Goal: Information Seeking & Learning: Learn about a topic

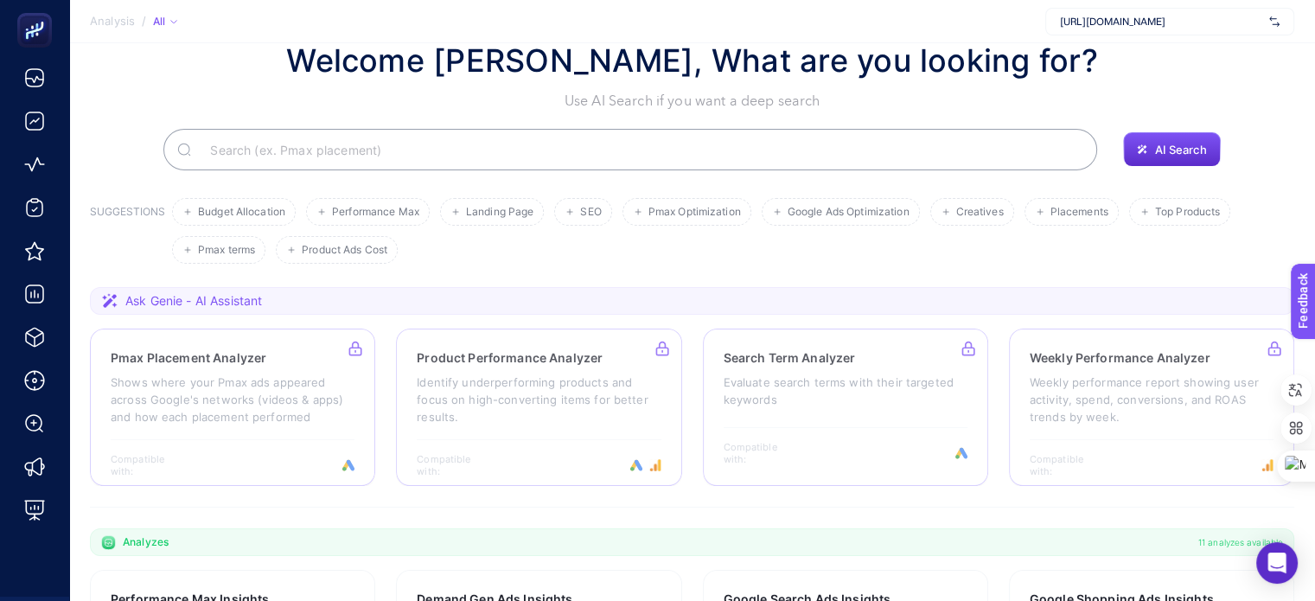
scroll to position [31, 0]
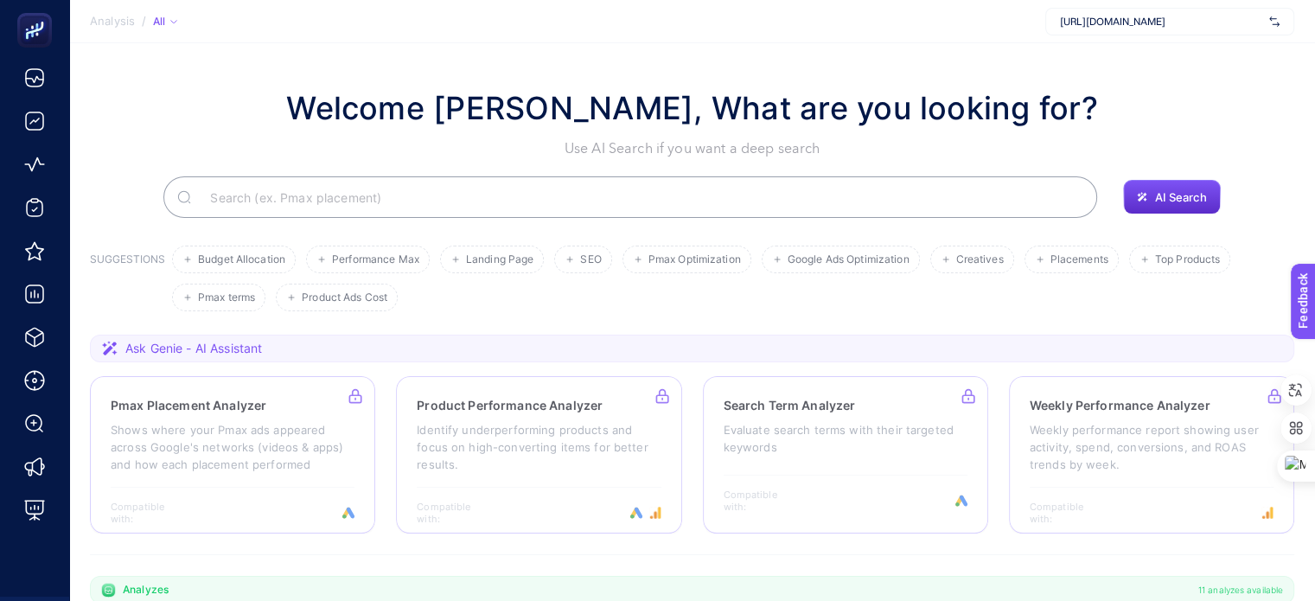
click at [1187, 22] on span "[URL][DOMAIN_NAME]" at bounding box center [1161, 22] width 202 height 14
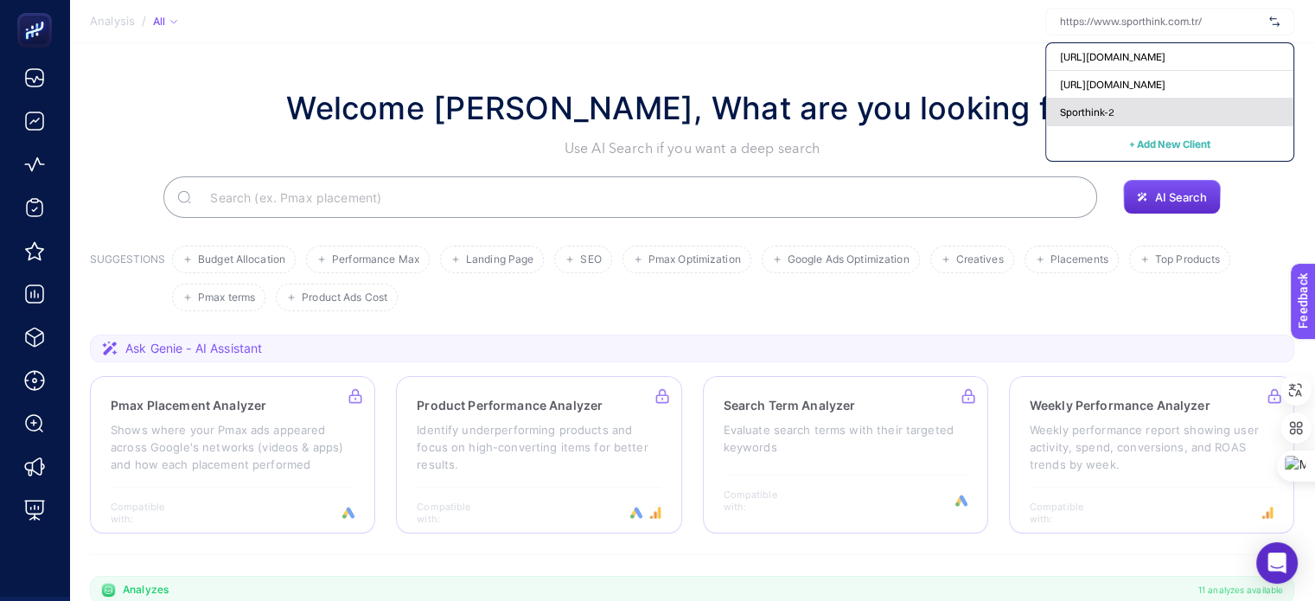
click at [1136, 104] on div "Sporthink-2" at bounding box center [1169, 113] width 247 height 28
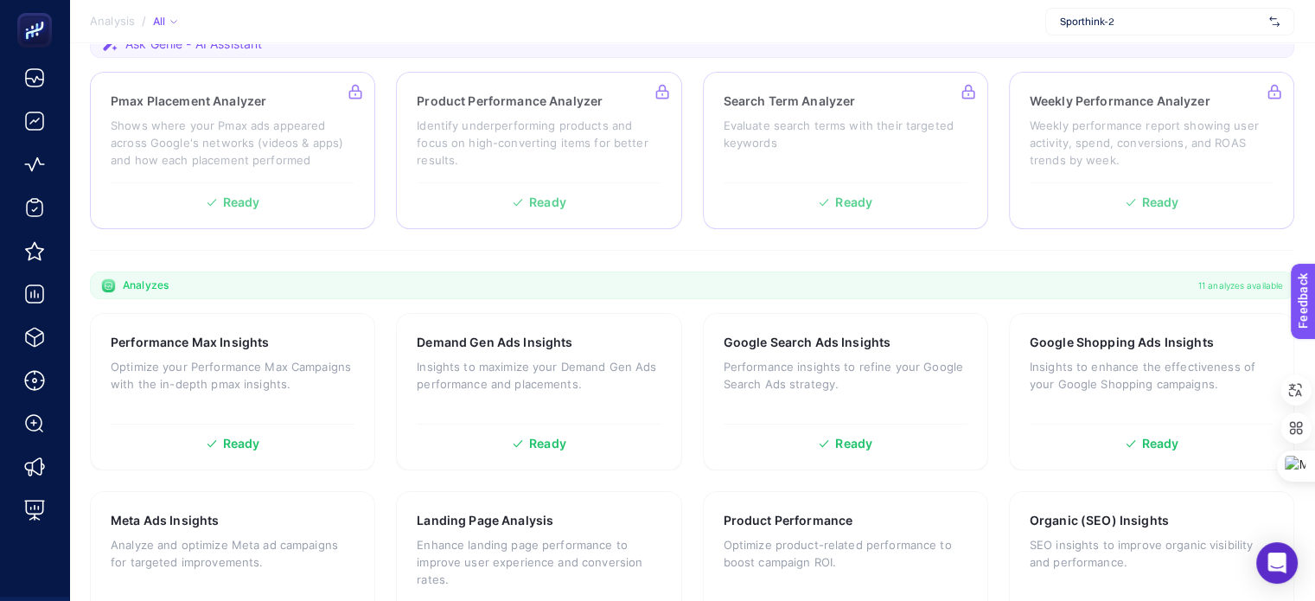
scroll to position [550, 0]
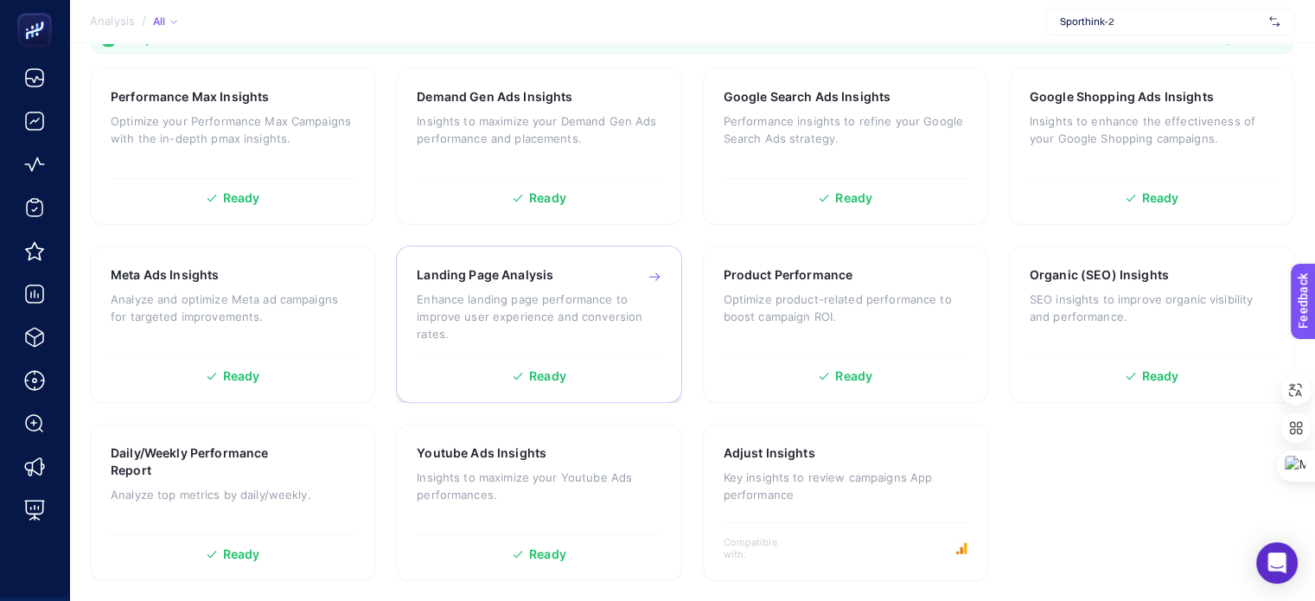
click at [527, 326] on p "Enhance landing page performance to improve user experience and conversion rate…" at bounding box center [539, 316] width 244 height 52
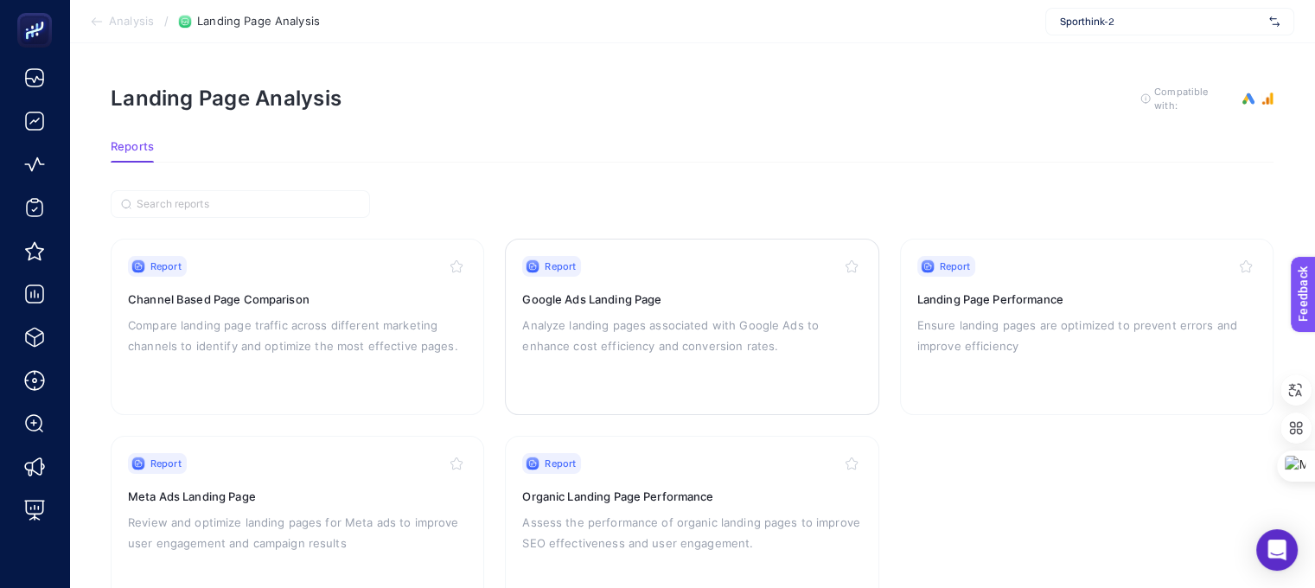
click at [775, 362] on div "Report Google Ads Landing Page Analyze landing pages associated with Google Ads…" at bounding box center [691, 327] width 339 height 142
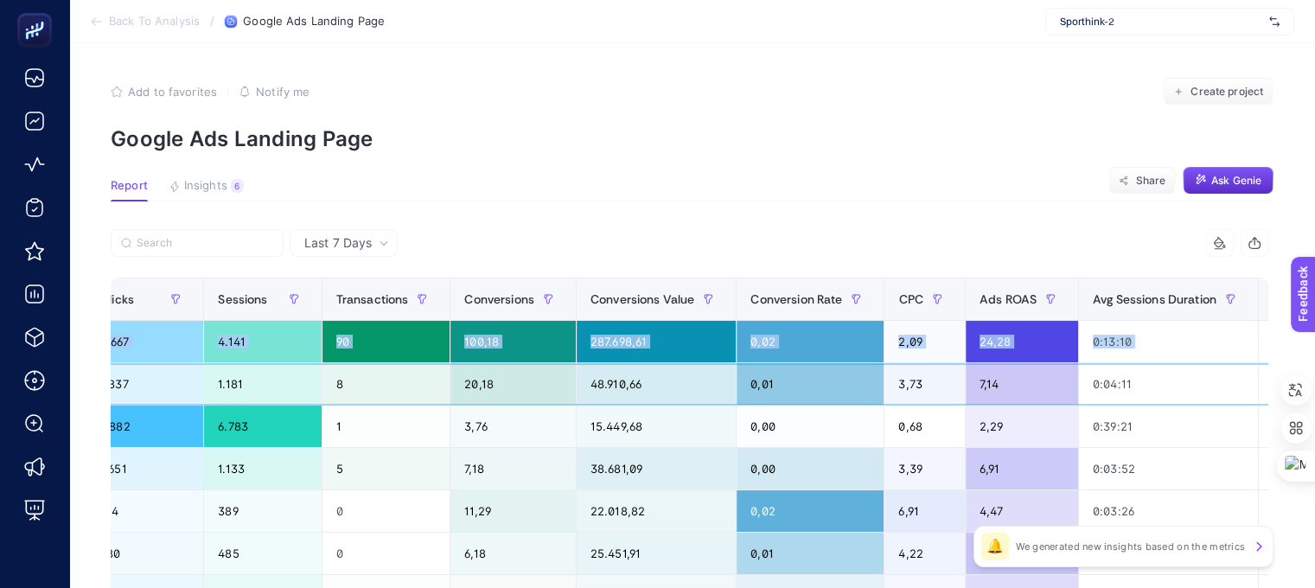
scroll to position [0, 8]
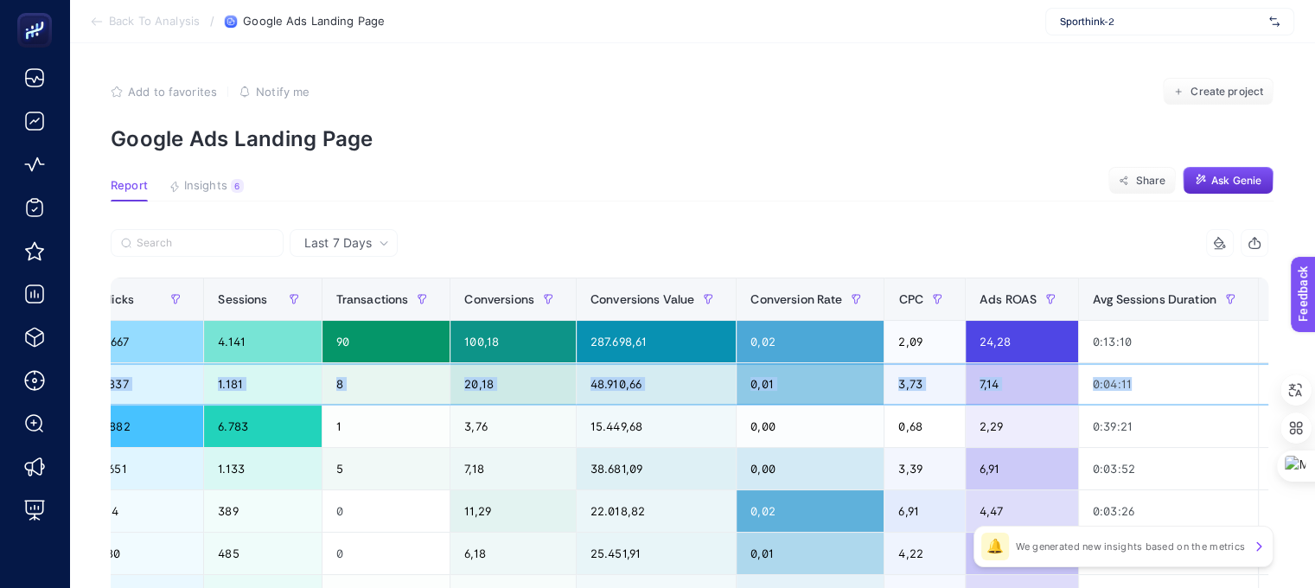
drag, startPoint x: 637, startPoint y: 391, endPoint x: 1134, endPoint y: 377, distance: 497.3
click at [1134, 377] on tr "İndirimli_Outletsiz_PMax_Brand_Levi's_J /[PERSON_NAME] 6.851,84 1.837 1.181 8 2…" at bounding box center [296, 384] width 2052 height 42
click at [966, 385] on div "7,14" at bounding box center [1022, 383] width 112 height 41
drag, startPoint x: 960, startPoint y: 383, endPoint x: 622, endPoint y: 373, distance: 338.2
click at [622, 373] on tr "İndirimli_Outletsiz_PMax_Brand_Levi's_J /[PERSON_NAME] 6.851,84 1.837 1.181 8 2…" at bounding box center [296, 384] width 2052 height 42
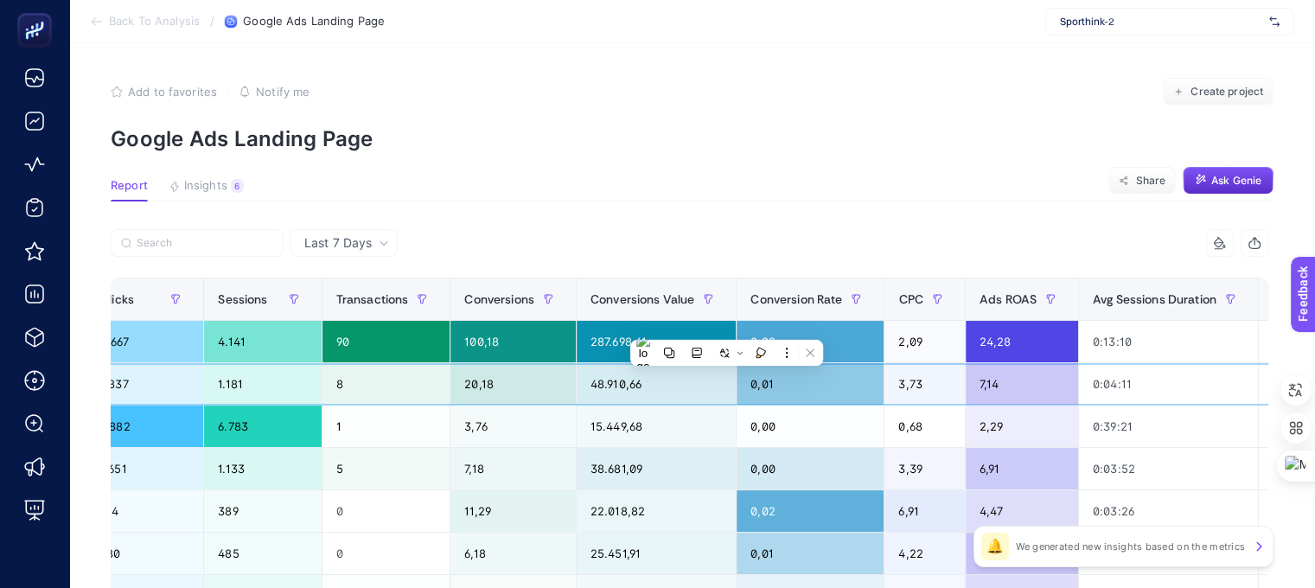
click at [577, 379] on div "48.910,66" at bounding box center [656, 383] width 159 height 41
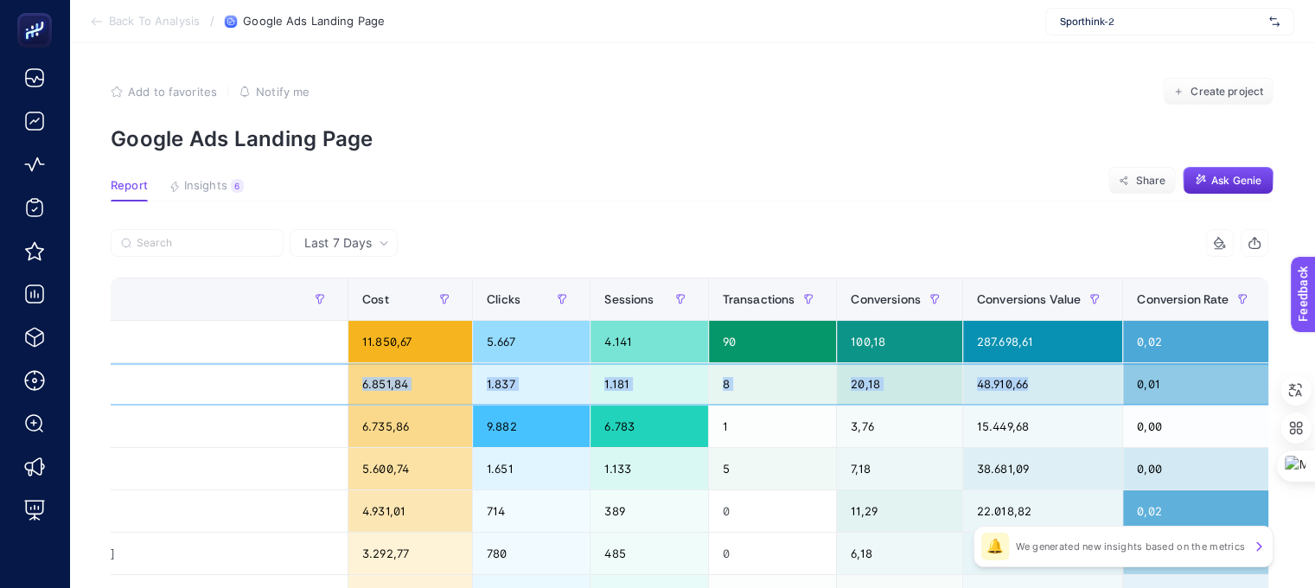
scroll to position [0, 0]
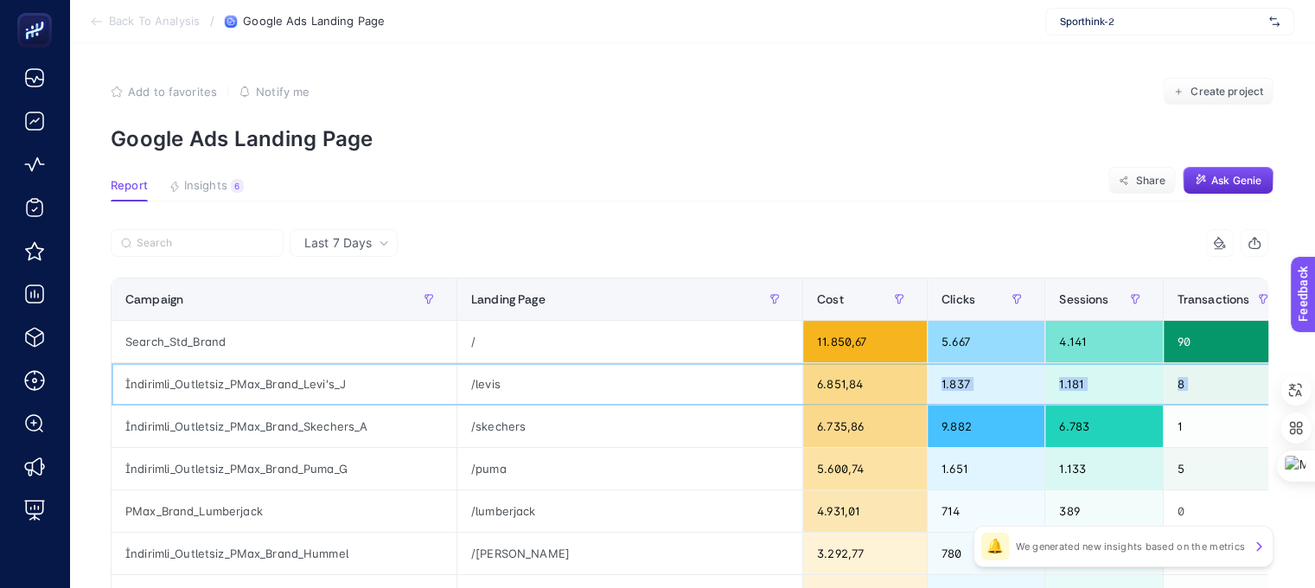
drag, startPoint x: 602, startPoint y: 375, endPoint x: 885, endPoint y: 380, distance: 283.6
click at [885, 380] on tr "İndirimli_Outletsiz_PMax_Brand_Levi's_J /[PERSON_NAME] 6.851,84 1.837 1.181 8 2…" at bounding box center [1138, 384] width 2052 height 42
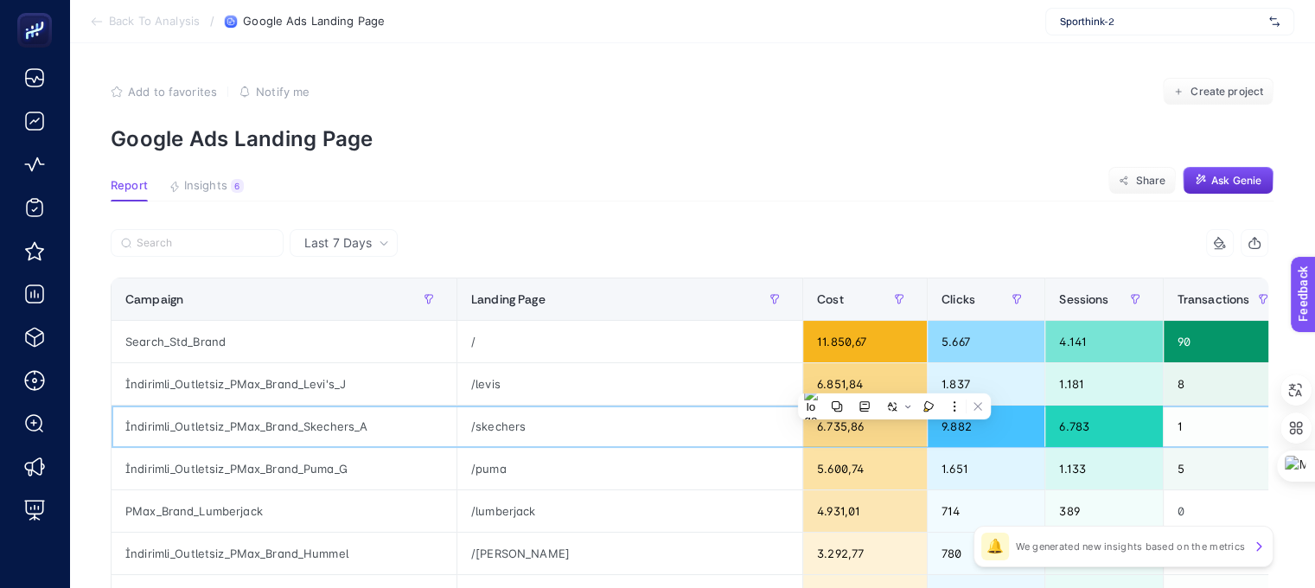
click at [811, 435] on div "6.735,86" at bounding box center [865, 425] width 124 height 41
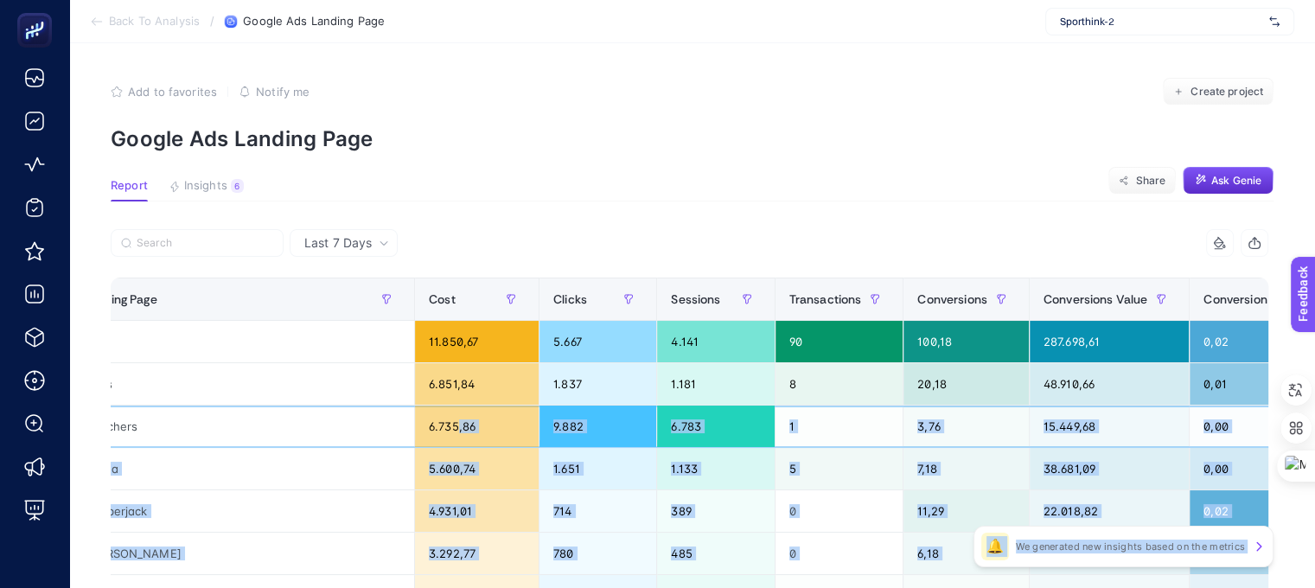
scroll to position [0, 841]
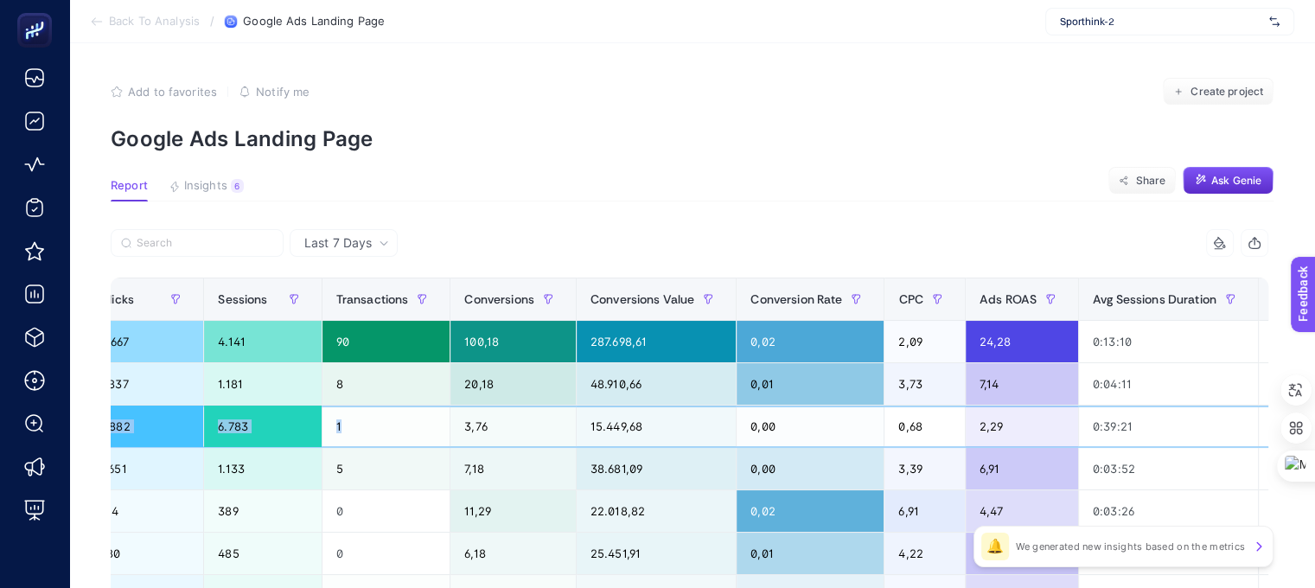
drag, startPoint x: 818, startPoint y: 430, endPoint x: 339, endPoint y: 433, distance: 479.0
click at [339, 433] on tr "İndirimli_Outletsiz_PMax_Brand_Skechers_A /skechers 6.735,86 9.882 6.783 1 3,76…" at bounding box center [296, 426] width 2052 height 42
click at [322, 421] on div "1" at bounding box center [386, 425] width 128 height 41
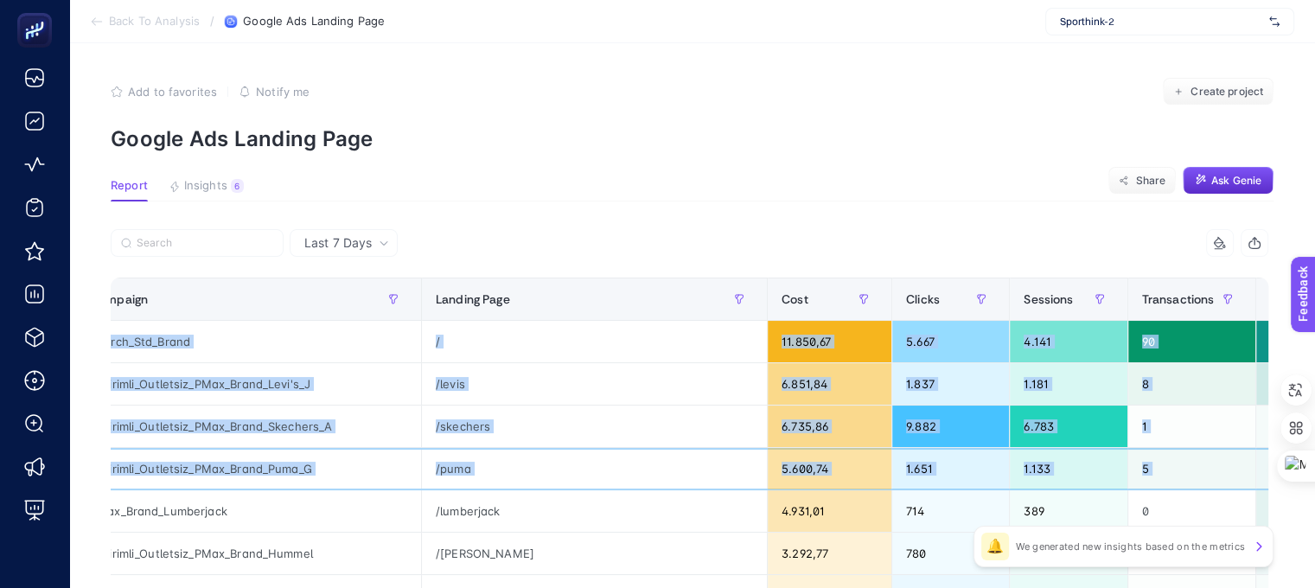
scroll to position [0, 0]
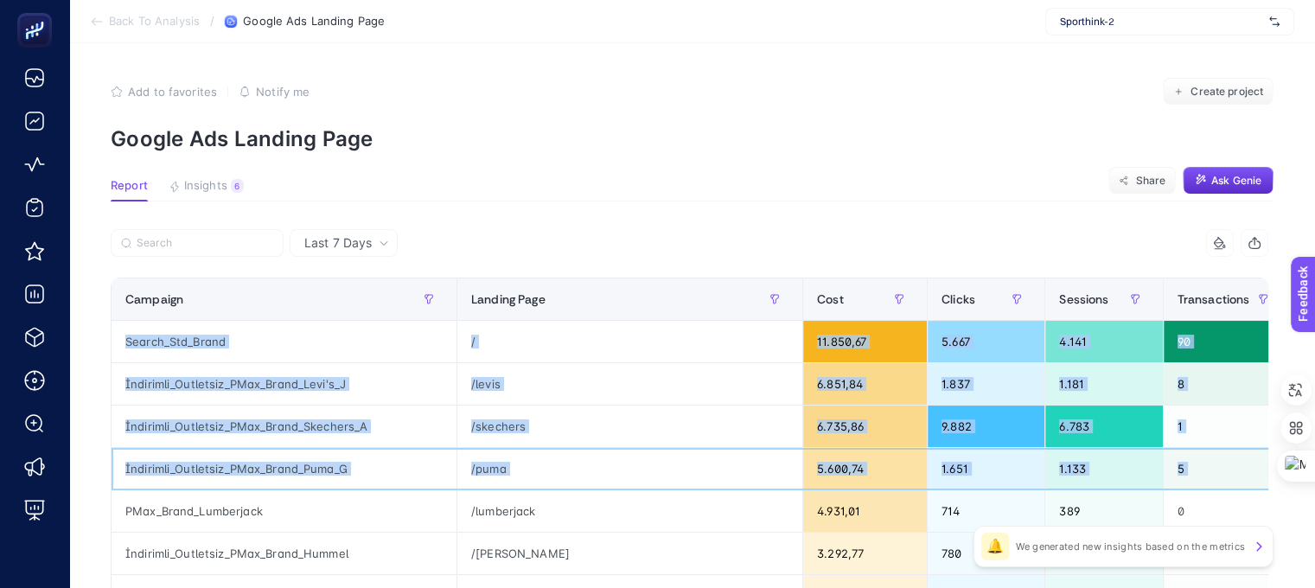
drag, startPoint x: 955, startPoint y: 469, endPoint x: 92, endPoint y: 487, distance: 863.8
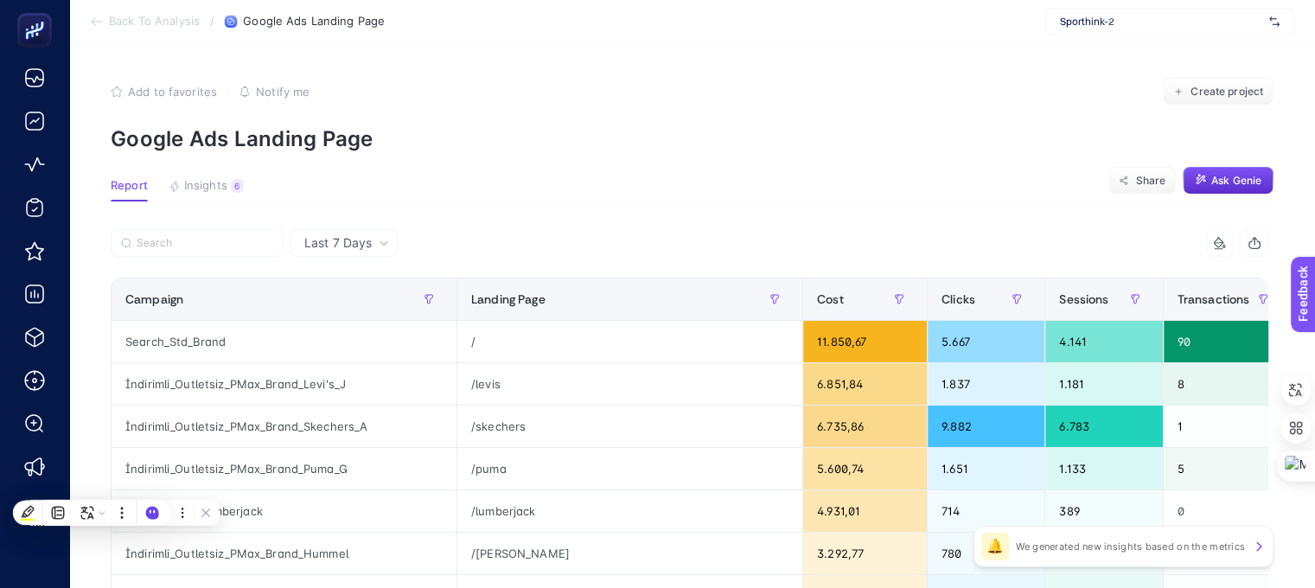
click at [335, 249] on span "Last 7 Days" at bounding box center [337, 242] width 67 height 17
click at [379, 238] on icon at bounding box center [384, 243] width 10 height 10
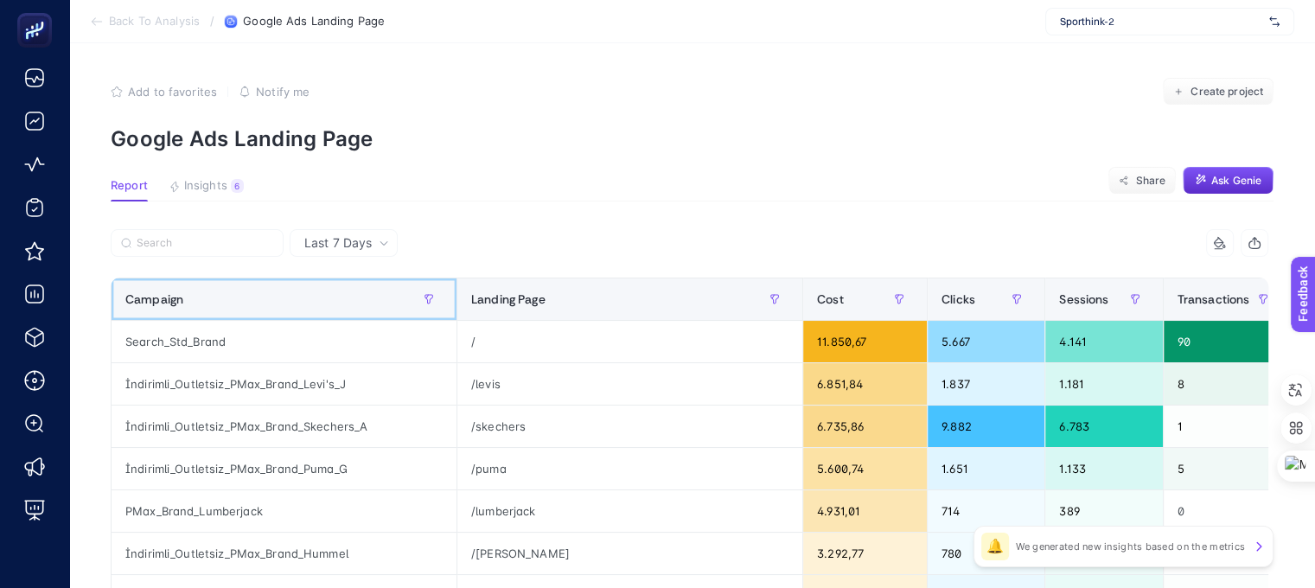
click at [359, 307] on div "Campaign" at bounding box center [283, 299] width 317 height 28
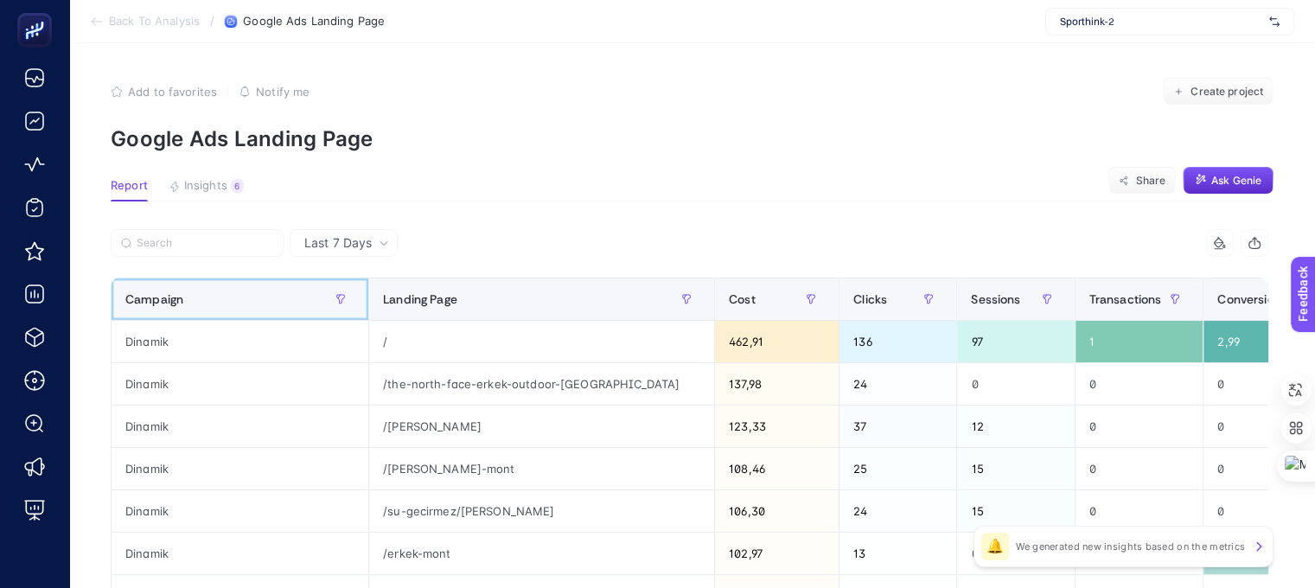
click at [284, 295] on div "Campaign" at bounding box center [239, 299] width 229 height 28
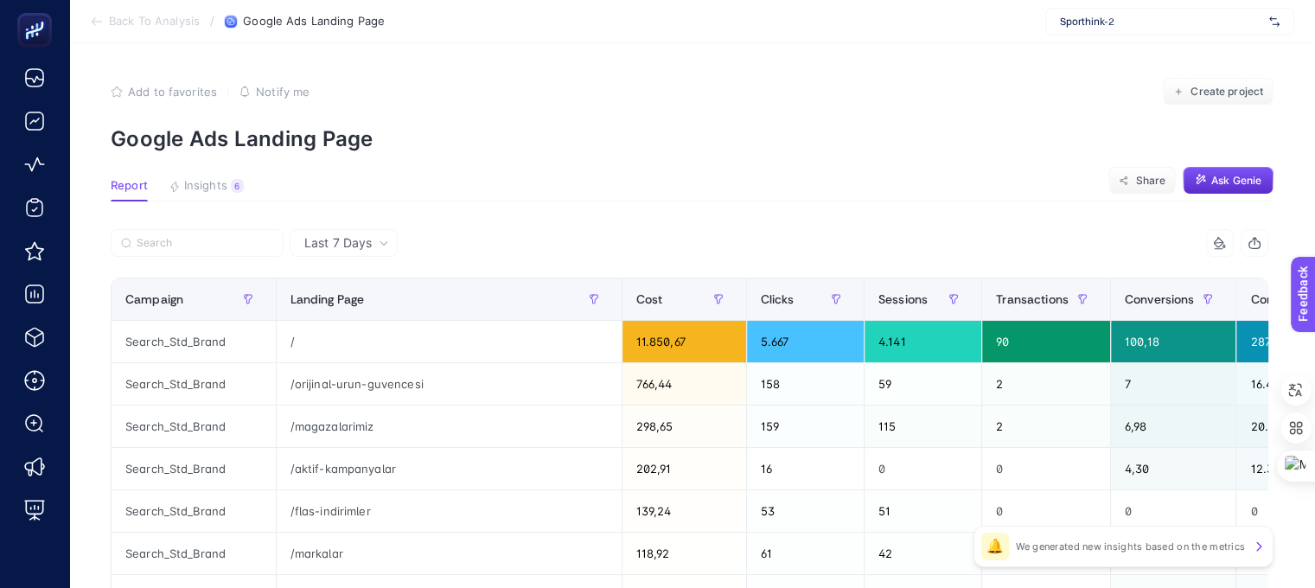
click at [350, 248] on span "Last 7 Days" at bounding box center [337, 242] width 67 height 17
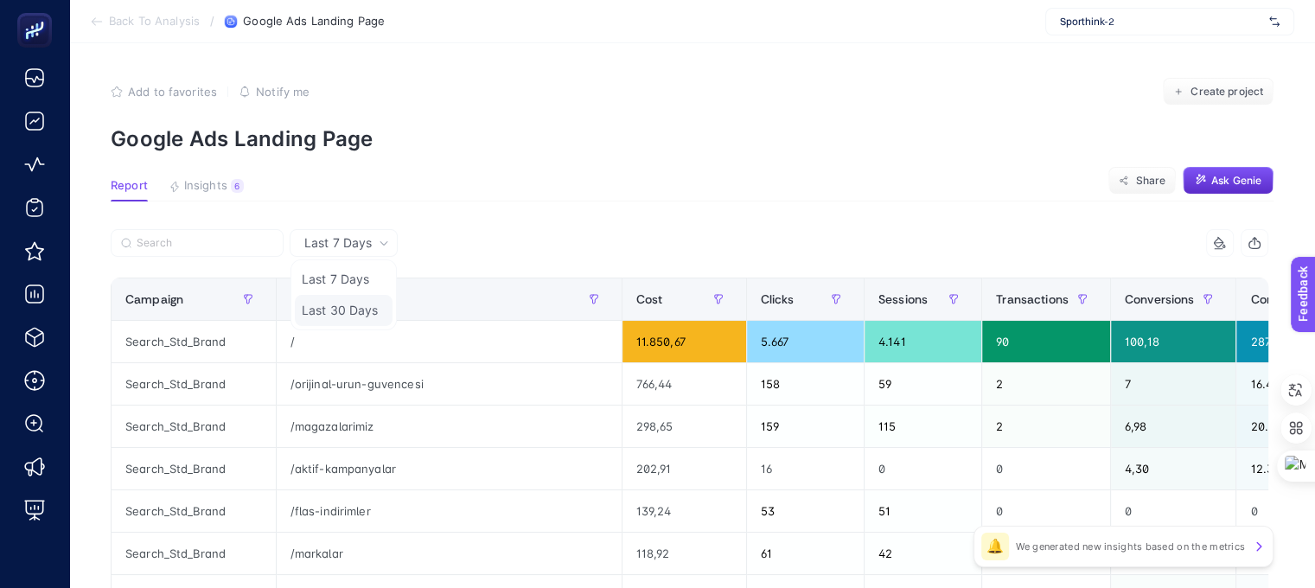
click at [335, 307] on li "Last 30 Days" at bounding box center [344, 310] width 98 height 31
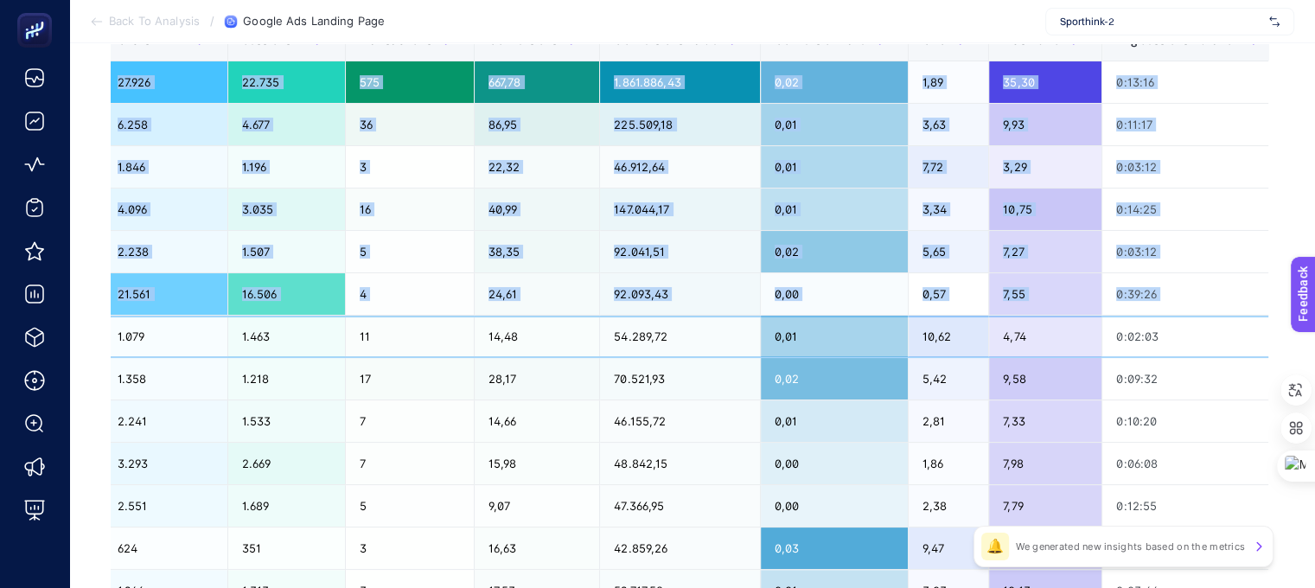
scroll to position [0, 847]
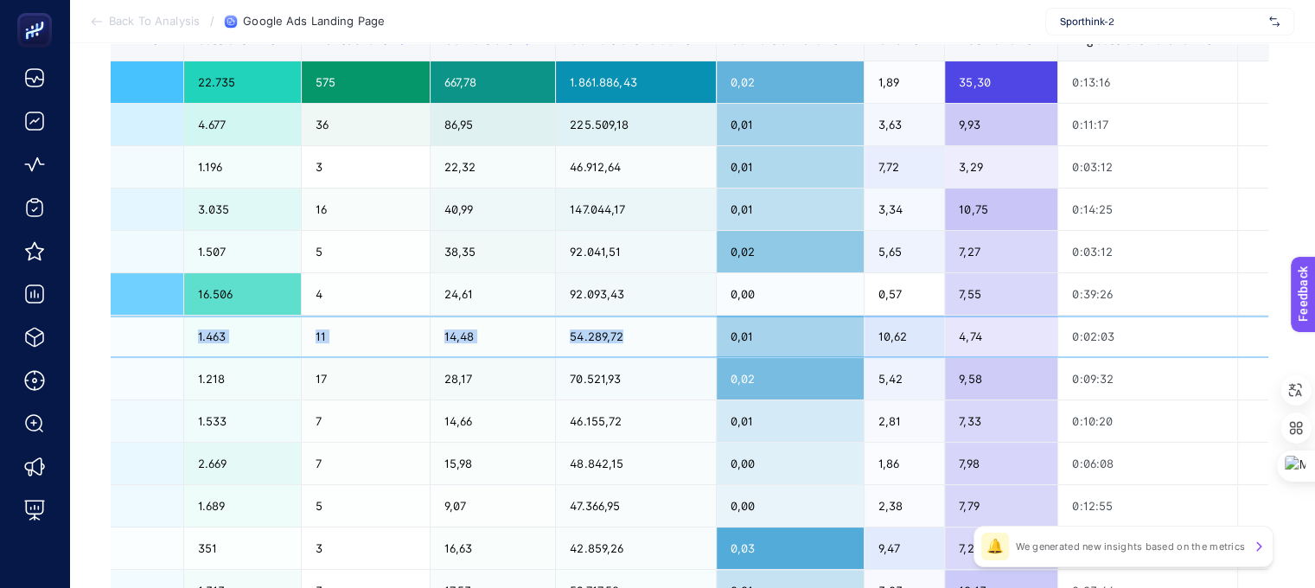
drag, startPoint x: 837, startPoint y: 341, endPoint x: 631, endPoint y: 337, distance: 205.8
click at [631, 337] on tr "Lumberjack Pol /lumberjack-pol-erkek-[MEDICAL_DATA]-sneaker-101932436 11.463,05…" at bounding box center [282, 337] width 2037 height 42
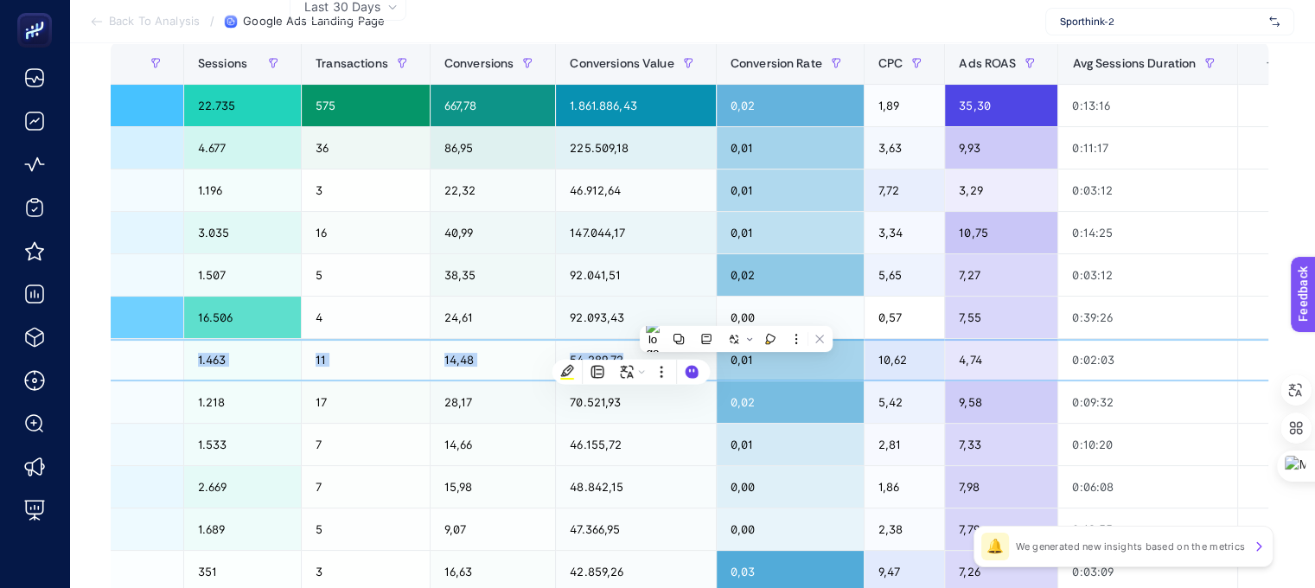
scroll to position [259, 8]
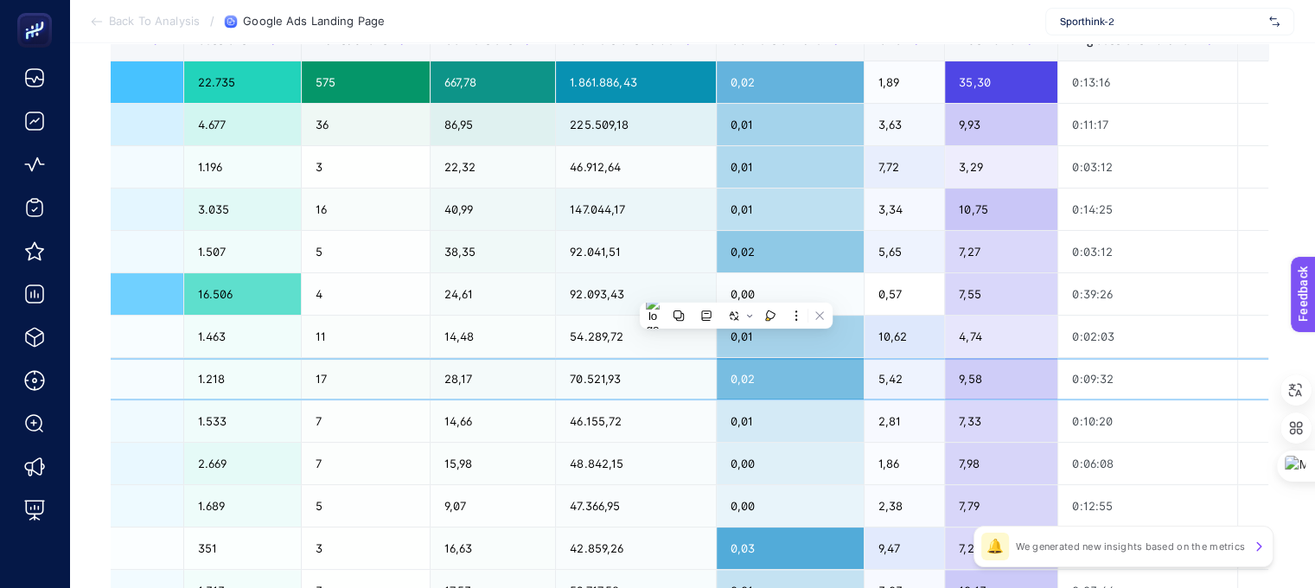
click at [945, 380] on div "9,58" at bounding box center [1001, 378] width 112 height 41
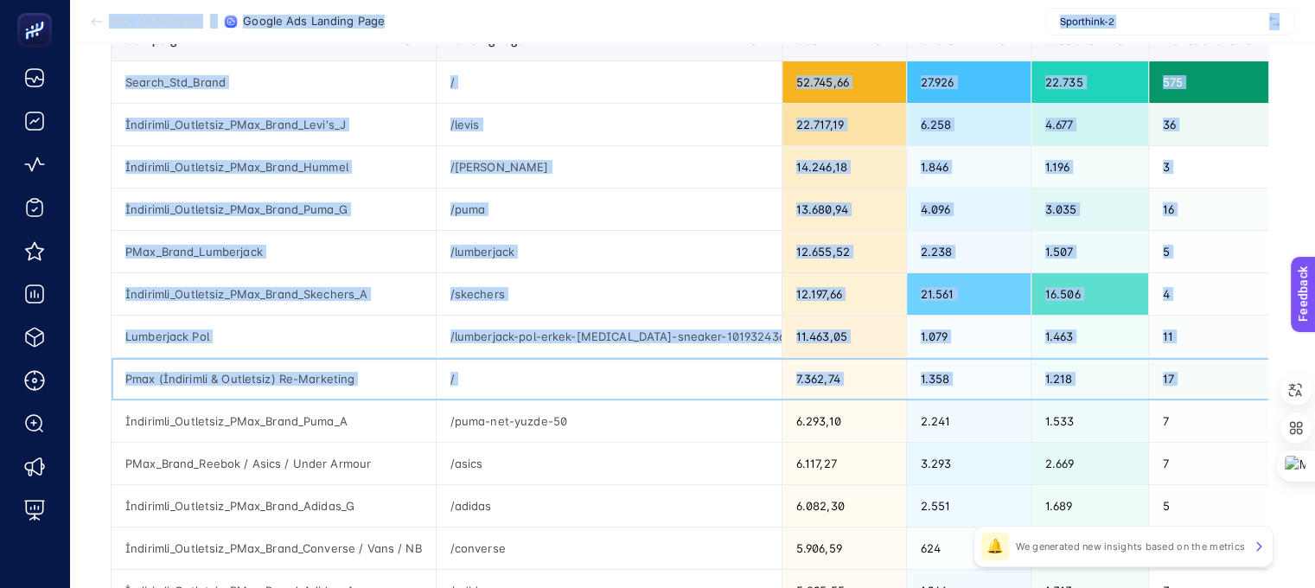
scroll to position [259, 0]
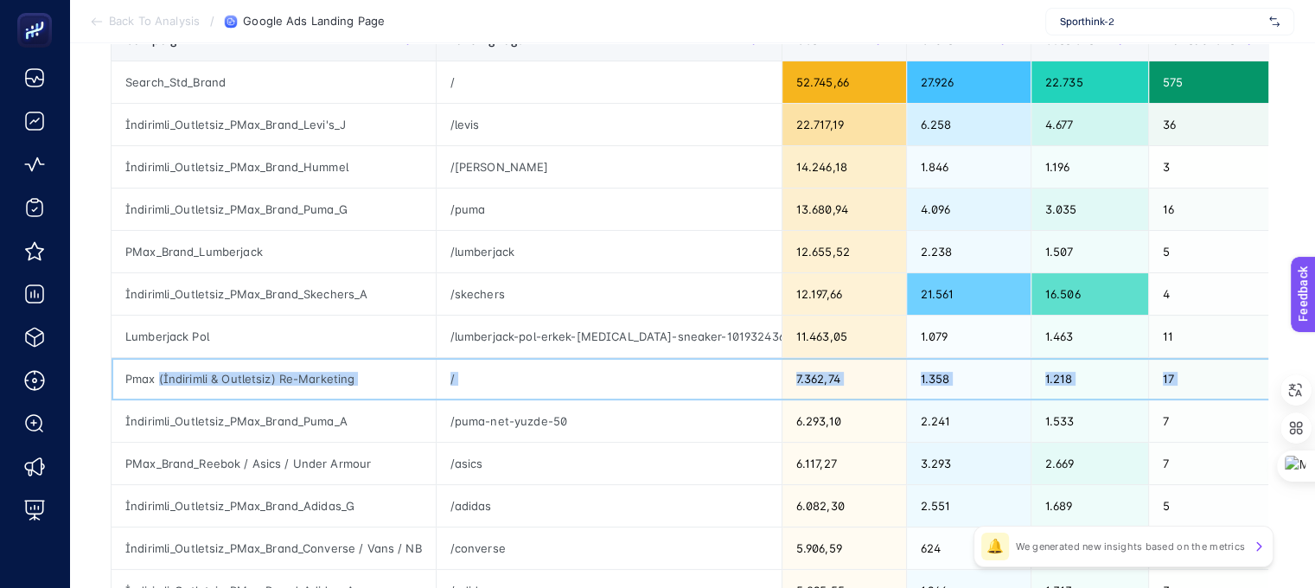
drag, startPoint x: 948, startPoint y: 378, endPoint x: 160, endPoint y: 390, distance: 787.7
click at [160, 390] on tr "Pmax (İndirimli & Outletsiz) Re-Marketing / 7.362,74 1.358 1.218 17 28,17 70.52…" at bounding box center [1130, 379] width 2037 height 42
click at [295, 376] on div "Pmax (İndirimli & Outletsiz) Re-Marketing" at bounding box center [274, 378] width 324 height 41
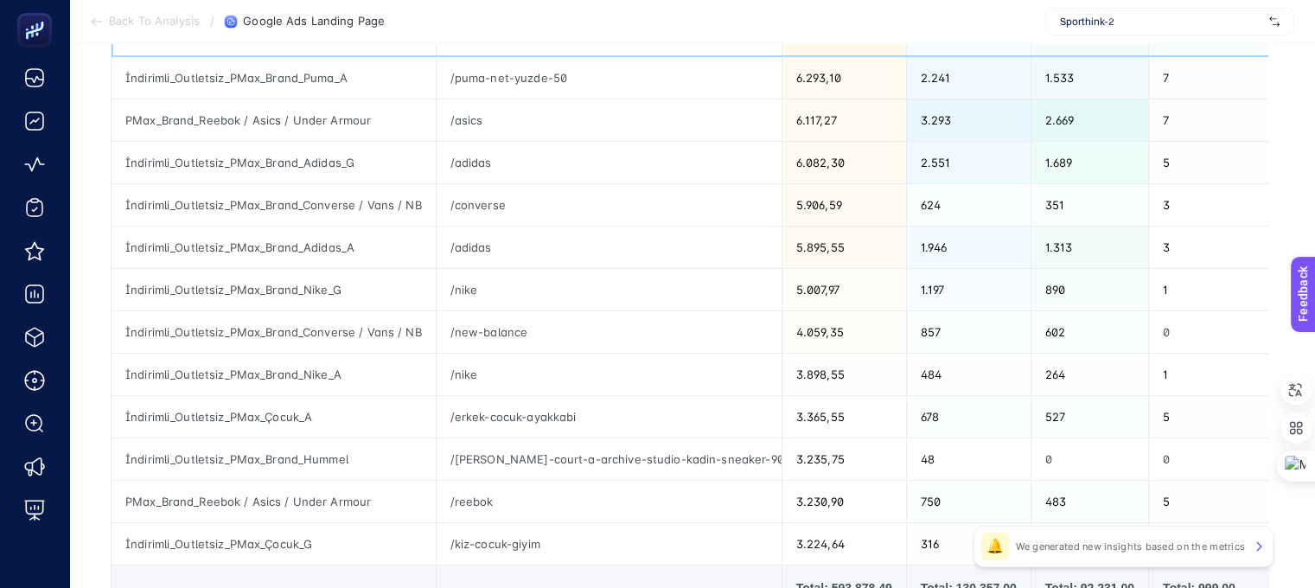
scroll to position [605, 0]
click at [535, 459] on div "/[PERSON_NAME]-court-a-archive-studio-kadin-sneaker-900676-9313" at bounding box center [609, 456] width 345 height 41
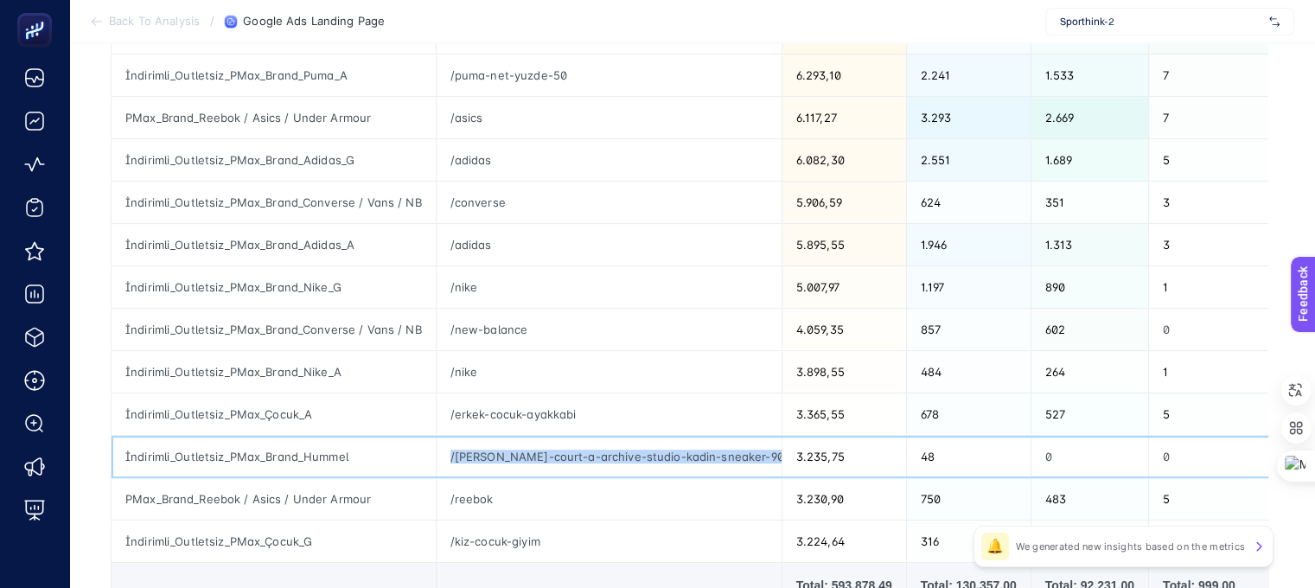
click at [535, 459] on div "/[PERSON_NAME]-court-a-archive-studio-kadin-sneaker-900676-9313" at bounding box center [609, 456] width 345 height 41
click at [536, 459] on div "/[PERSON_NAME]-court-a-archive-studio-kadin-sneaker-900676-9313" at bounding box center [609, 456] width 345 height 41
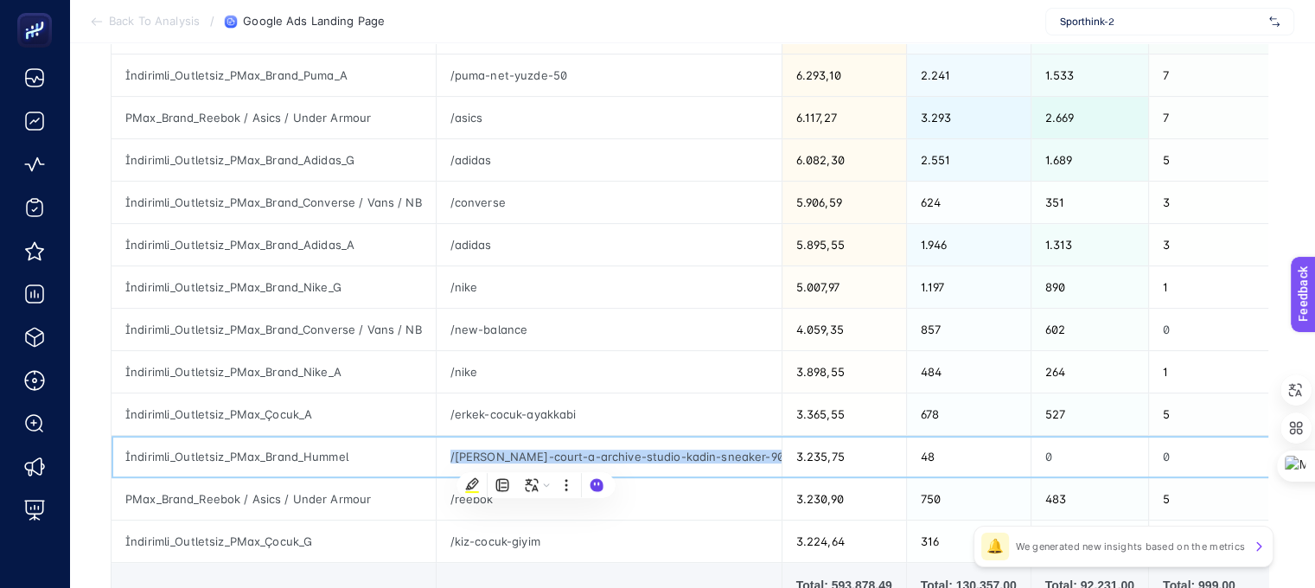
copy tr "/[PERSON_NAME]-court-a-archive-studio-kadin-sneaker-900676-9313"
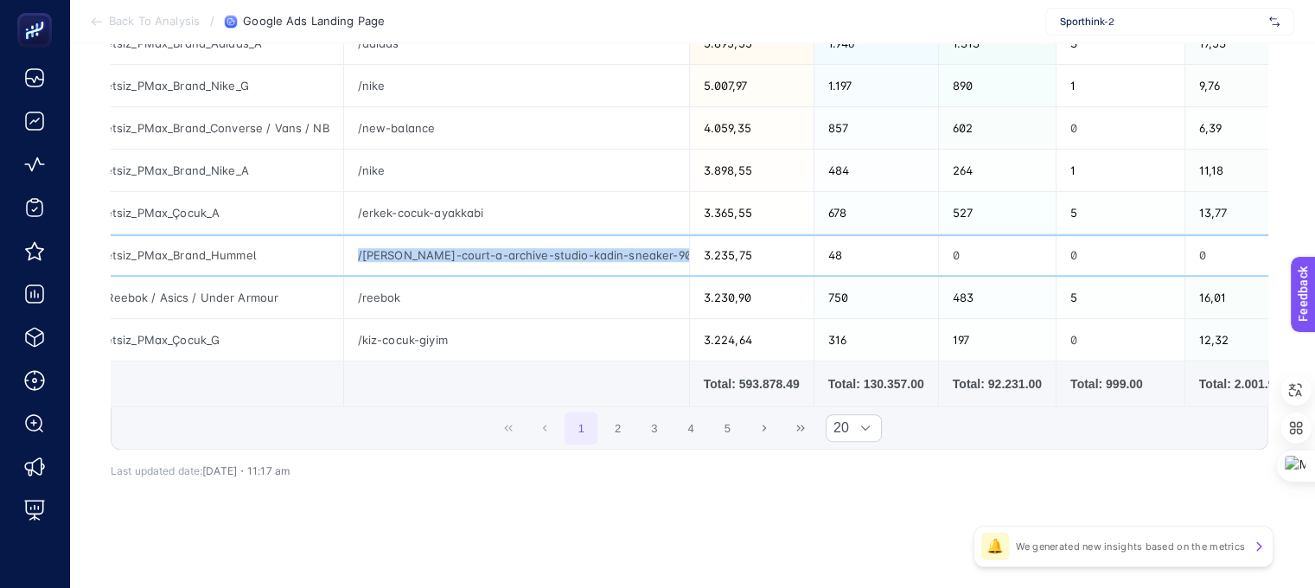
scroll to position [0, 0]
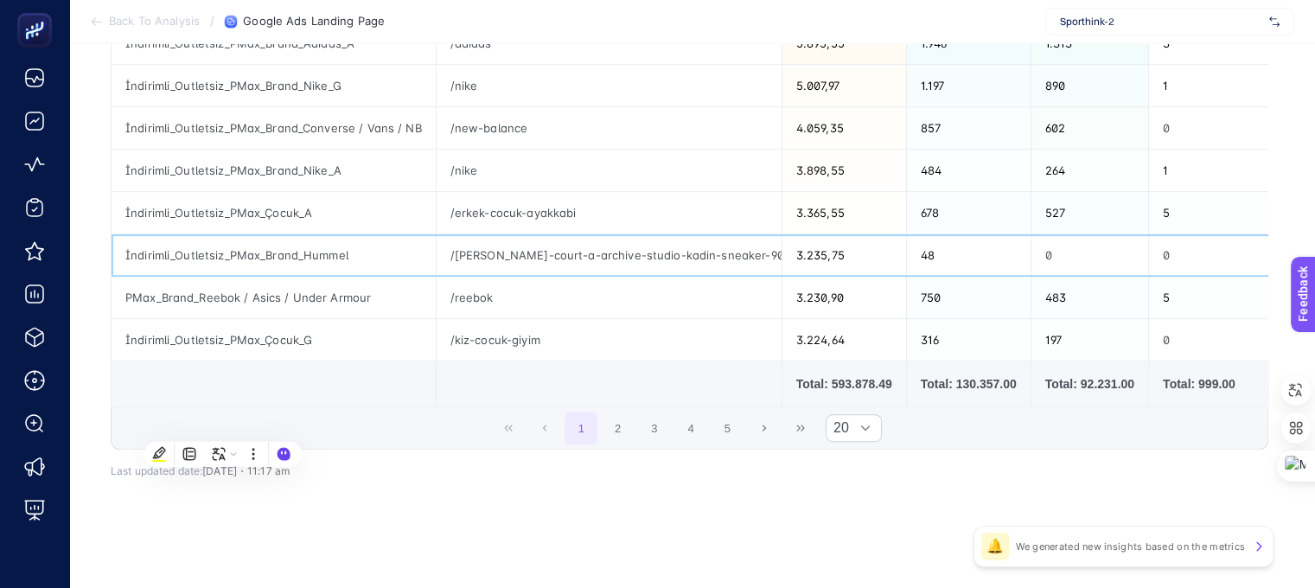
click at [225, 250] on div "İndirimli_Outletsiz_PMax_Brand_Hummel" at bounding box center [274, 254] width 324 height 41
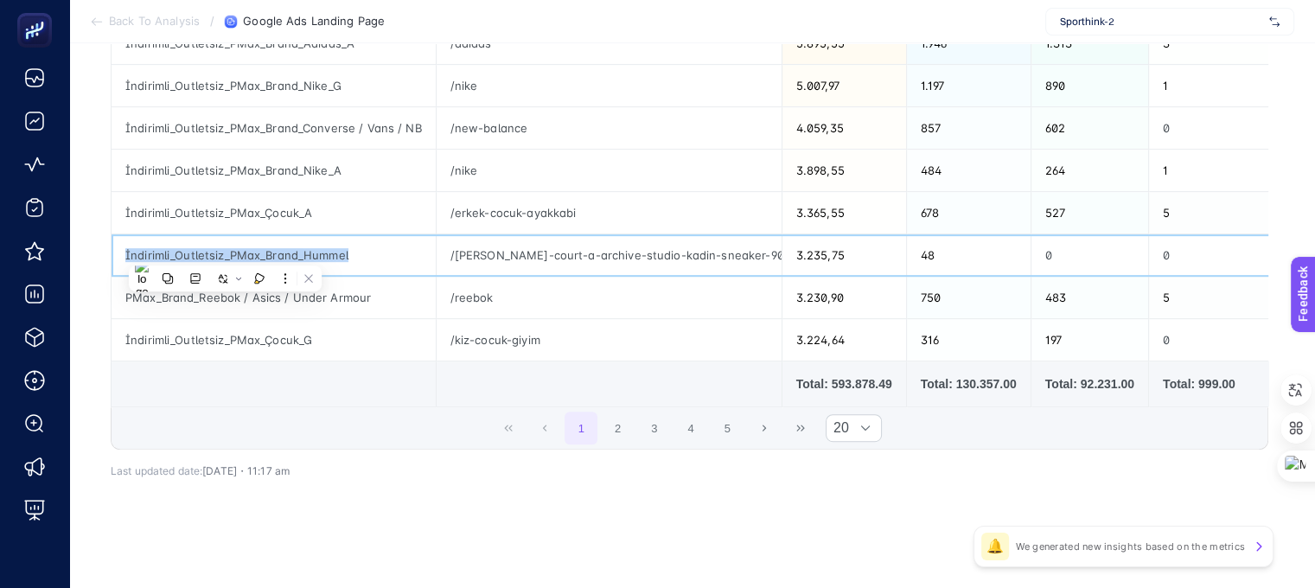
click at [225, 250] on div "İndirimli_Outletsiz_PMax_Brand_Hummel" at bounding box center [274, 254] width 324 height 41
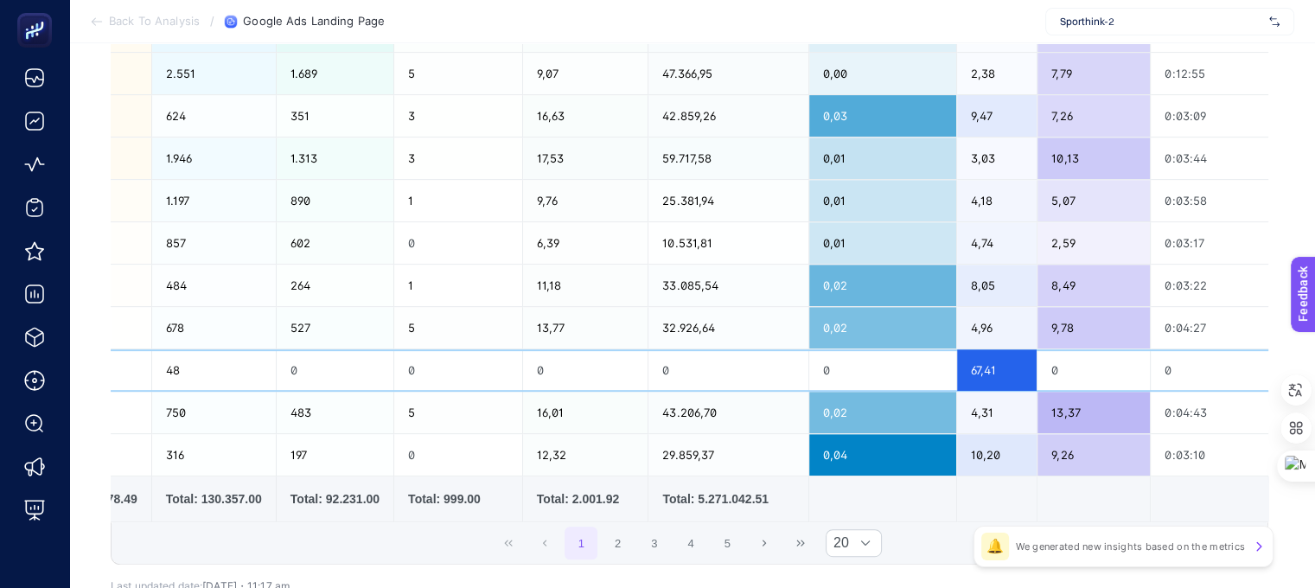
scroll to position [0, 839]
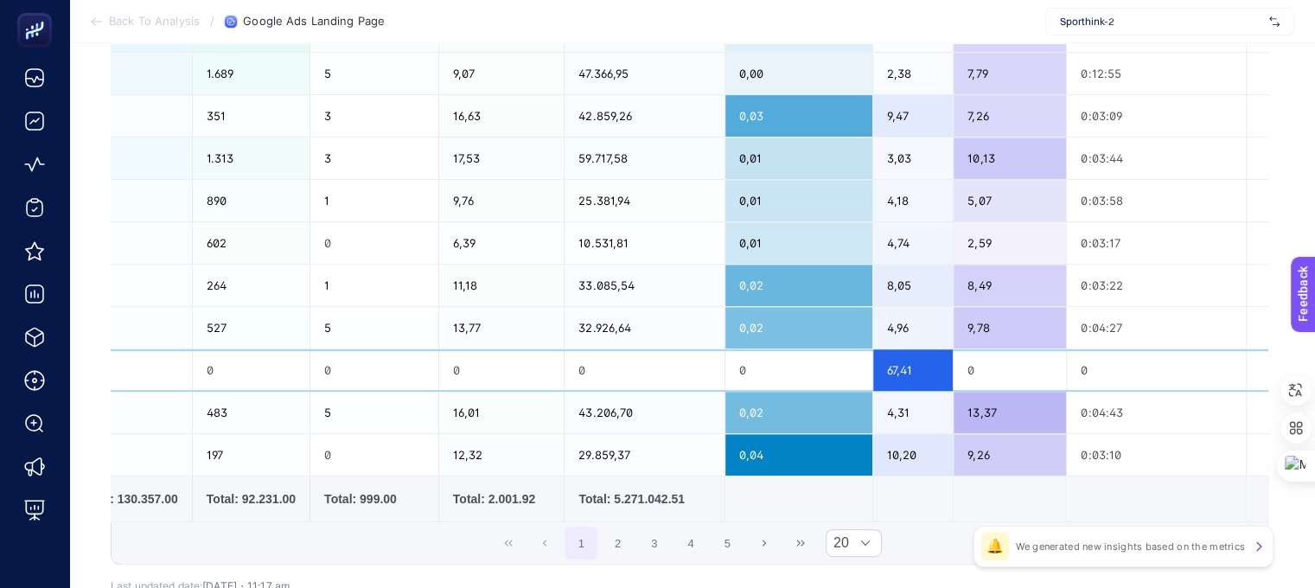
click at [975, 365] on div "0" at bounding box center [1010, 369] width 112 height 41
click at [1141, 369] on div "0" at bounding box center [1156, 369] width 179 height 41
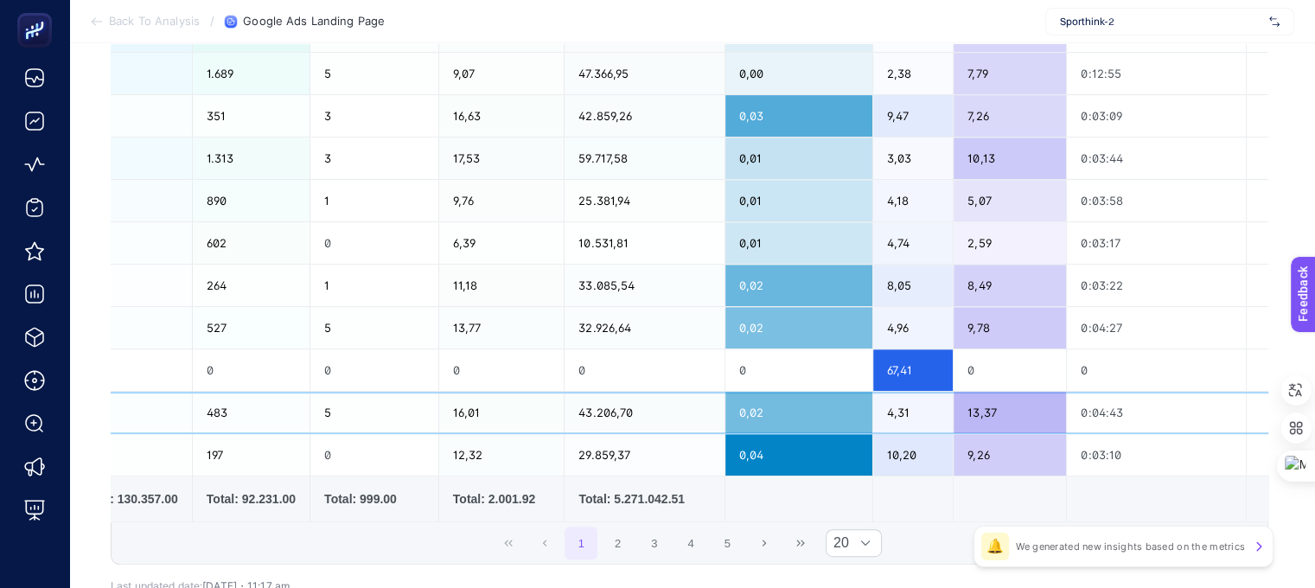
click at [1117, 418] on div "0:04:43" at bounding box center [1156, 412] width 179 height 41
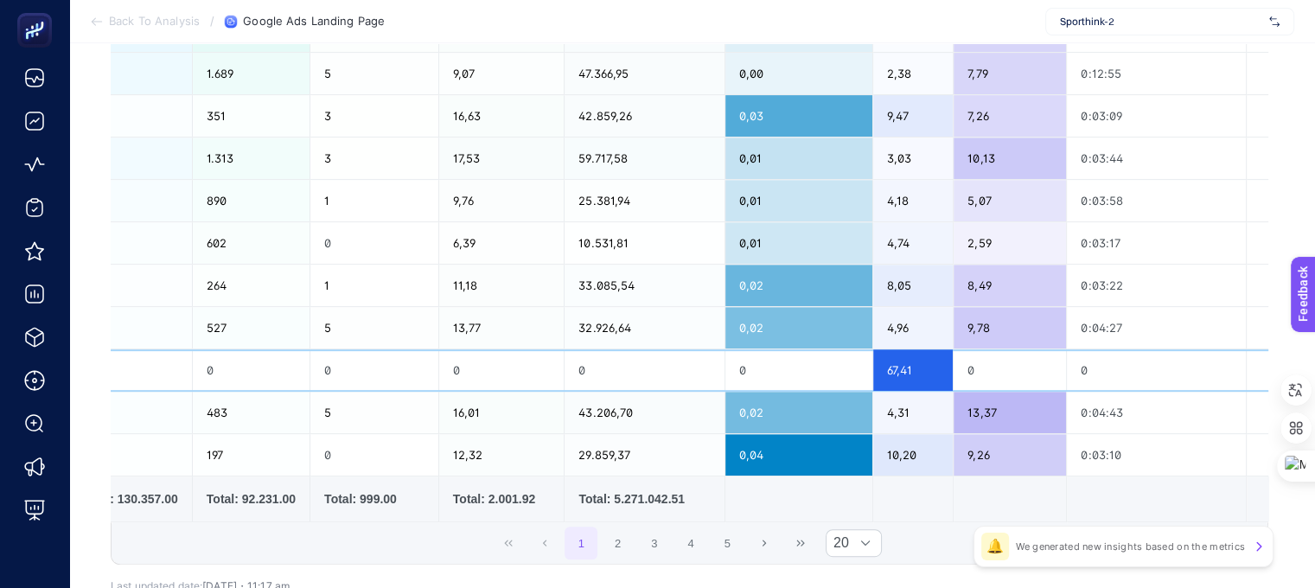
click at [1101, 357] on div "0" at bounding box center [1156, 369] width 179 height 41
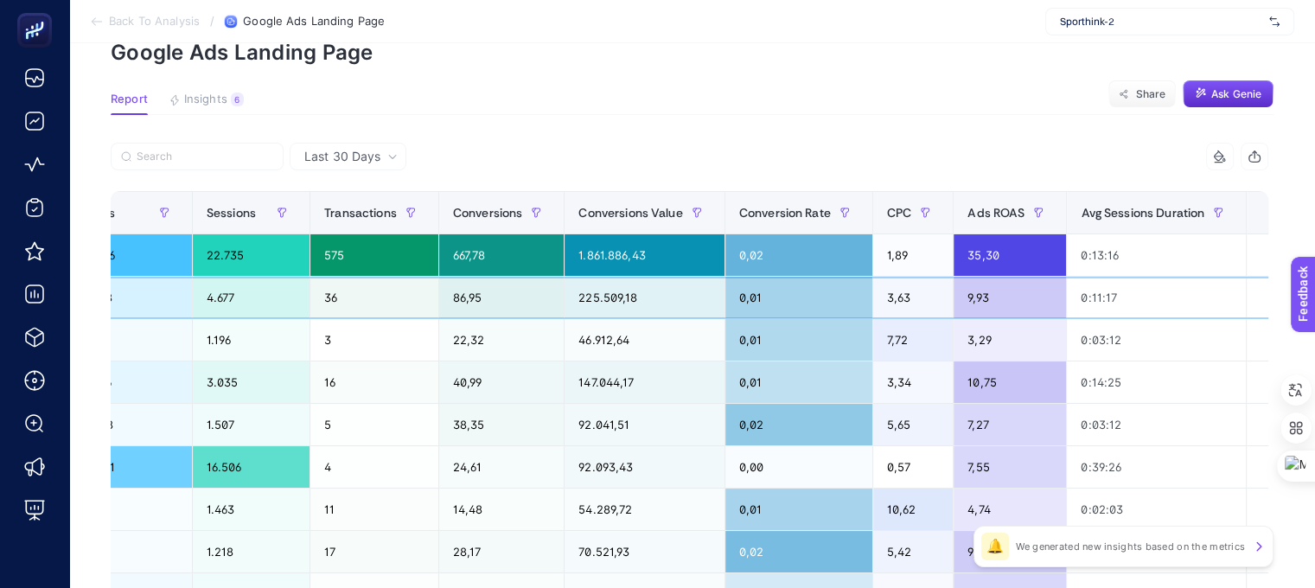
scroll to position [0, 847]
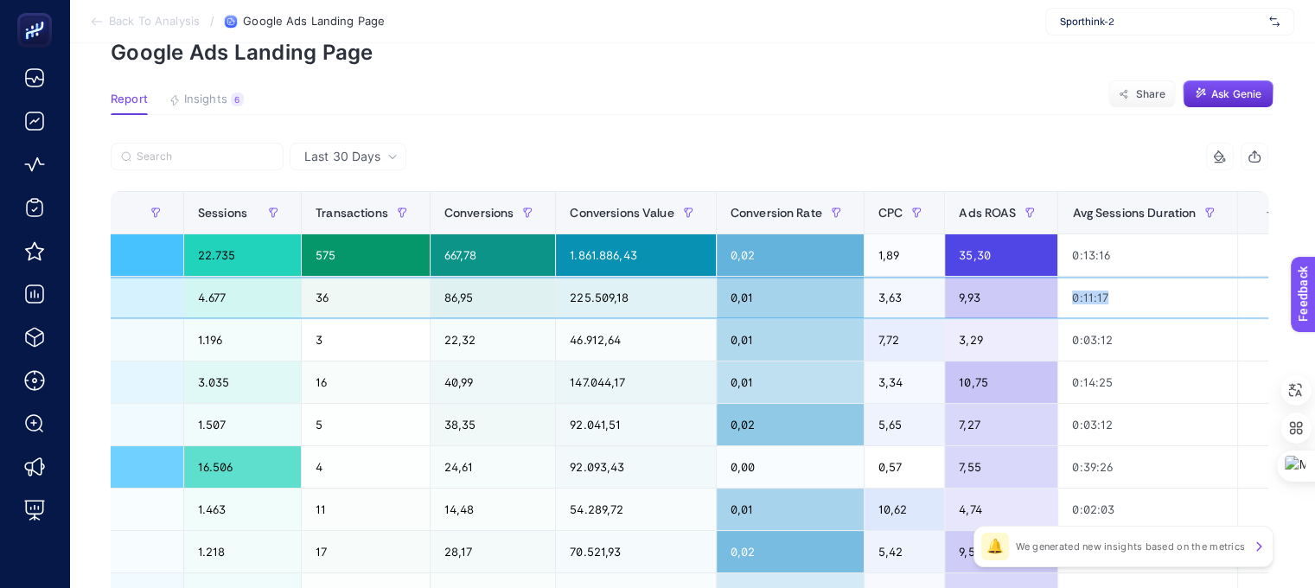
drag, startPoint x: 1128, startPoint y: 298, endPoint x: 1013, endPoint y: 311, distance: 115.7
click at [1013, 311] on tr "İndirimli_Outletsiz_PMax_Brand_Levi's_J /[PERSON_NAME] 22.717,19 6.258 4.677 36…" at bounding box center [282, 298] width 2037 height 42
click at [761, 103] on section "Report Insights 6 We generated new insights based on the metrics Share Ask [PER…" at bounding box center [692, 104] width 1163 height 22
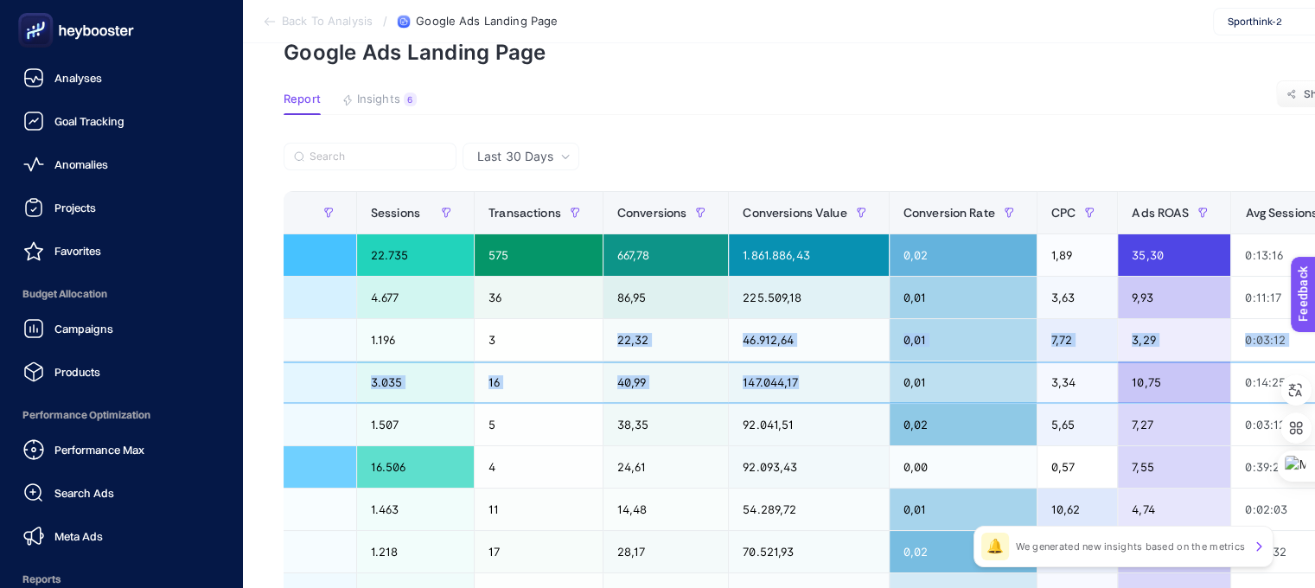
scroll to position [0, 0]
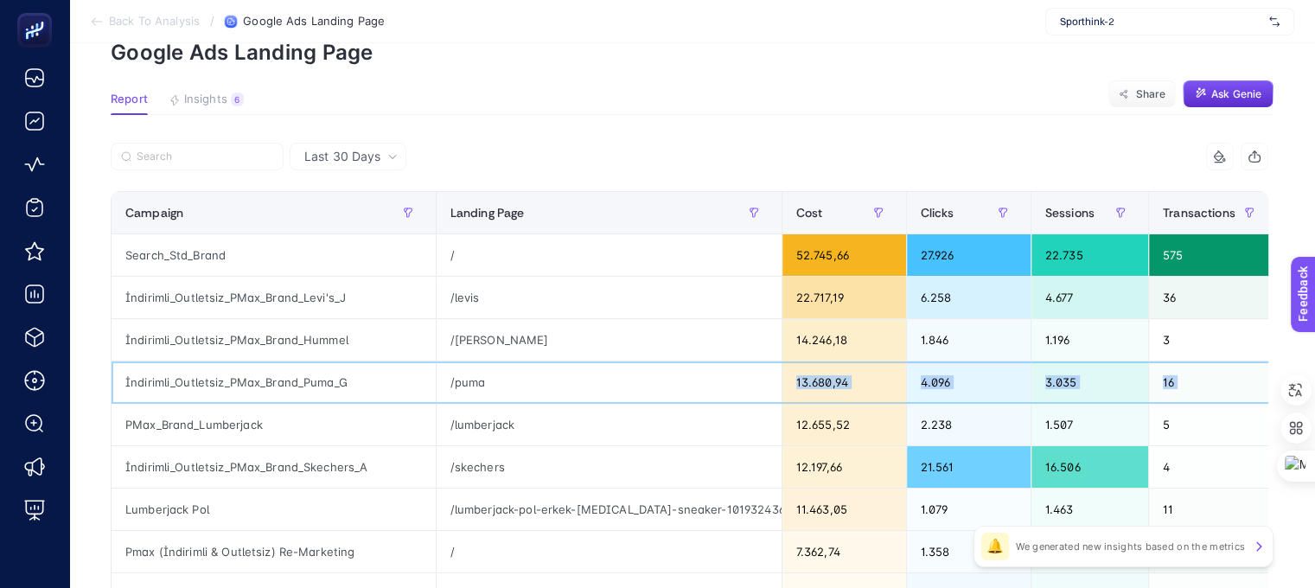
drag, startPoint x: 622, startPoint y: 366, endPoint x: 632, endPoint y: 373, distance: 12.3
click at [632, 373] on tr "İndirimli_Outletsiz_PMax_Brand_Puma_G /puma 13.680,94 4.096 3.035 16 40,99 147.…" at bounding box center [1130, 382] width 2037 height 42
click at [946, 392] on div "4.096" at bounding box center [969, 381] width 124 height 41
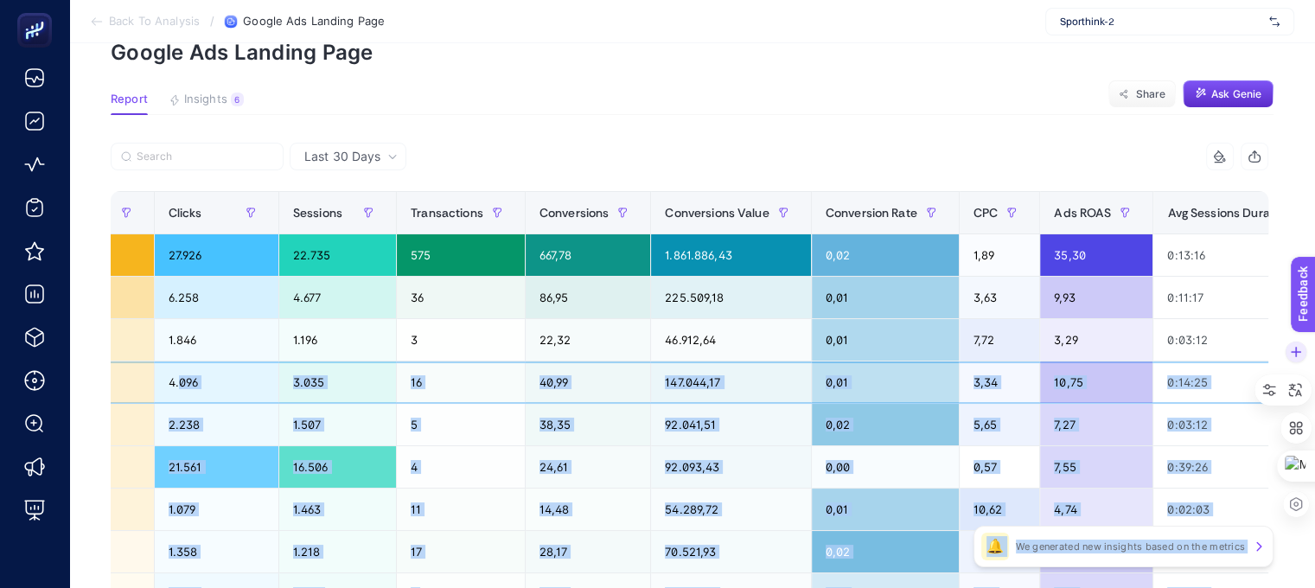
scroll to position [0, 847]
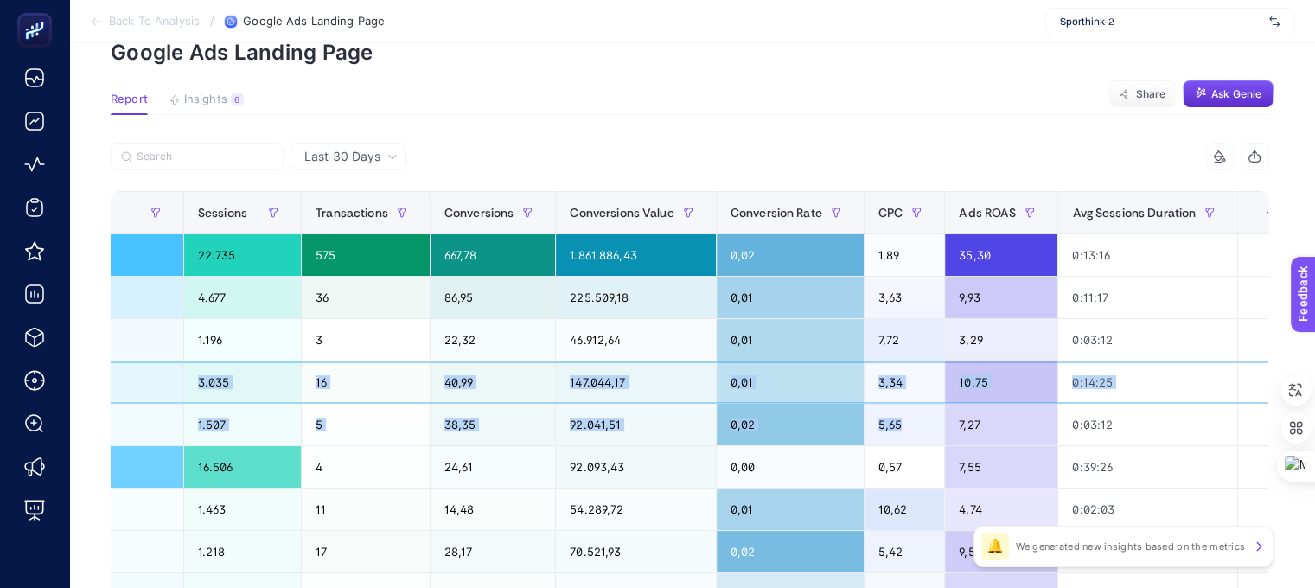
drag, startPoint x: 913, startPoint y: 382, endPoint x: 871, endPoint y: 416, distance: 53.5
click at [945, 372] on div "10,75" at bounding box center [1001, 381] width 112 height 41
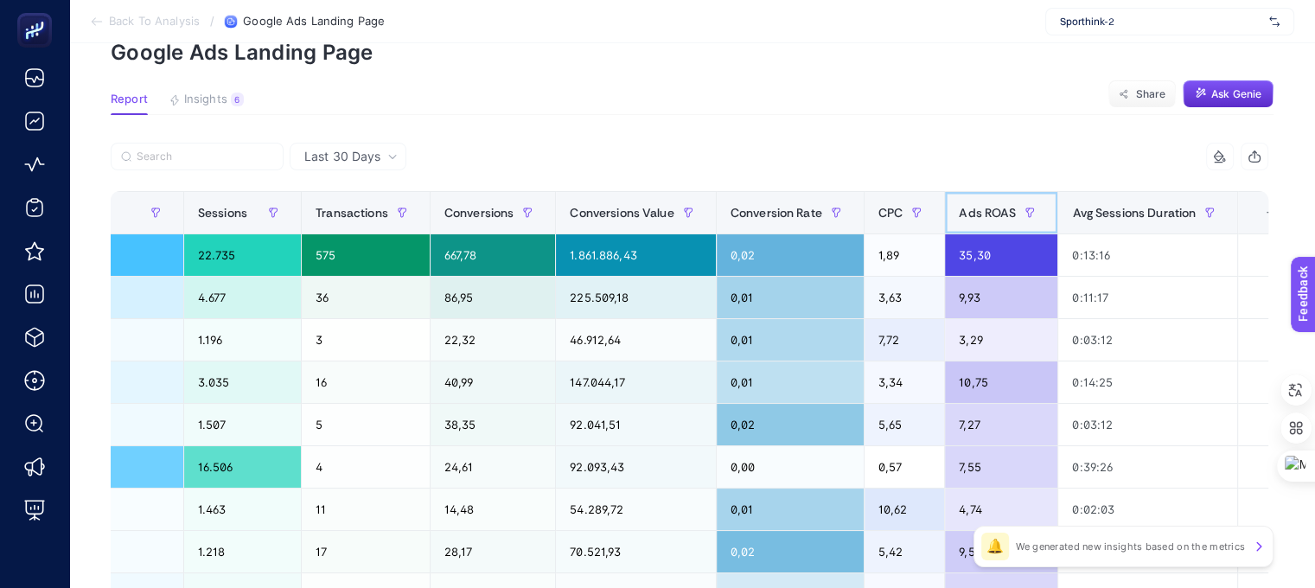
click at [959, 201] on div "Ads ROAS" at bounding box center [1001, 213] width 85 height 28
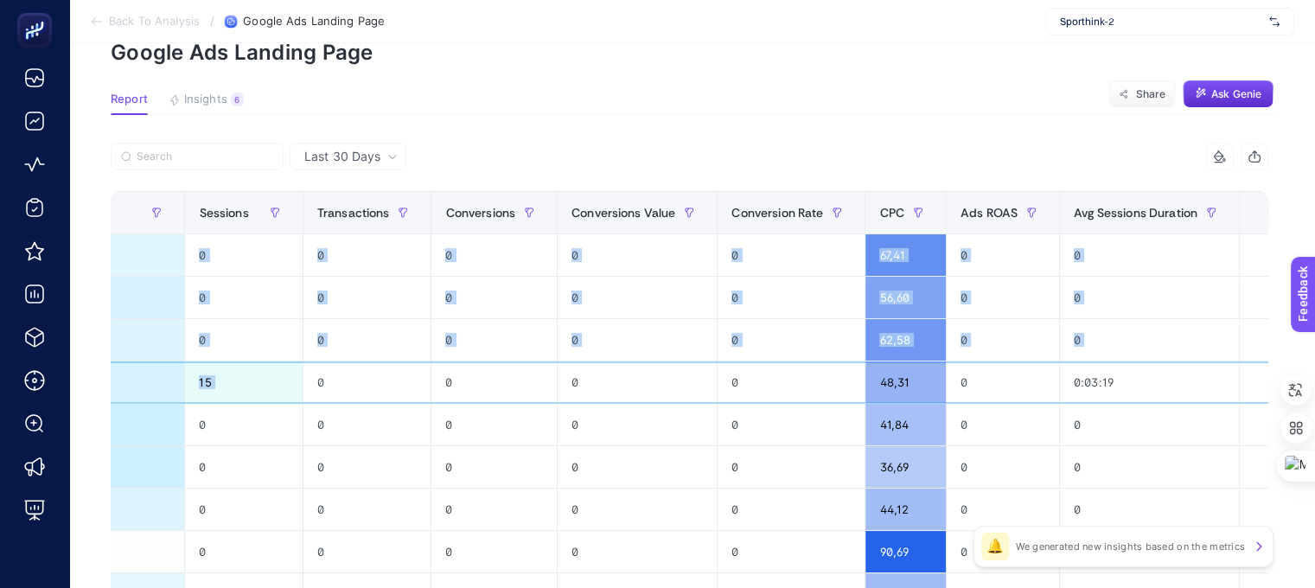
scroll to position [86, 8]
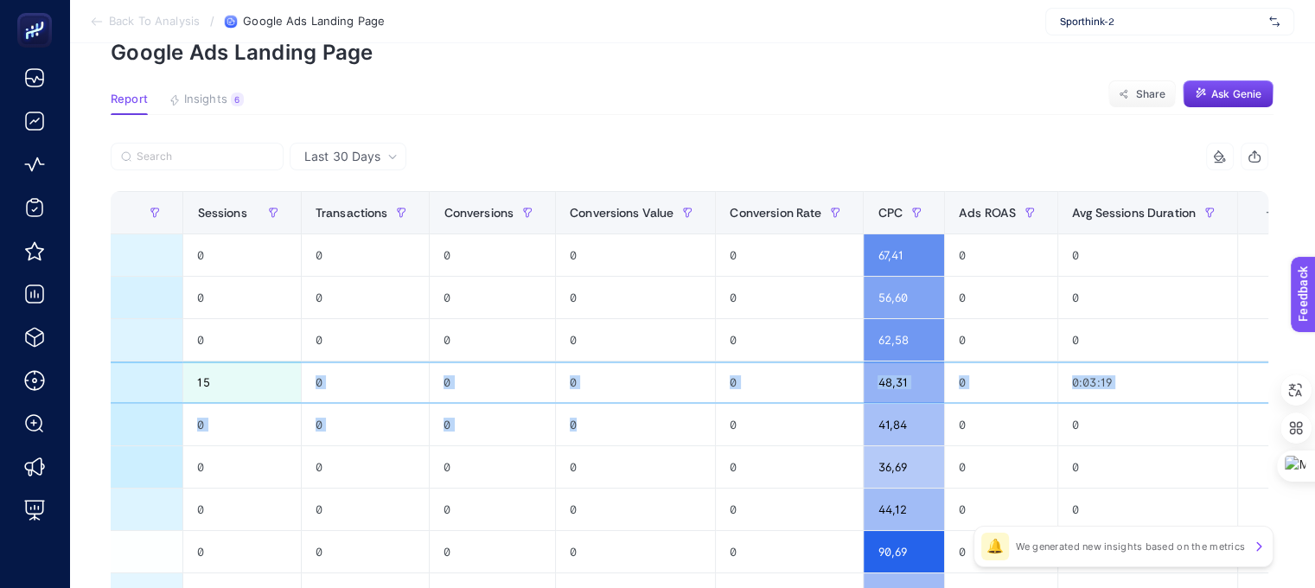
drag, startPoint x: 283, startPoint y: 370, endPoint x: 603, endPoint y: 425, distance: 324.6
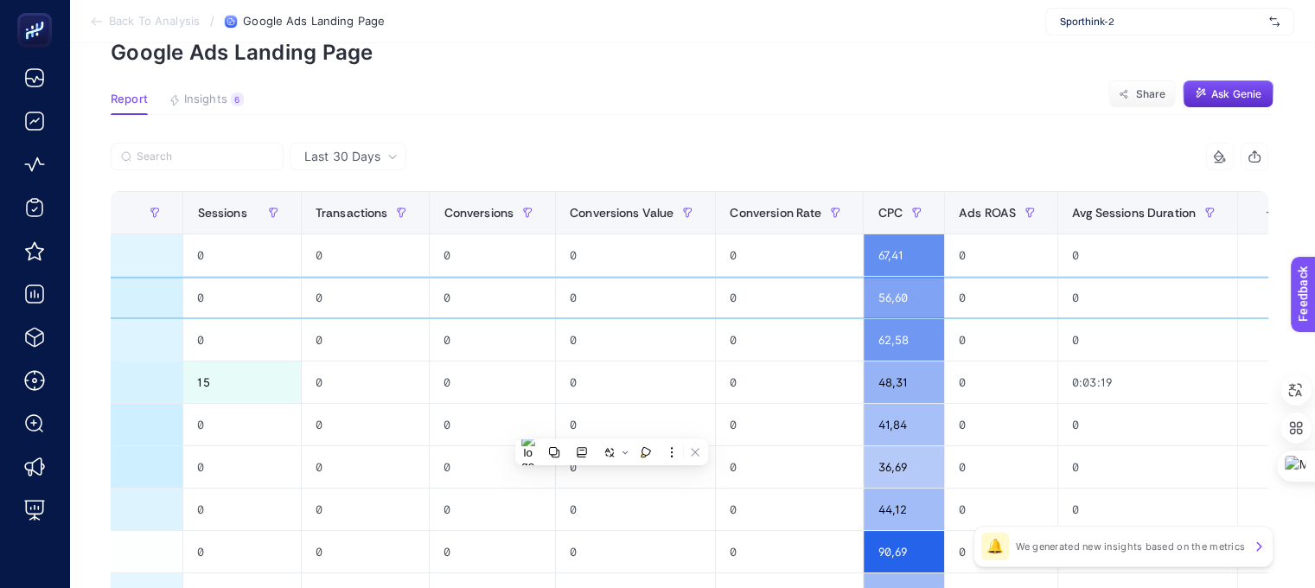
click at [636, 317] on div "0" at bounding box center [635, 297] width 159 height 41
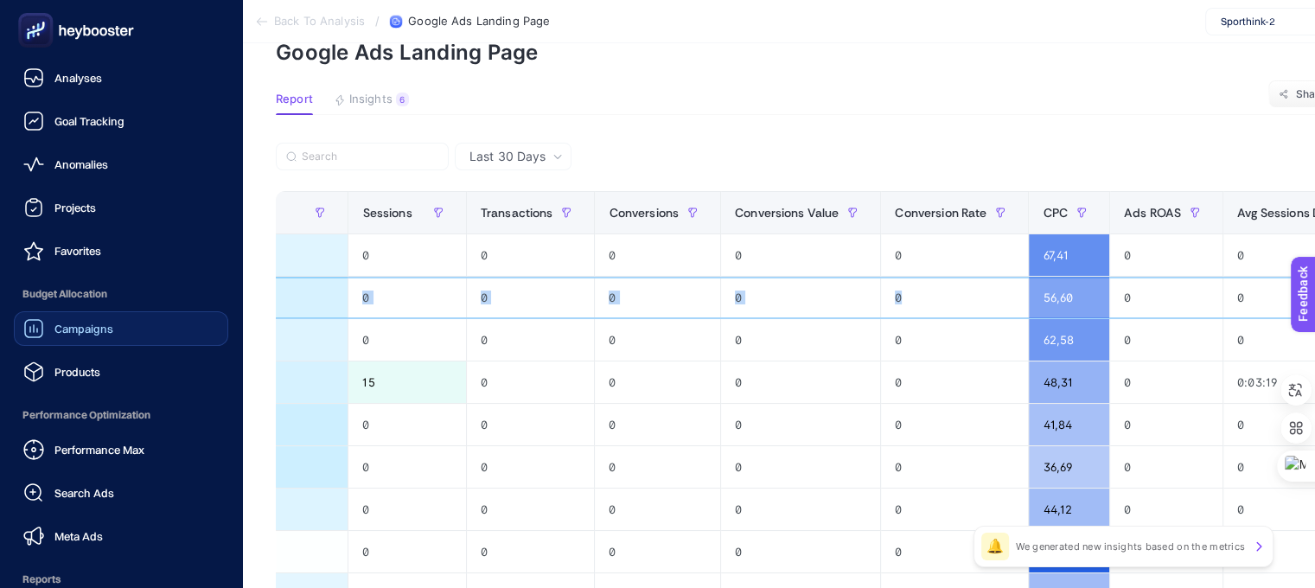
scroll to position [0, 0]
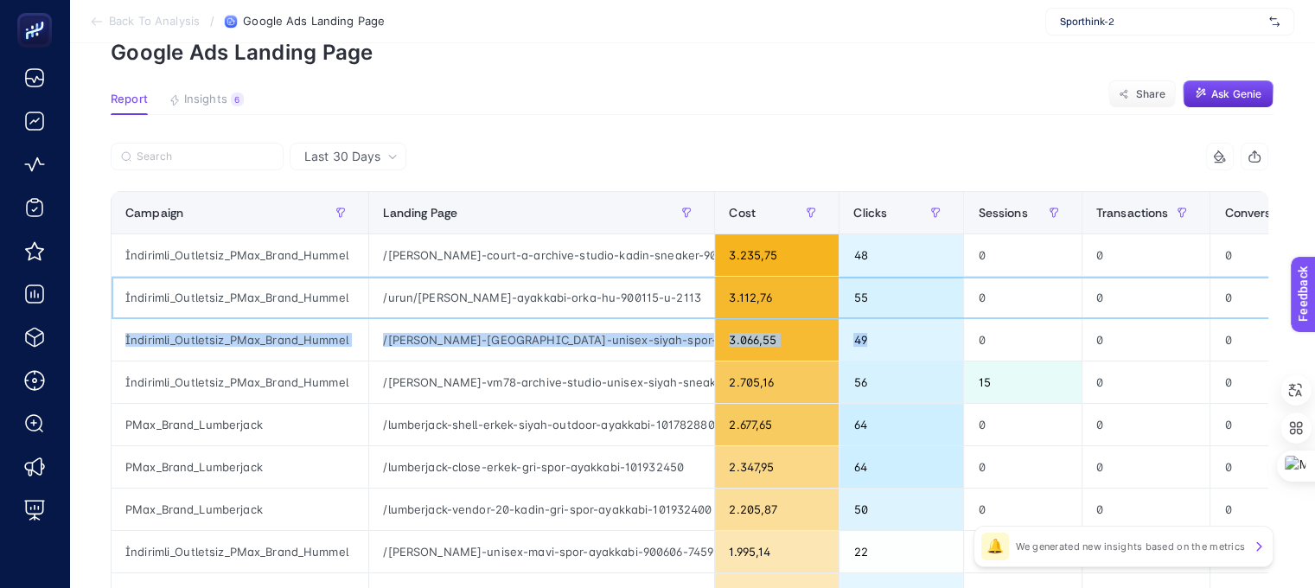
drag, startPoint x: 734, startPoint y: 292, endPoint x: 951, endPoint y: 354, distance: 225.7
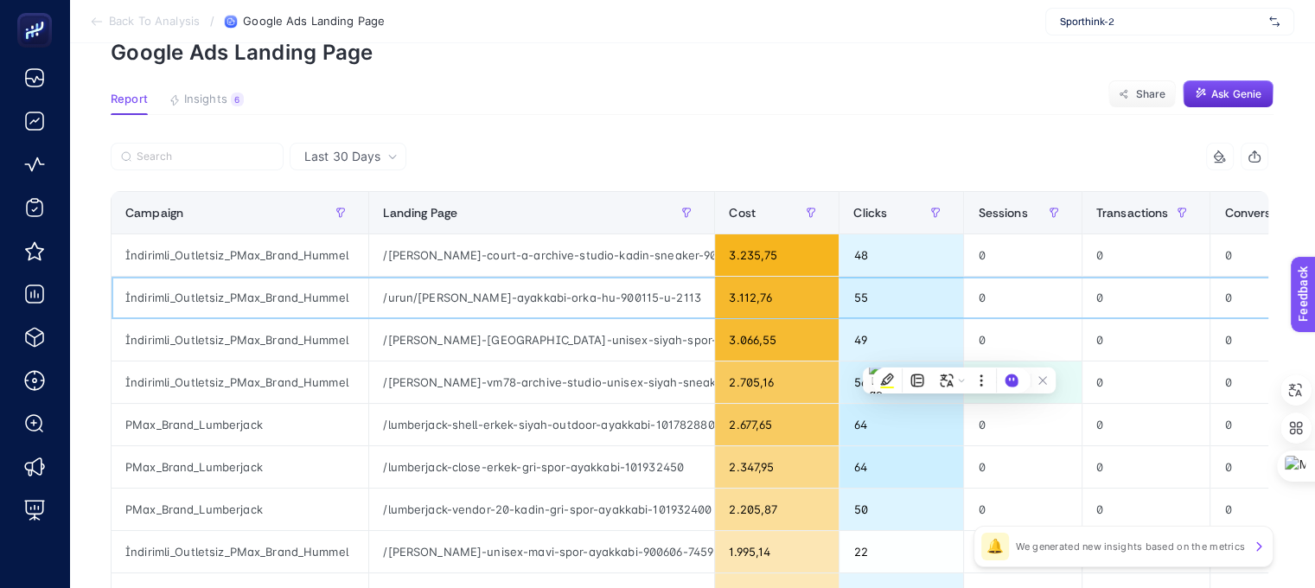
click at [1023, 280] on div "0" at bounding box center [1022, 297] width 117 height 41
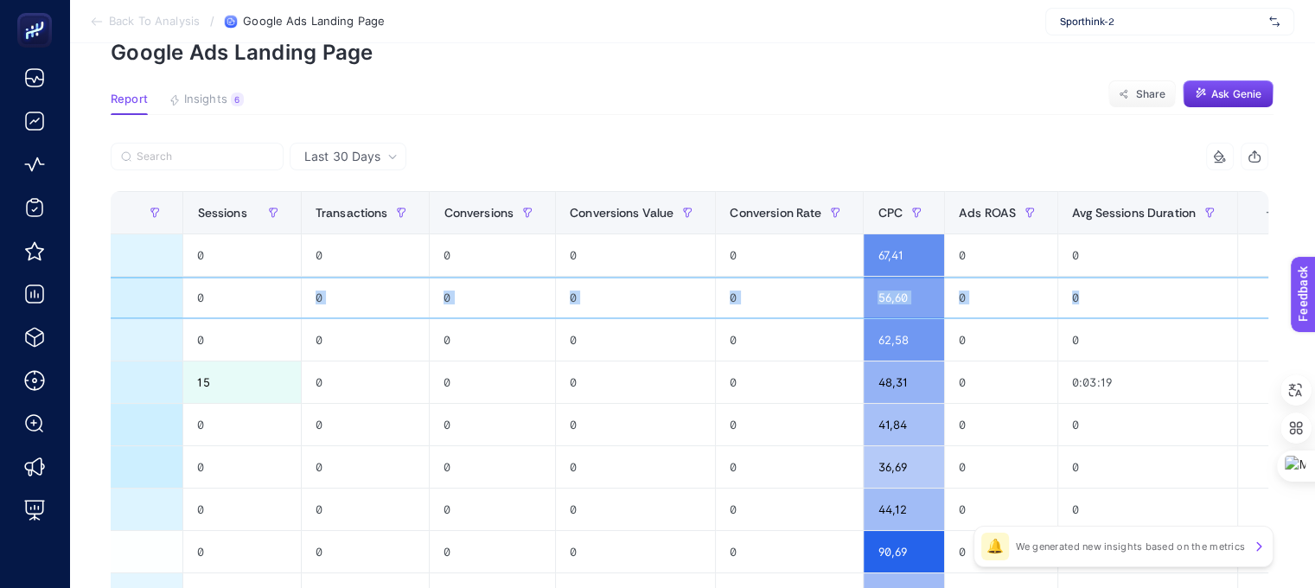
drag, startPoint x: 967, startPoint y: 294, endPoint x: 1114, endPoint y: 296, distance: 147.0
click at [1114, 296] on tr "İndirimli_Outletsiz_PMax_Brand_Hummel /urun/[PERSON_NAME]-ayakkabi-orka-hu-9001…" at bounding box center [316, 298] width 1970 height 42
click at [480, 296] on div "0" at bounding box center [492, 297] width 125 height 41
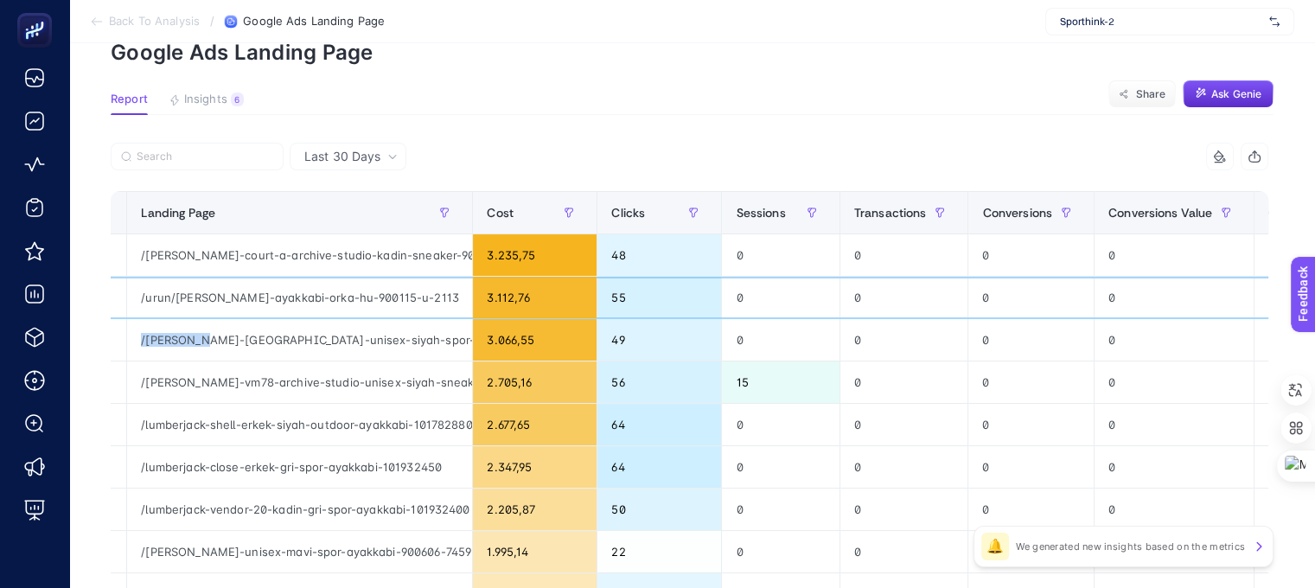
scroll to position [0, 231]
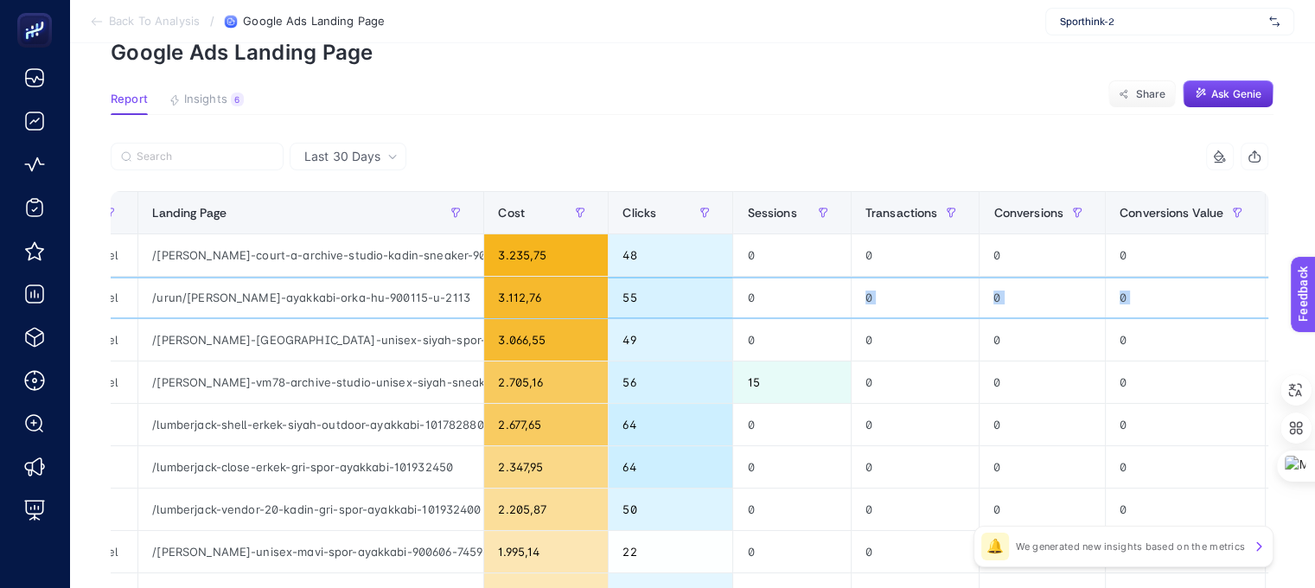
drag, startPoint x: 803, startPoint y: 311, endPoint x: 833, endPoint y: 306, distance: 29.8
click at [833, 306] on tr "İndirimli_Outletsiz_PMax_Brand_Hummel /urun/[PERSON_NAME]-ayakkabi-orka-hu-9001…" at bounding box center [866, 298] width 1970 height 42
click at [611, 255] on div "48" at bounding box center [671, 254] width 124 height 41
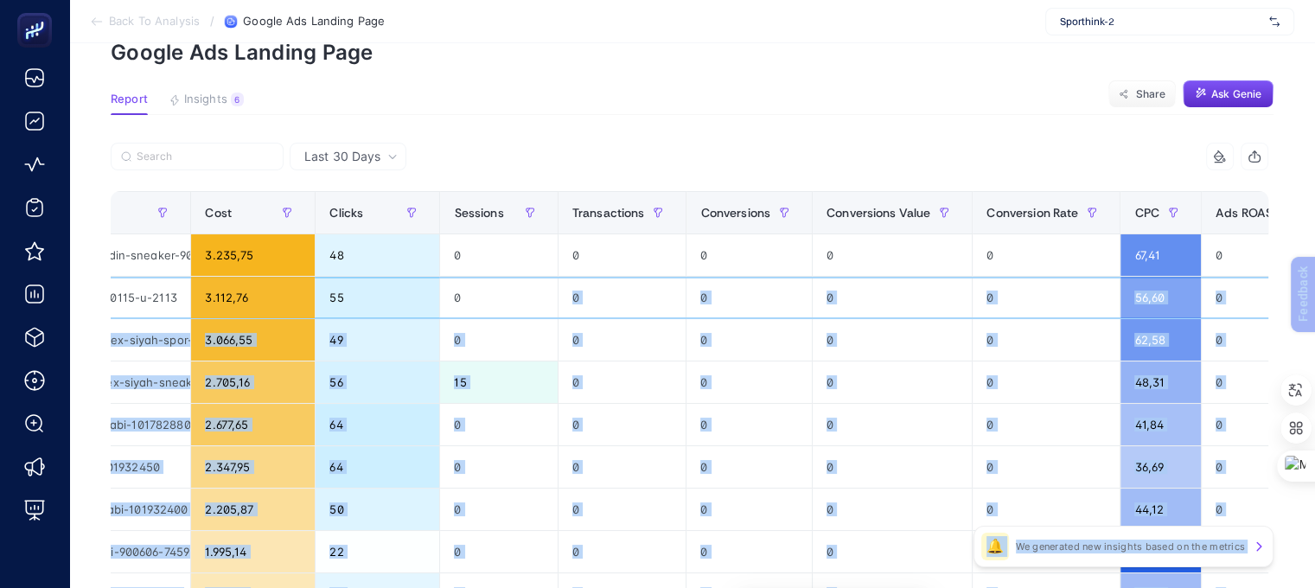
scroll to position [0, 781]
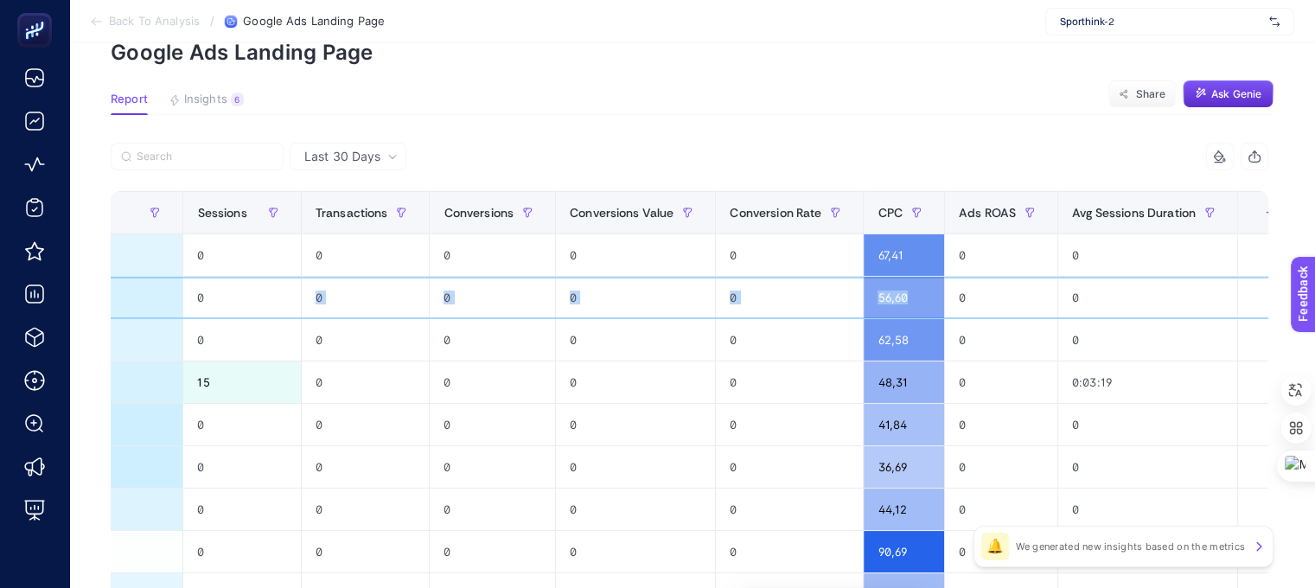
drag, startPoint x: 764, startPoint y: 287, endPoint x: 919, endPoint y: 307, distance: 156.0
click at [919, 307] on tr "İndirimli_Outletsiz_PMax_Brand_Hummel /urun/[PERSON_NAME]-ayakkabi-orka-hu-9001…" at bounding box center [316, 298] width 1970 height 42
click at [762, 300] on div "0" at bounding box center [789, 297] width 147 height 41
drag, startPoint x: 718, startPoint y: 301, endPoint x: 131, endPoint y: 380, distance: 593.2
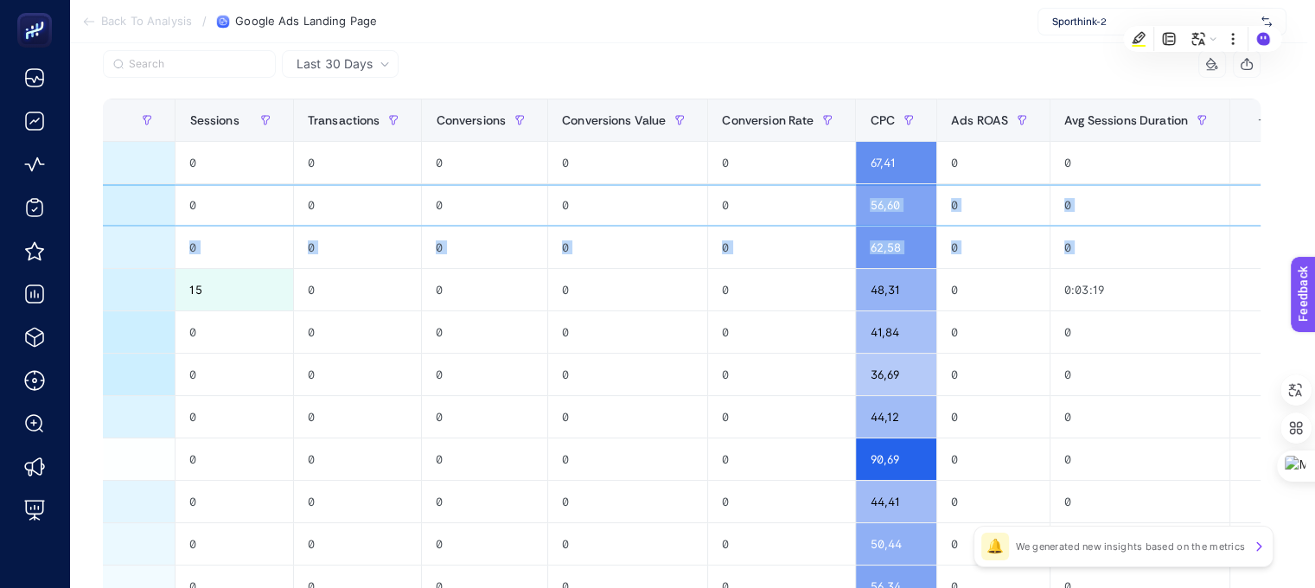
scroll to position [173, 8]
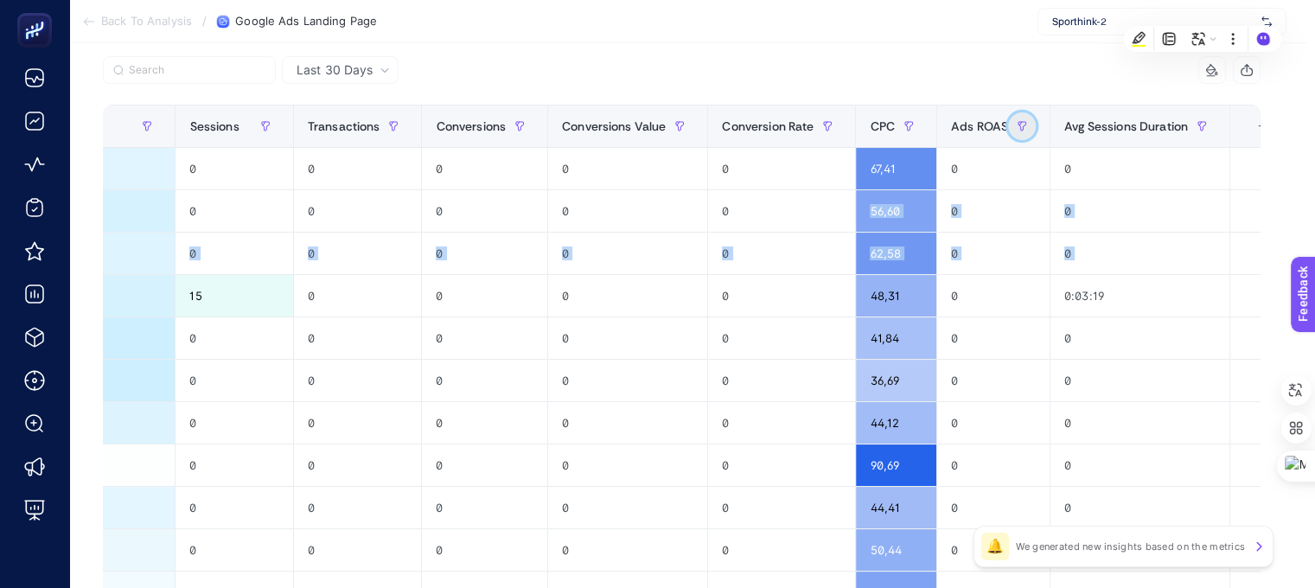
click at [1008, 124] on button "button" at bounding box center [1022, 126] width 28 height 28
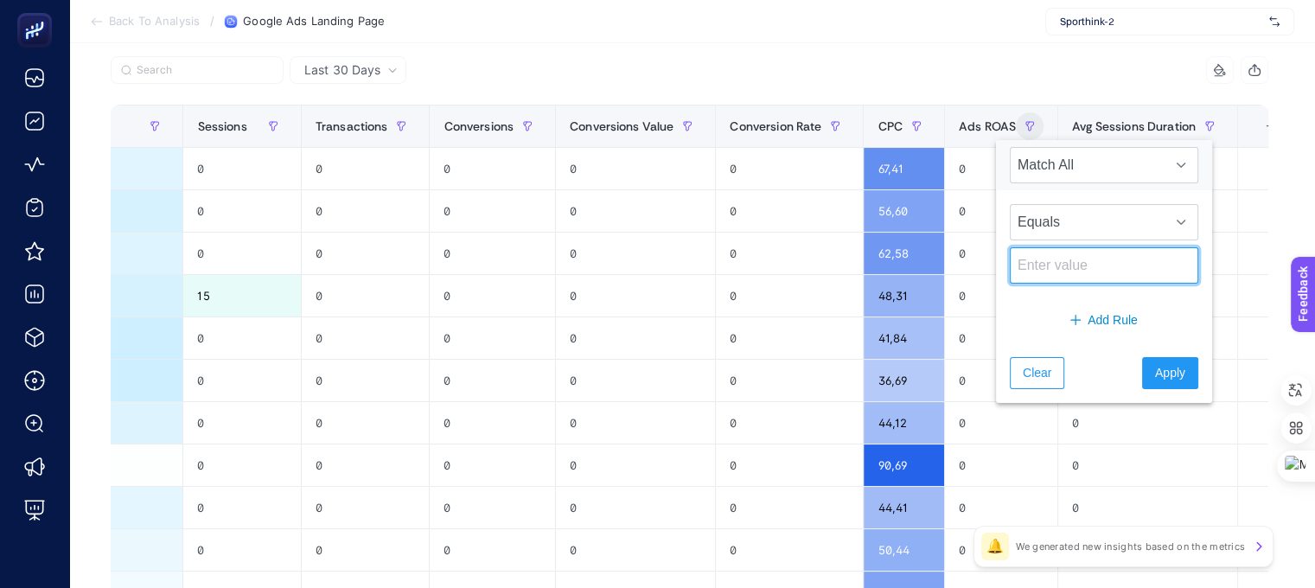
click at [1048, 257] on input at bounding box center [1104, 265] width 188 height 36
type input "0"
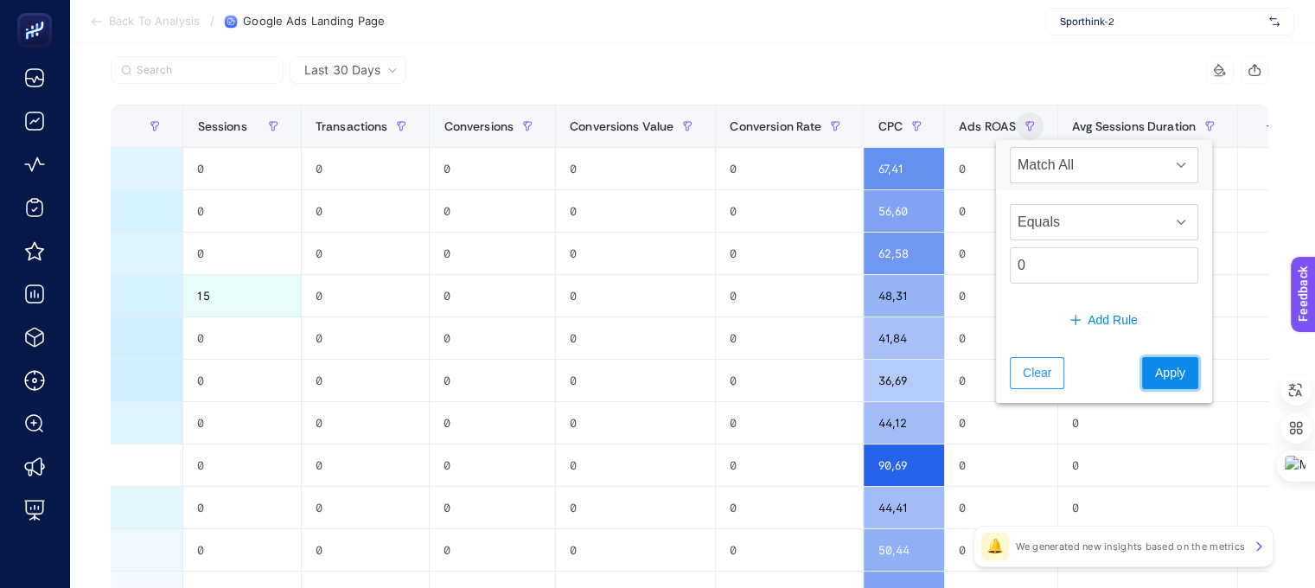
click at [1158, 369] on span "Apply" at bounding box center [1170, 373] width 30 height 18
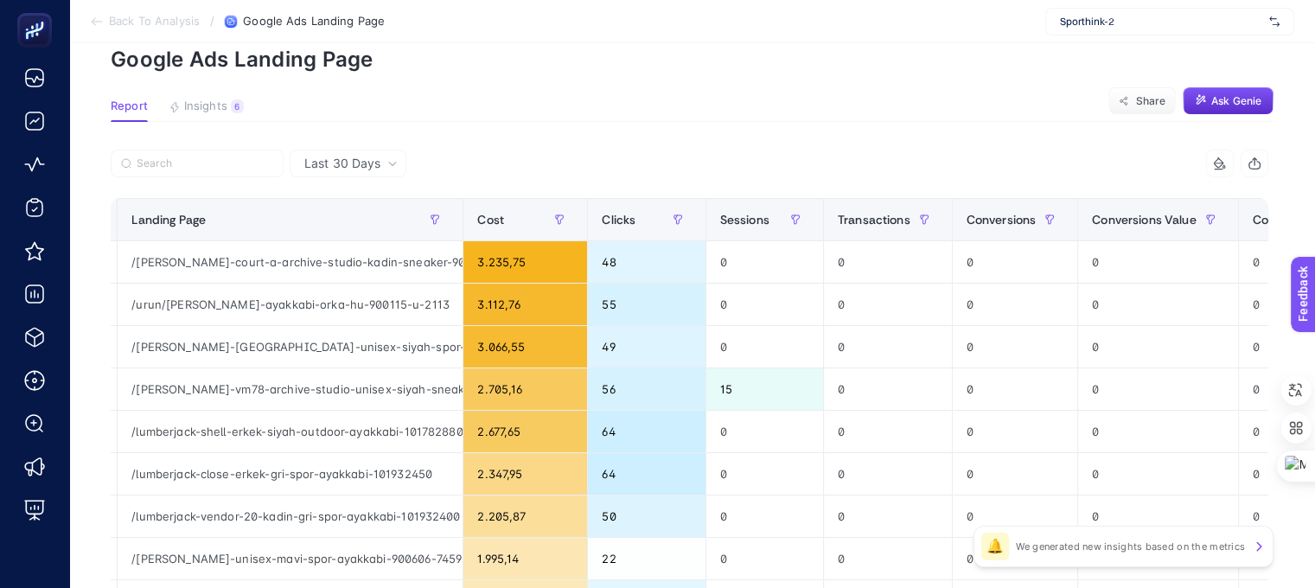
scroll to position [31, 8]
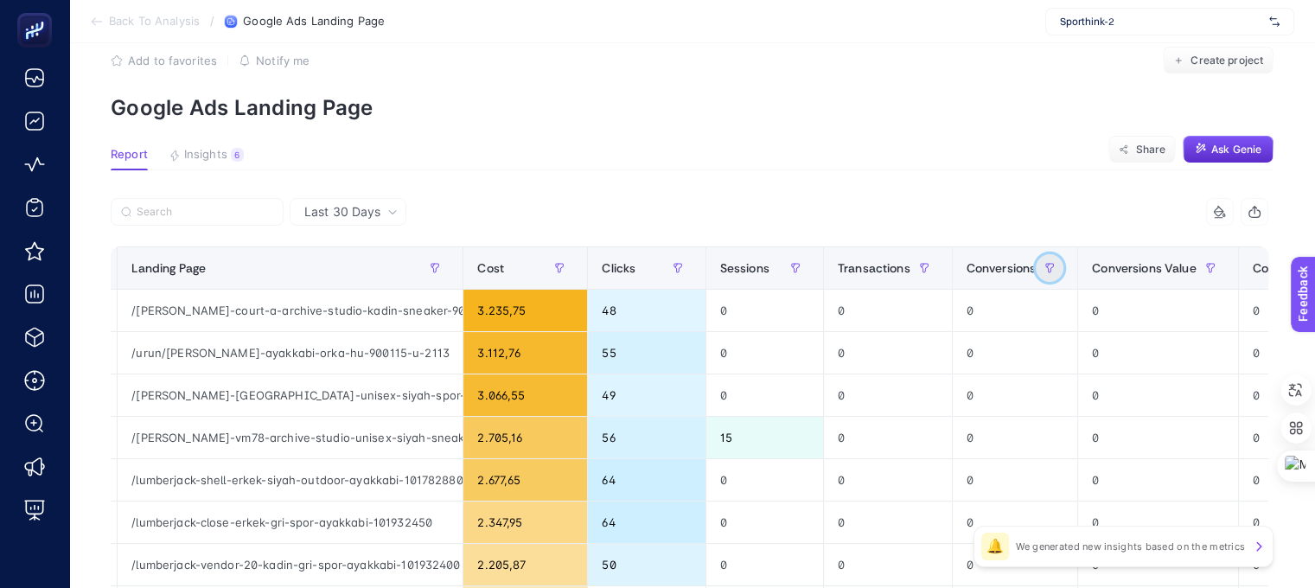
click at [1044, 265] on icon "button" at bounding box center [1049, 268] width 10 height 10
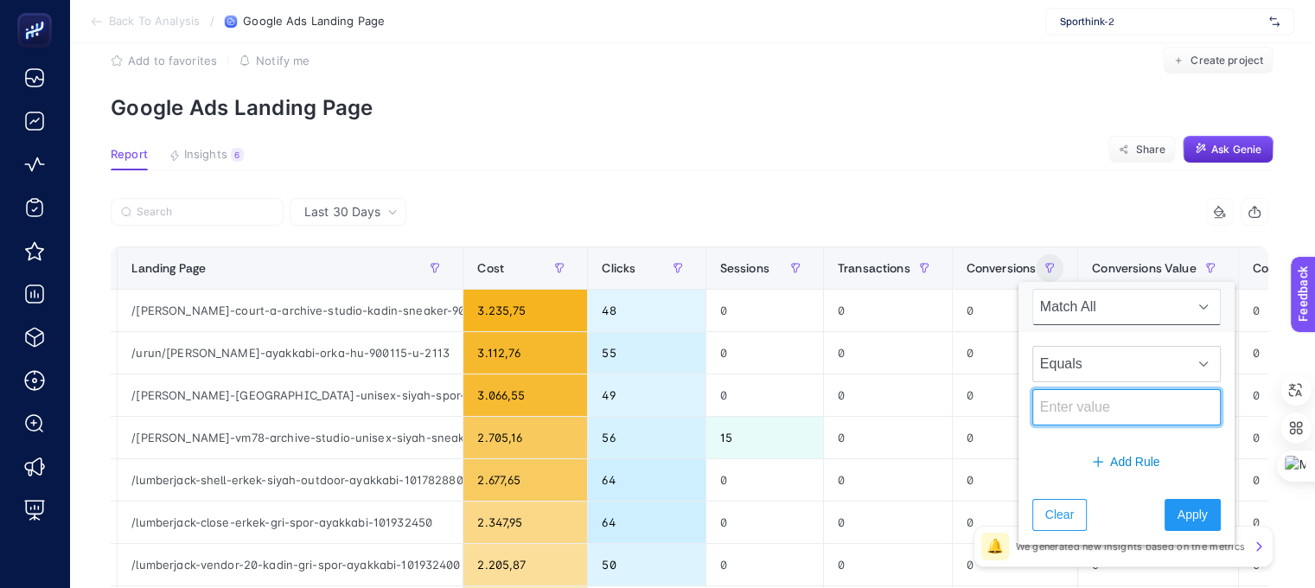
click at [1048, 397] on input at bounding box center [1126, 407] width 188 height 36
type input "1"
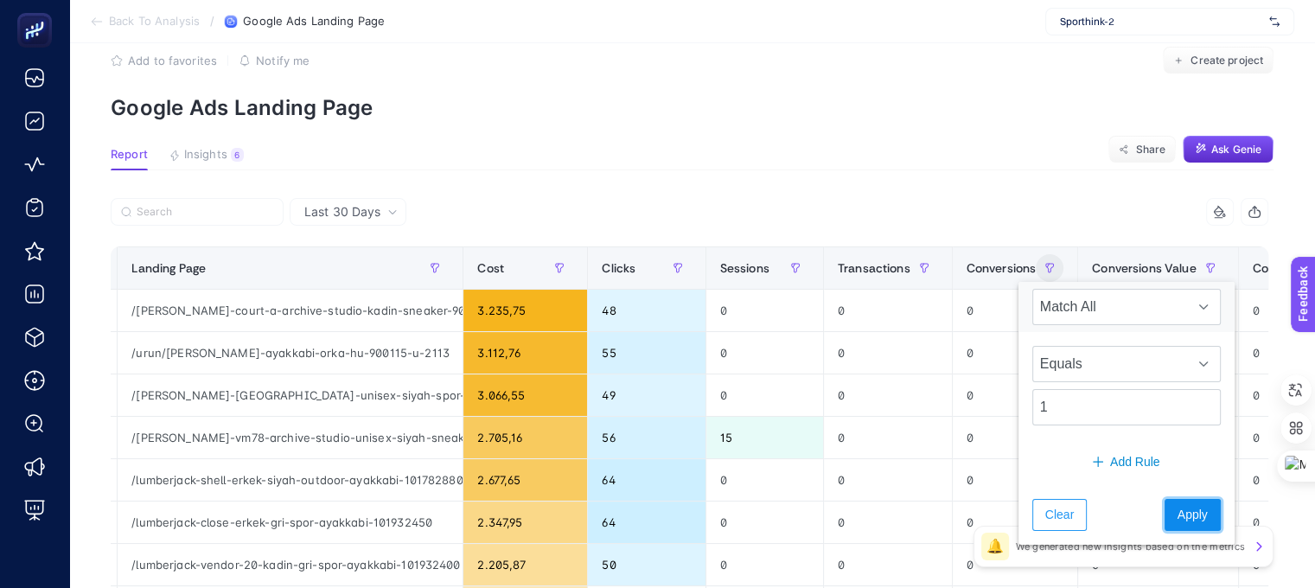
click at [1177, 514] on span "Apply" at bounding box center [1192, 515] width 30 height 18
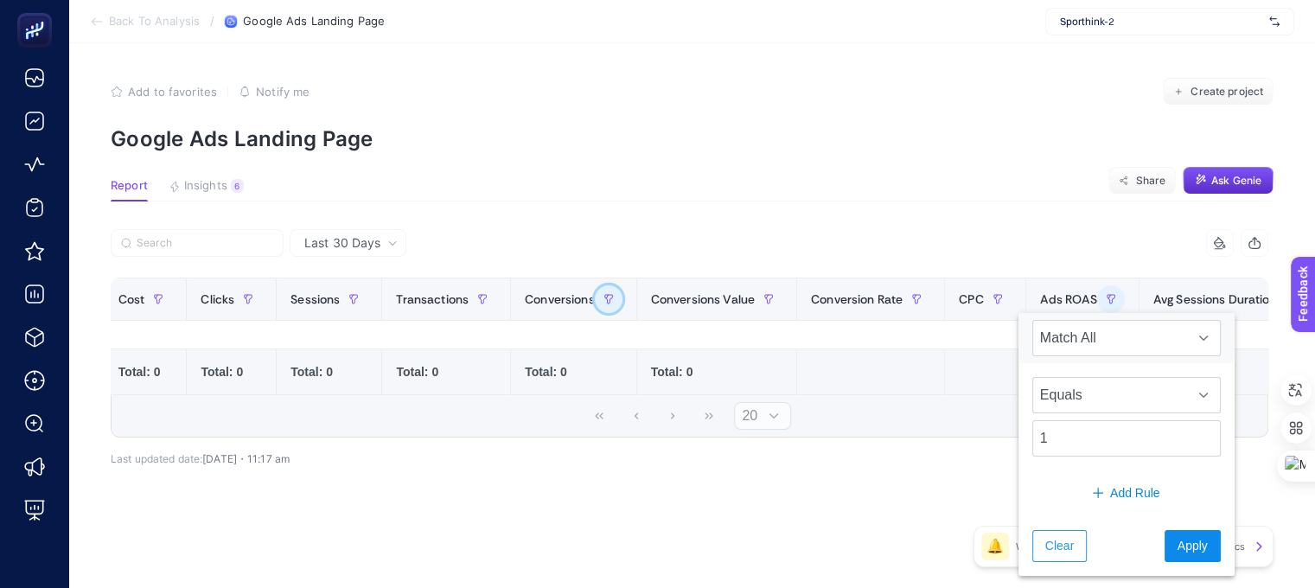
scroll to position [0, 0]
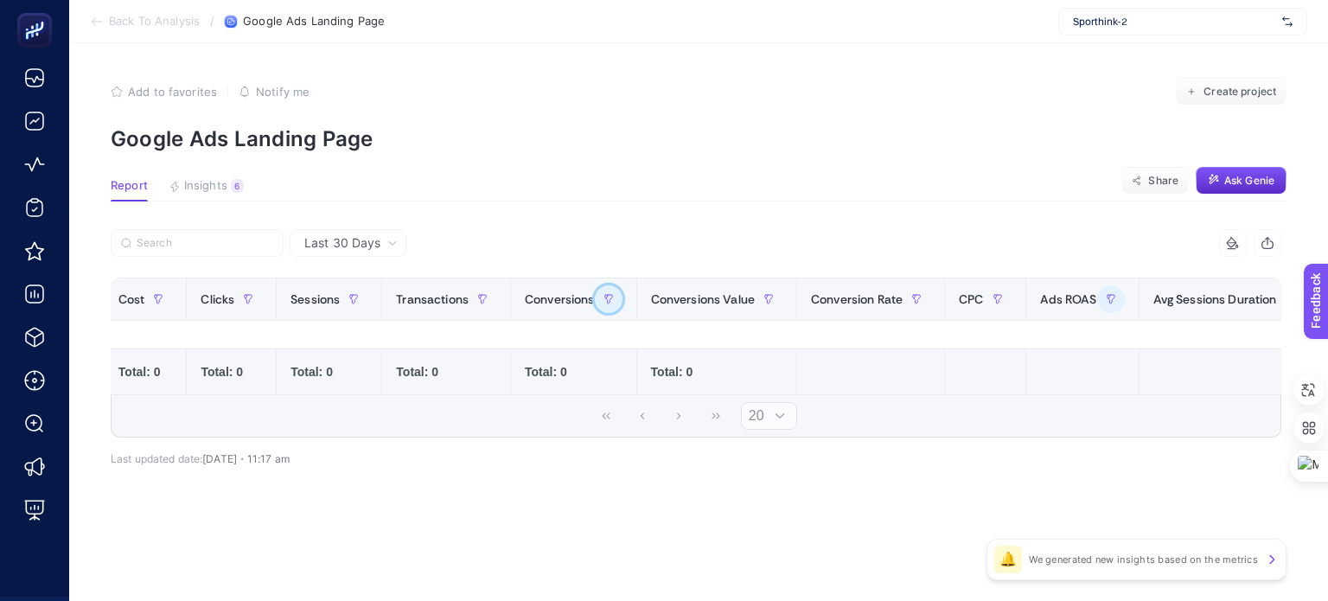
click at [616, 301] on button "button" at bounding box center [609, 299] width 28 height 28
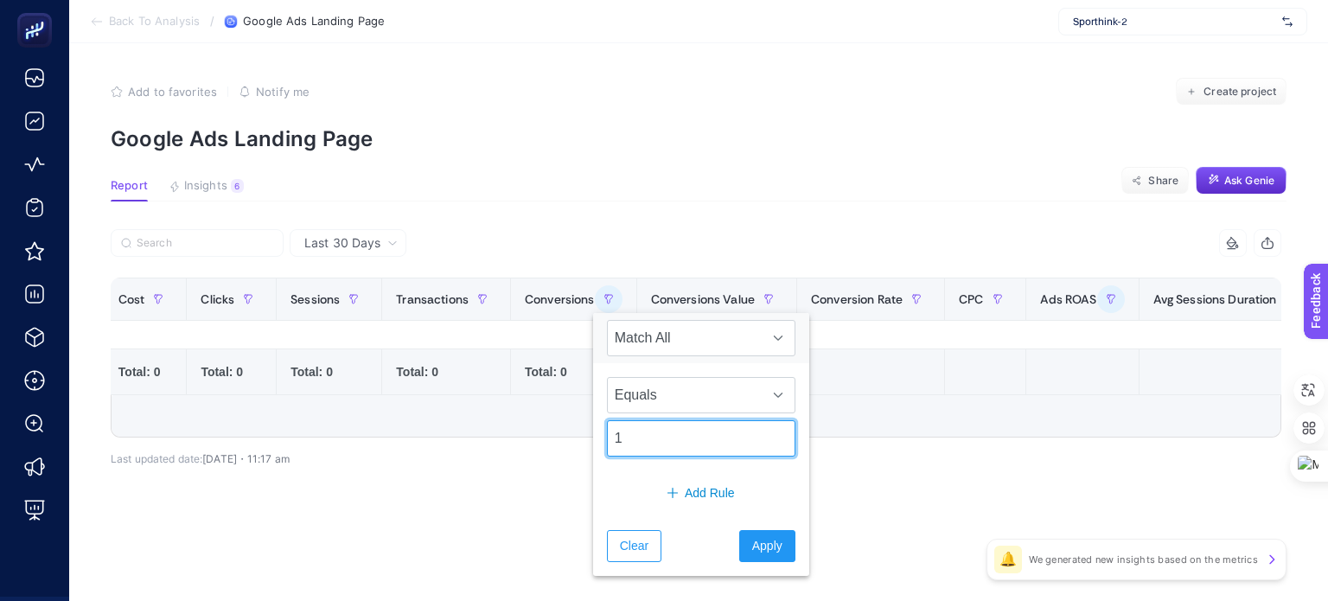
drag, startPoint x: 536, startPoint y: 427, endPoint x: 489, endPoint y: 424, distance: 46.8
click at [481, 424] on body "Back To Analysis / Google Ads Landing Page Sporthink-2 Add to favorites false N…" at bounding box center [664, 300] width 1328 height 601
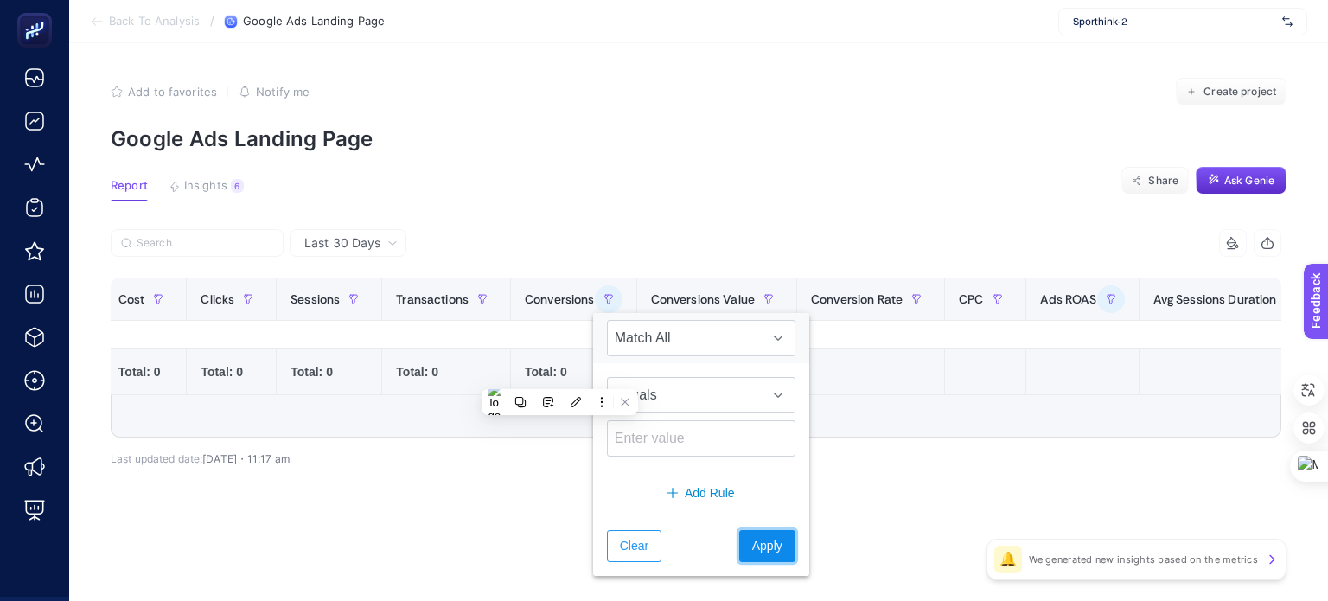
click at [764, 531] on button "Apply" at bounding box center [767, 546] width 56 height 32
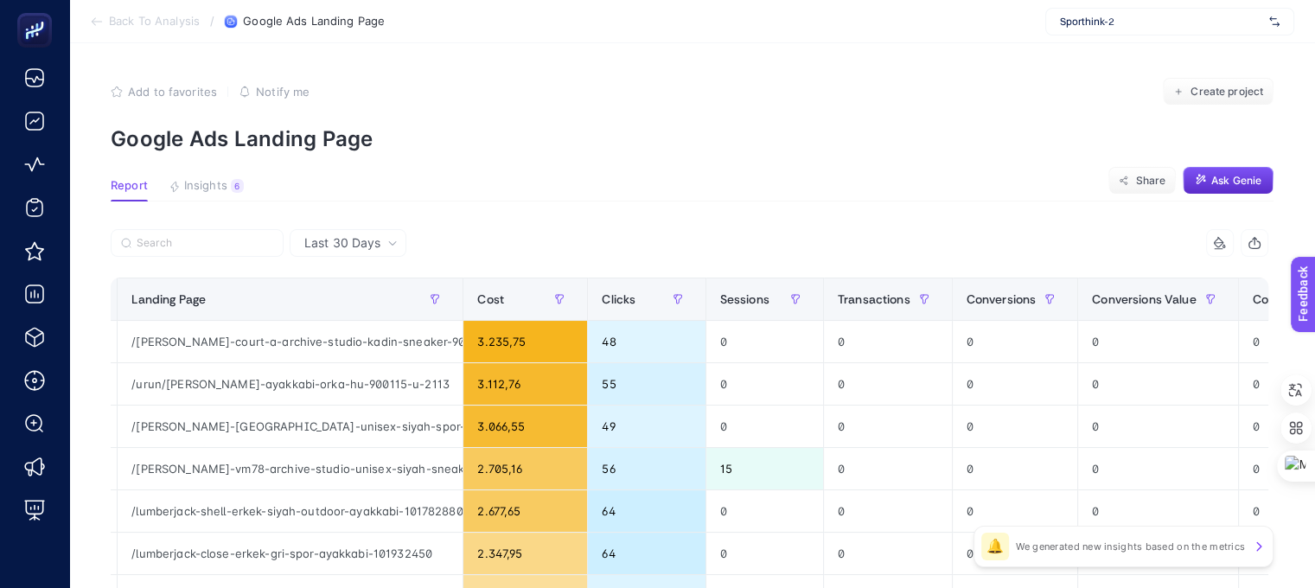
click at [977, 243] on div "9 items selected" at bounding box center [979, 243] width 579 height 28
click at [1206, 299] on icon "button" at bounding box center [1210, 299] width 8 height 9
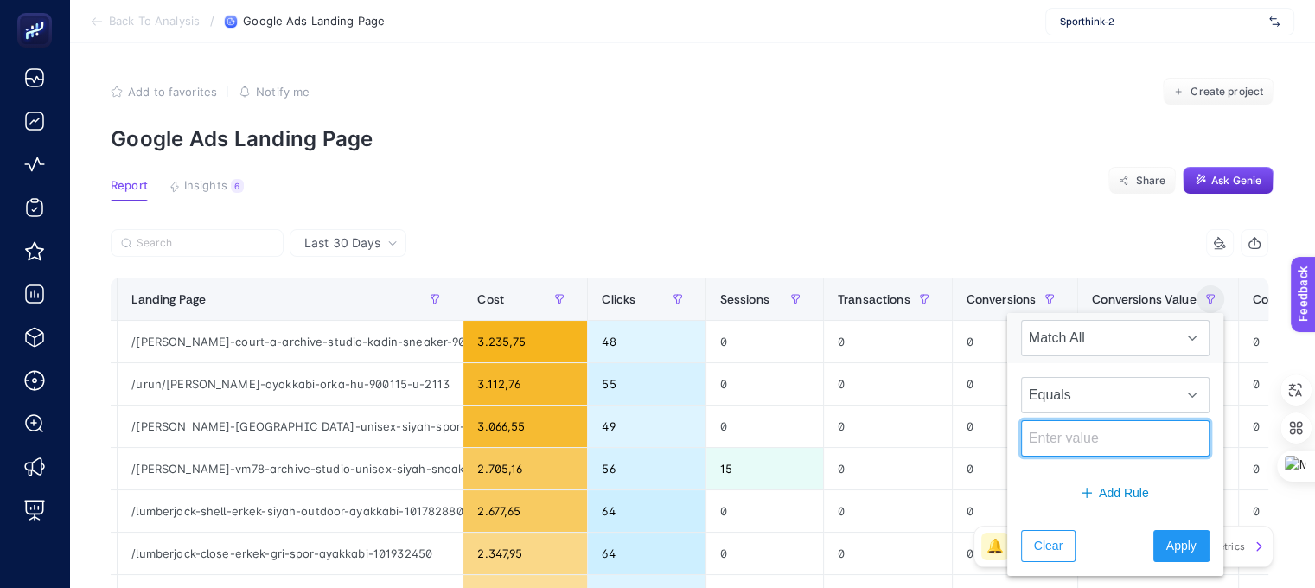
click at [1085, 431] on input at bounding box center [1115, 438] width 188 height 36
type input "1"
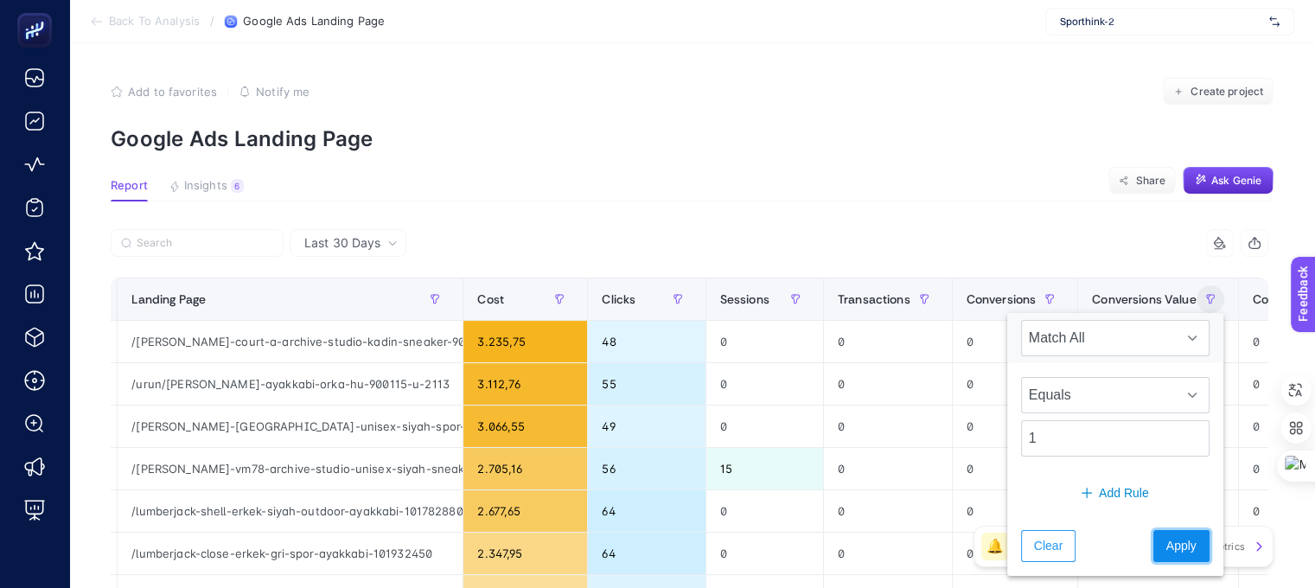
click at [1166, 542] on span "Apply" at bounding box center [1181, 546] width 30 height 18
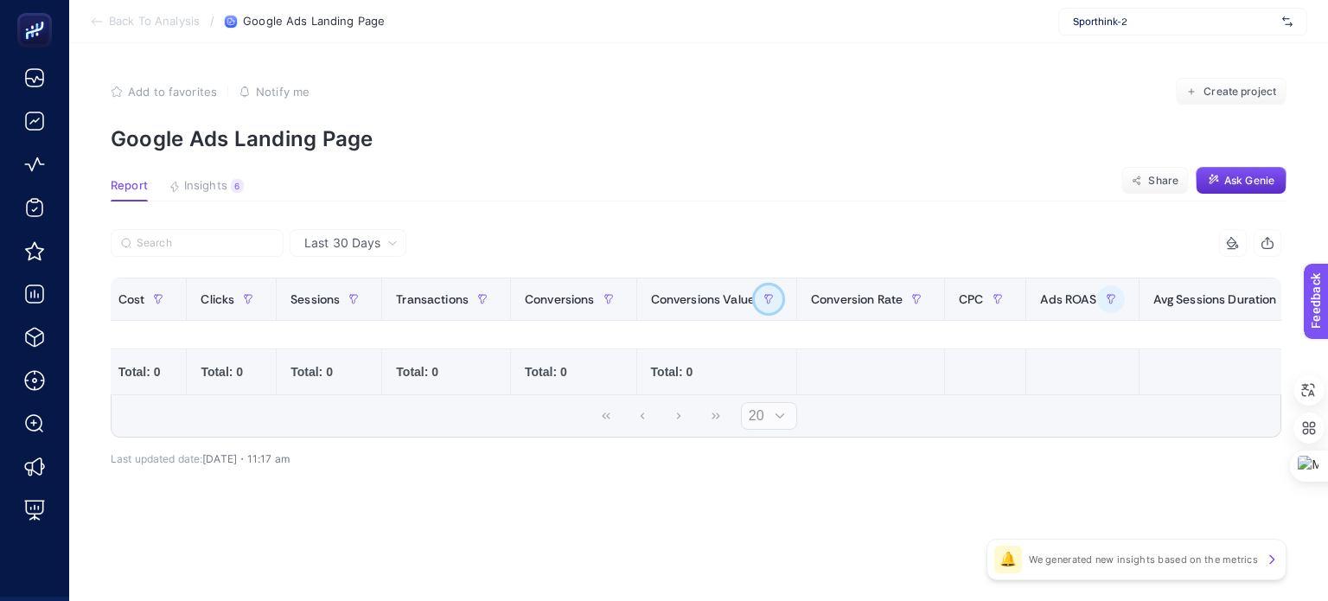
click at [765, 297] on icon "button" at bounding box center [768, 299] width 10 height 10
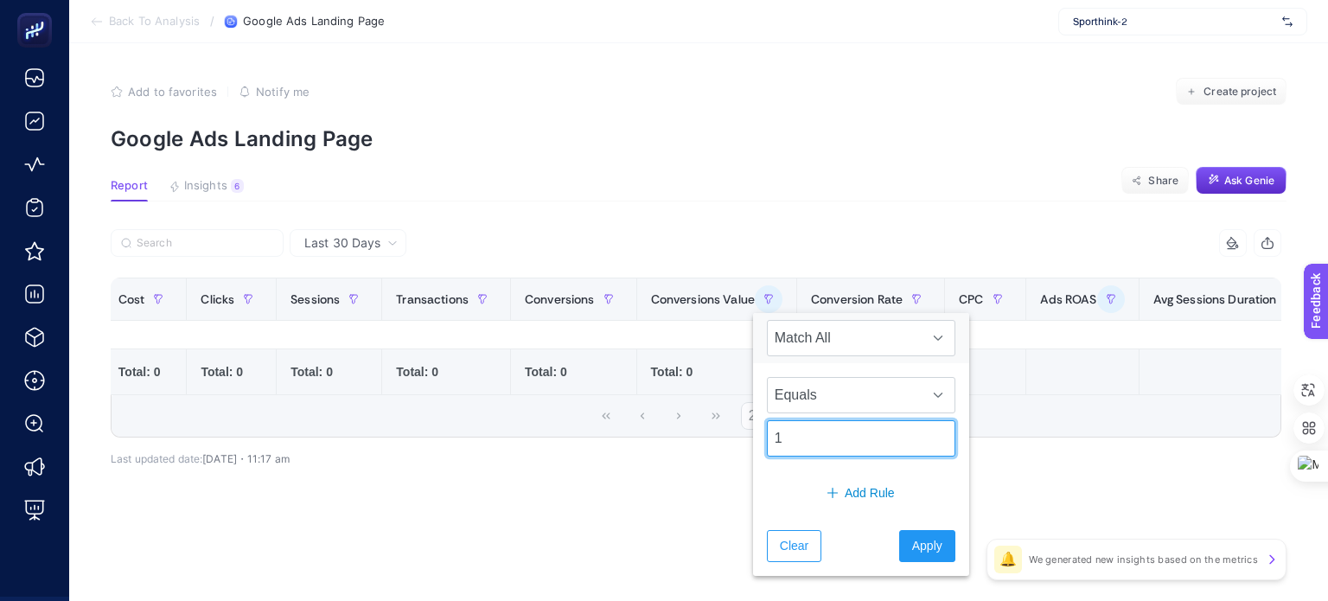
drag, startPoint x: 820, startPoint y: 438, endPoint x: 692, endPoint y: 442, distance: 128.9
click at [692, 442] on body "Back To Analysis / Google Ads Landing Page Sporthink-2 Add to favorites false N…" at bounding box center [664, 300] width 1328 height 601
click at [852, 390] on span "Equals" at bounding box center [845, 395] width 154 height 35
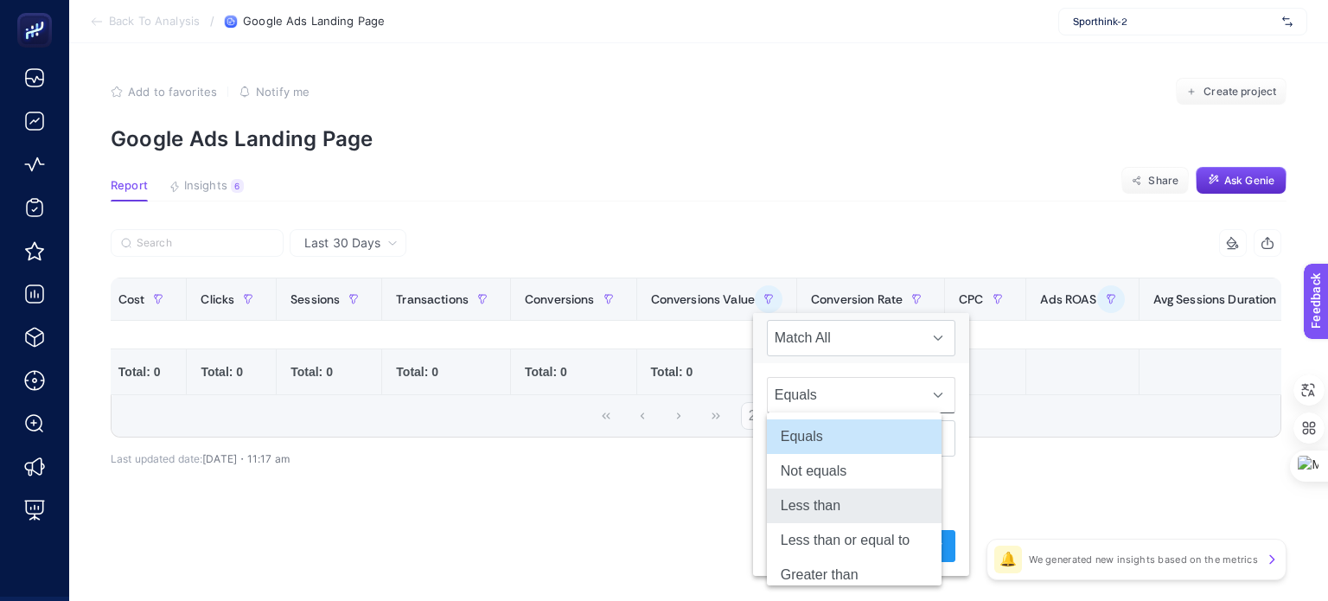
click at [847, 496] on li "Less than" at bounding box center [854, 505] width 175 height 35
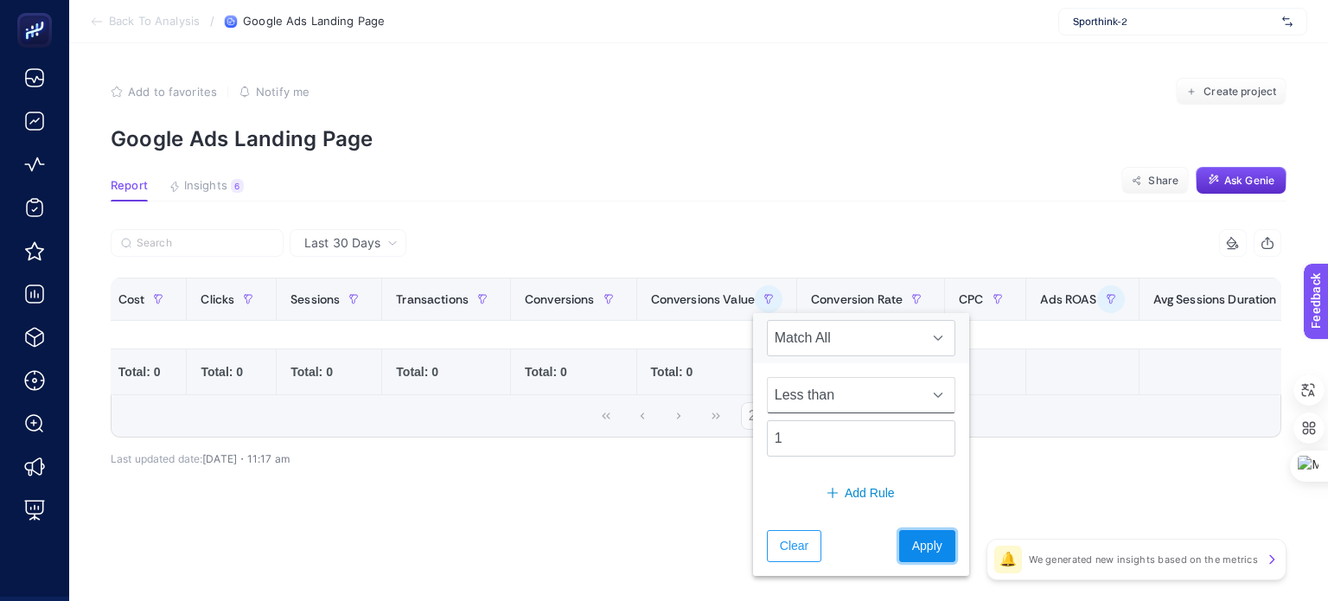
click at [912, 537] on span "Apply" at bounding box center [927, 546] width 30 height 18
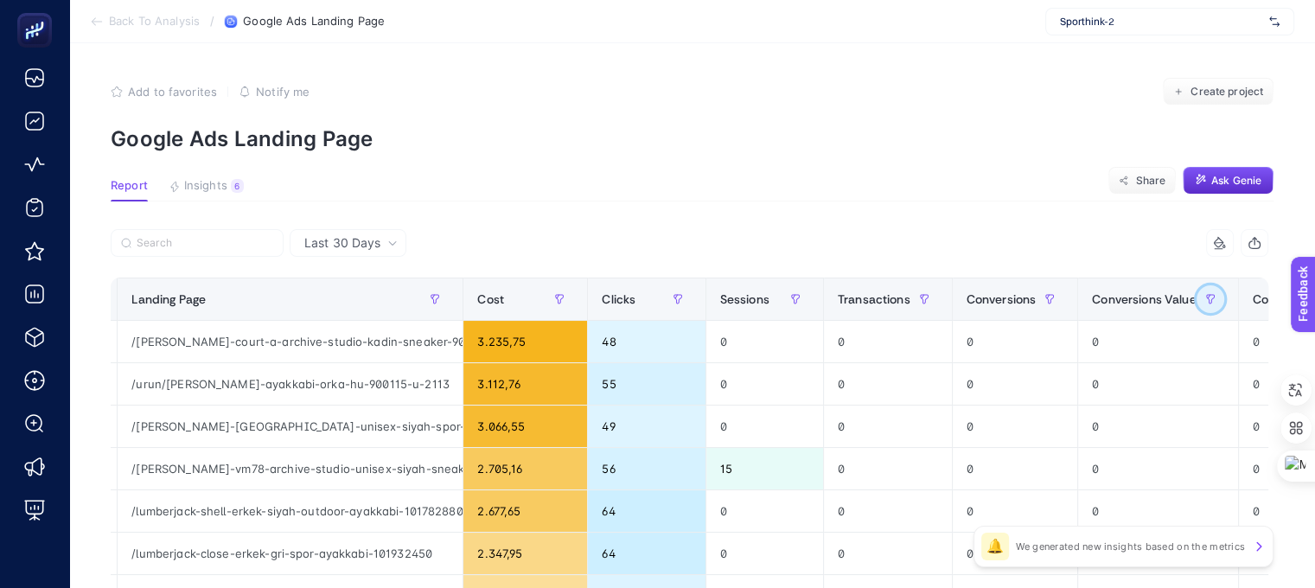
click at [1205, 294] on icon "button" at bounding box center [1210, 299] width 10 height 10
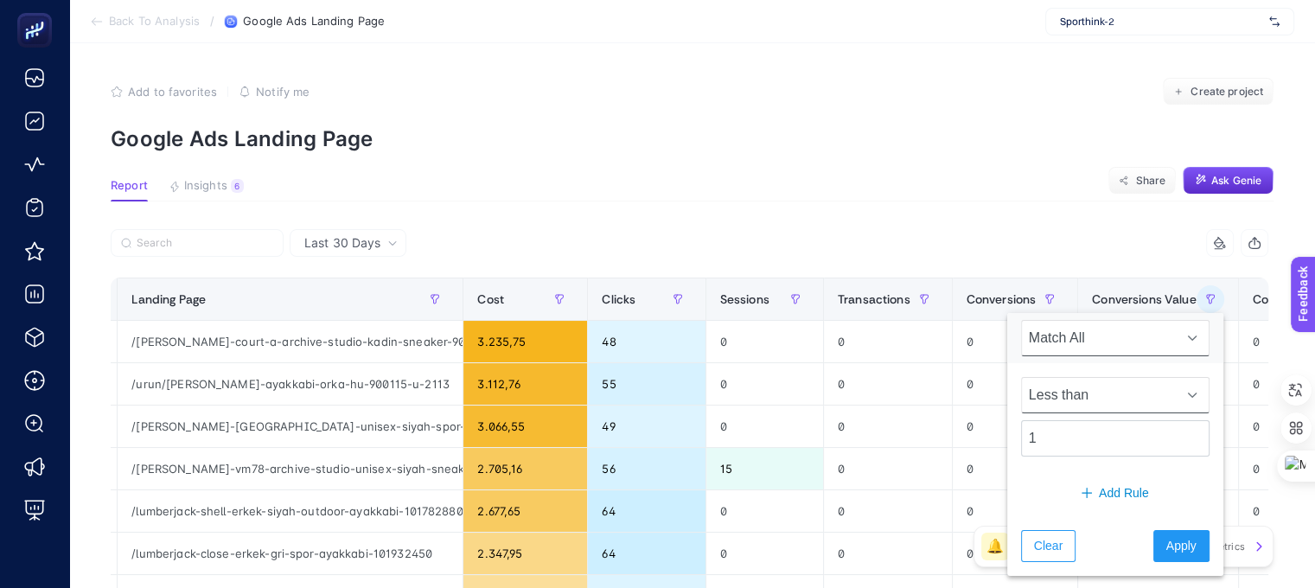
click at [1109, 401] on span "Less than" at bounding box center [1099, 395] width 154 height 35
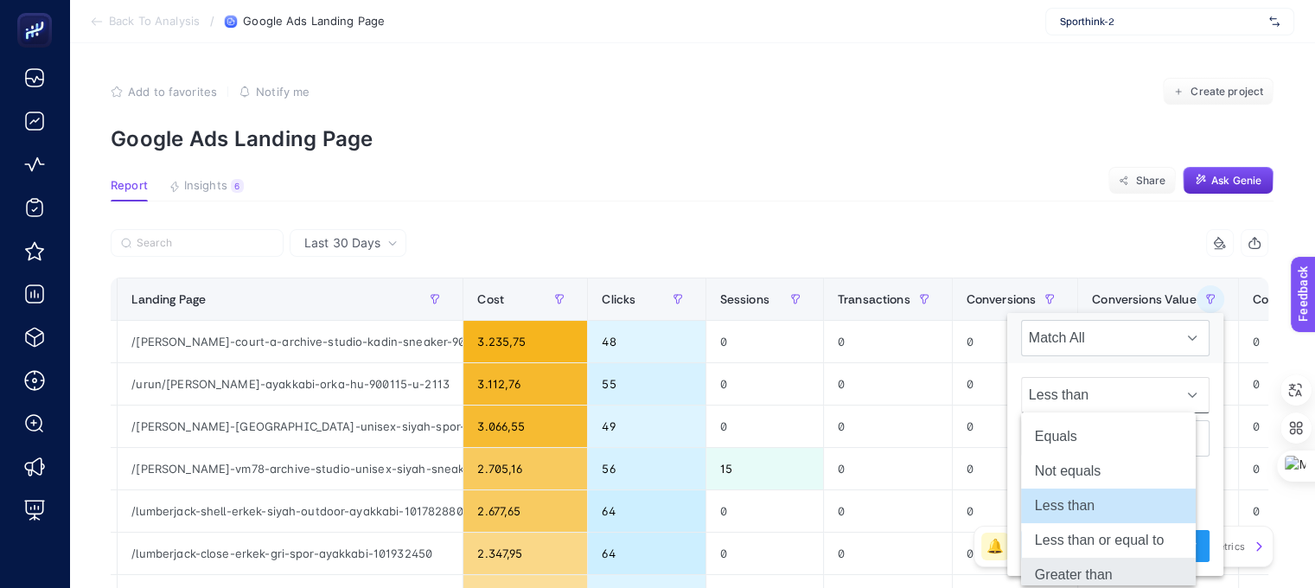
click at [1096, 560] on li "Greater than" at bounding box center [1108, 575] width 175 height 35
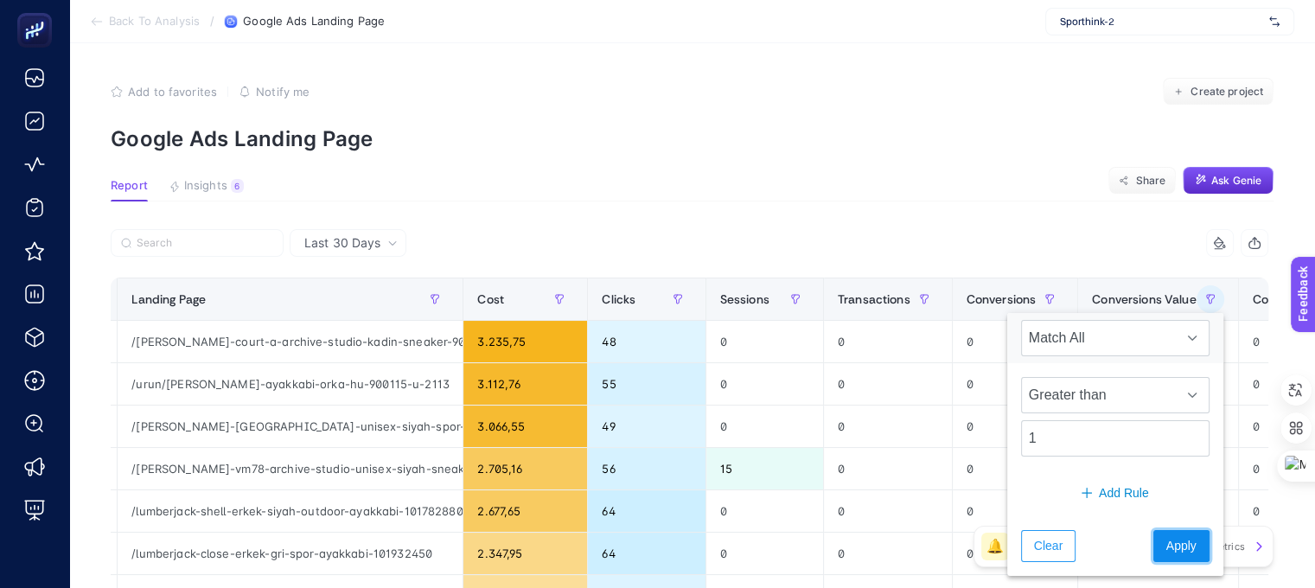
click at [1166, 539] on span "Apply" at bounding box center [1181, 546] width 30 height 18
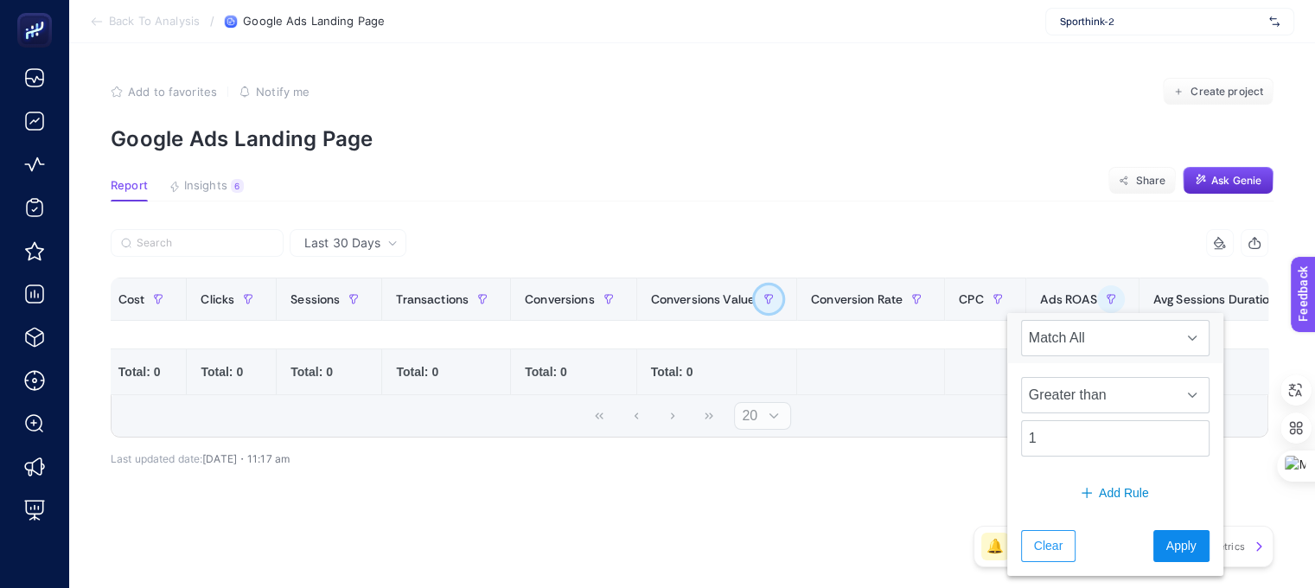
scroll to position [0, 0]
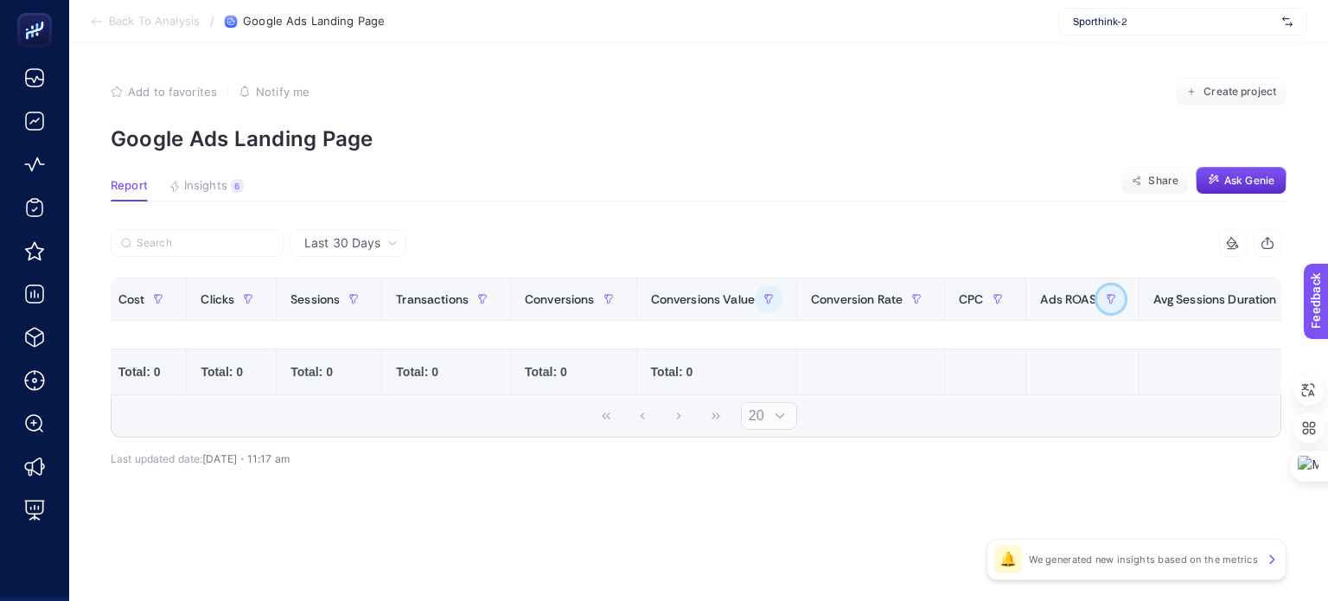
click at [1107, 295] on icon "button" at bounding box center [1111, 299] width 8 height 9
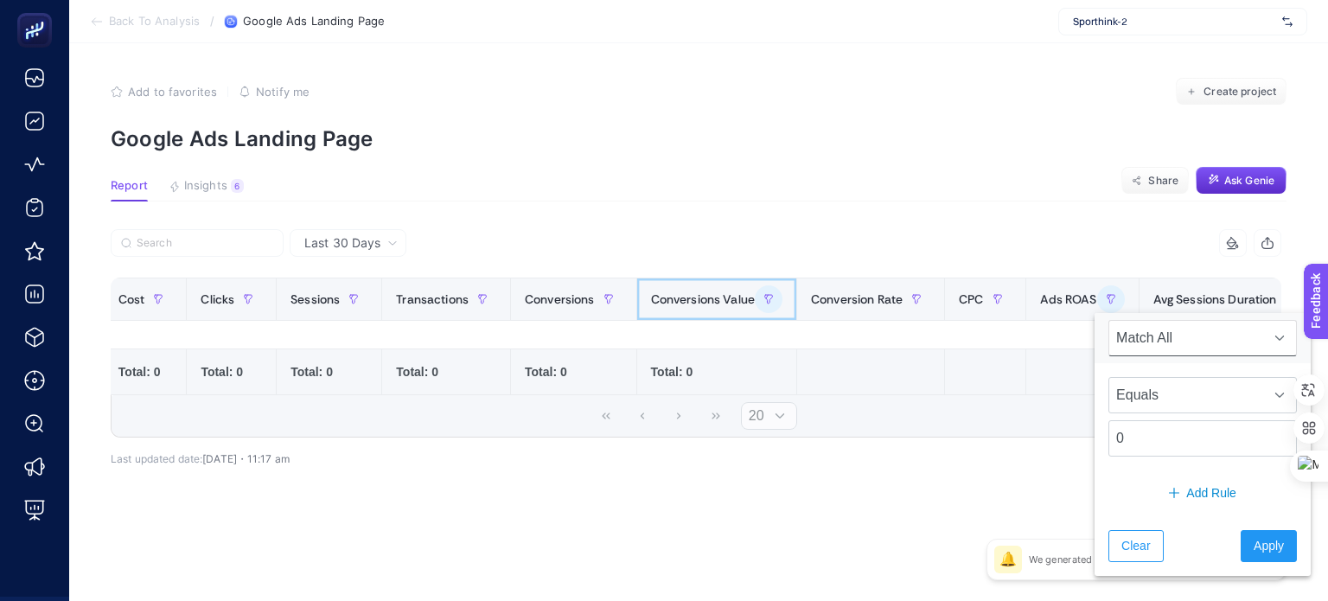
click at [750, 297] on span "Conversions Value" at bounding box center [703, 299] width 104 height 14
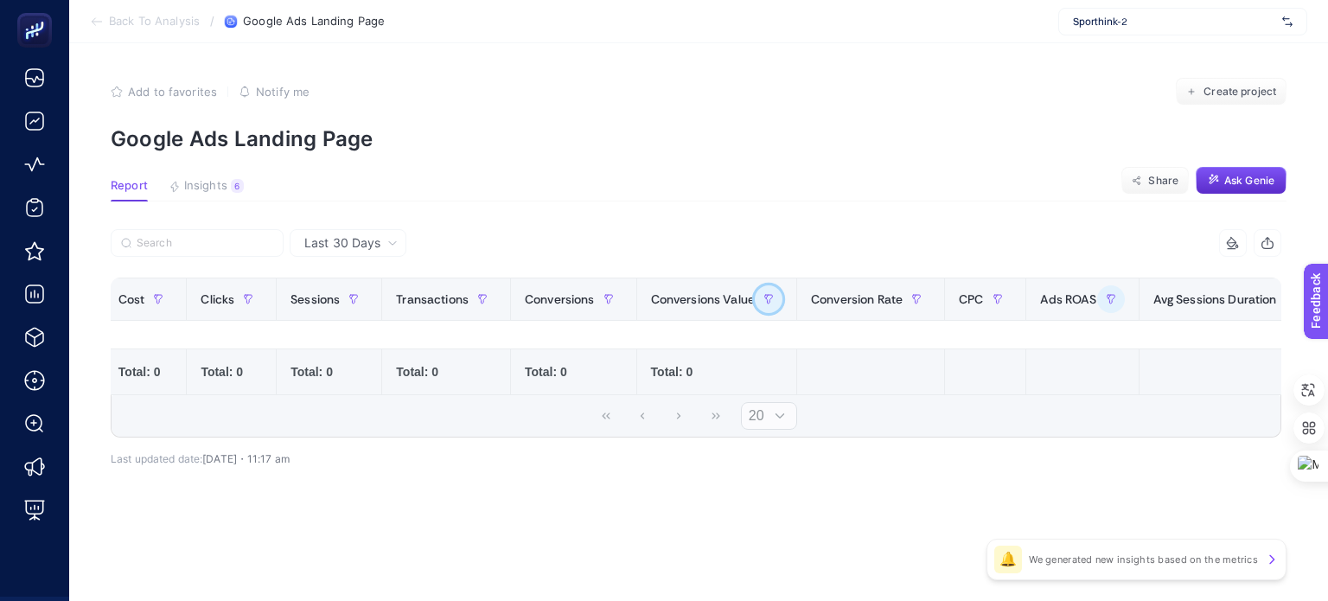
click at [766, 291] on button "button" at bounding box center [769, 299] width 28 height 28
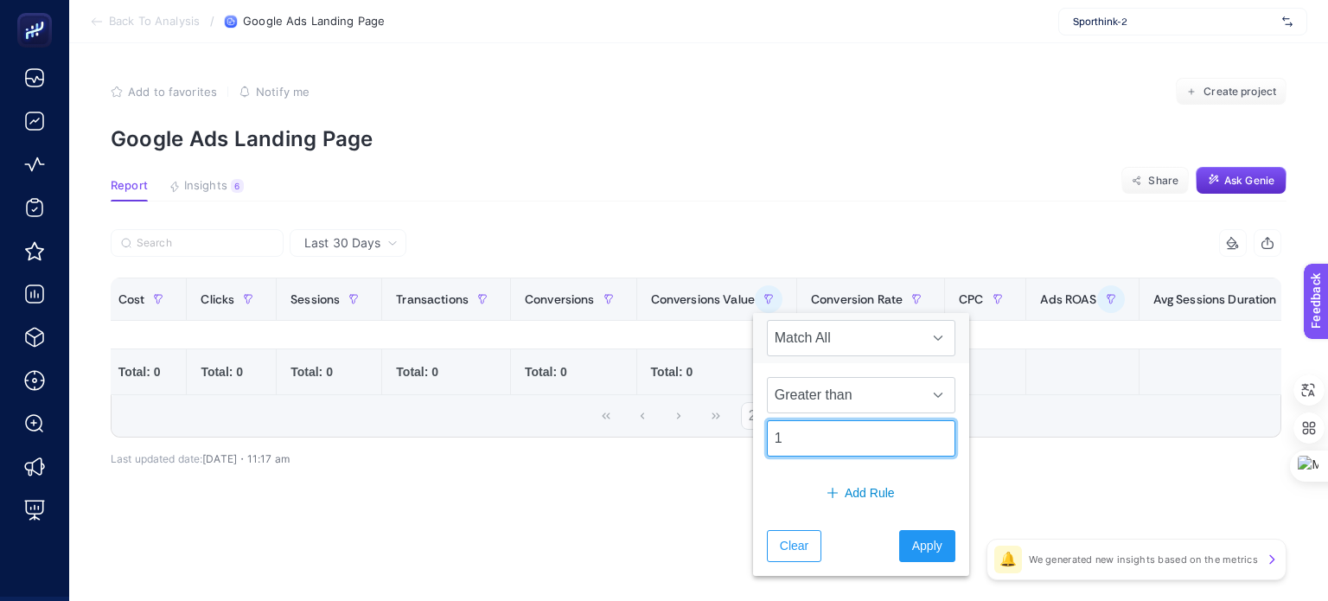
drag, startPoint x: 833, startPoint y: 422, endPoint x: 700, endPoint y: 423, distance: 132.3
click at [700, 423] on body "Back To Analysis / Google Ads Landing Page Sporthink-2 Add to favorites false N…" at bounding box center [664, 300] width 1328 height 601
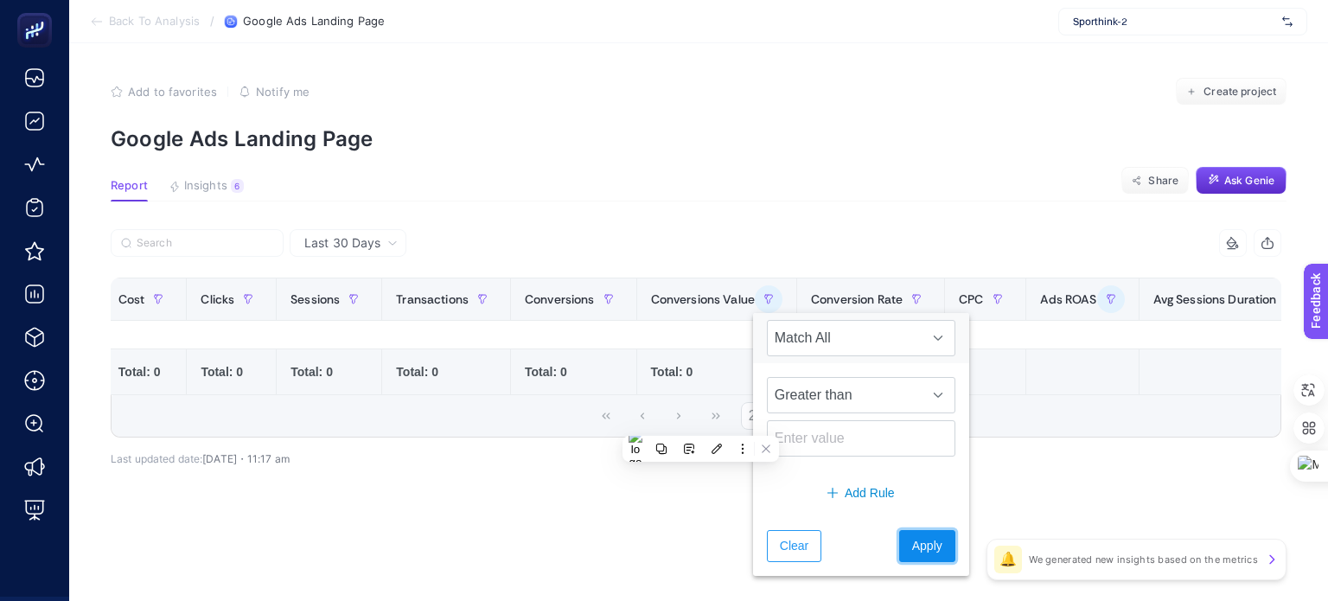
click at [924, 551] on span "Apply" at bounding box center [927, 546] width 30 height 18
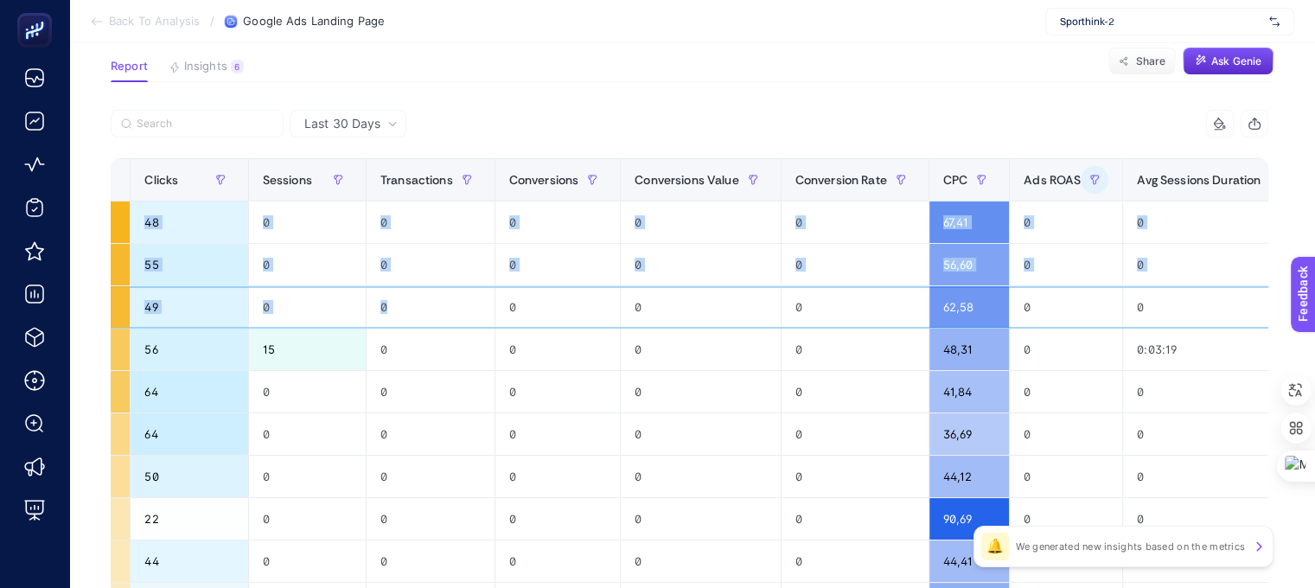
scroll to position [0, 775]
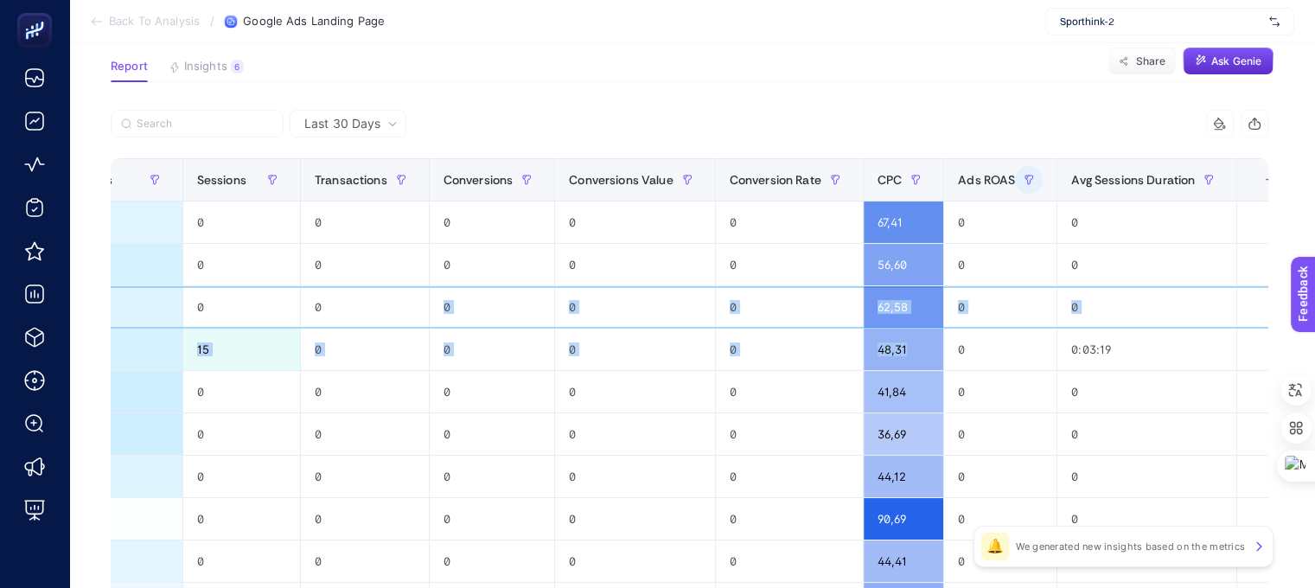
drag, startPoint x: 826, startPoint y: 303, endPoint x: 892, endPoint y: 329, distance: 70.6
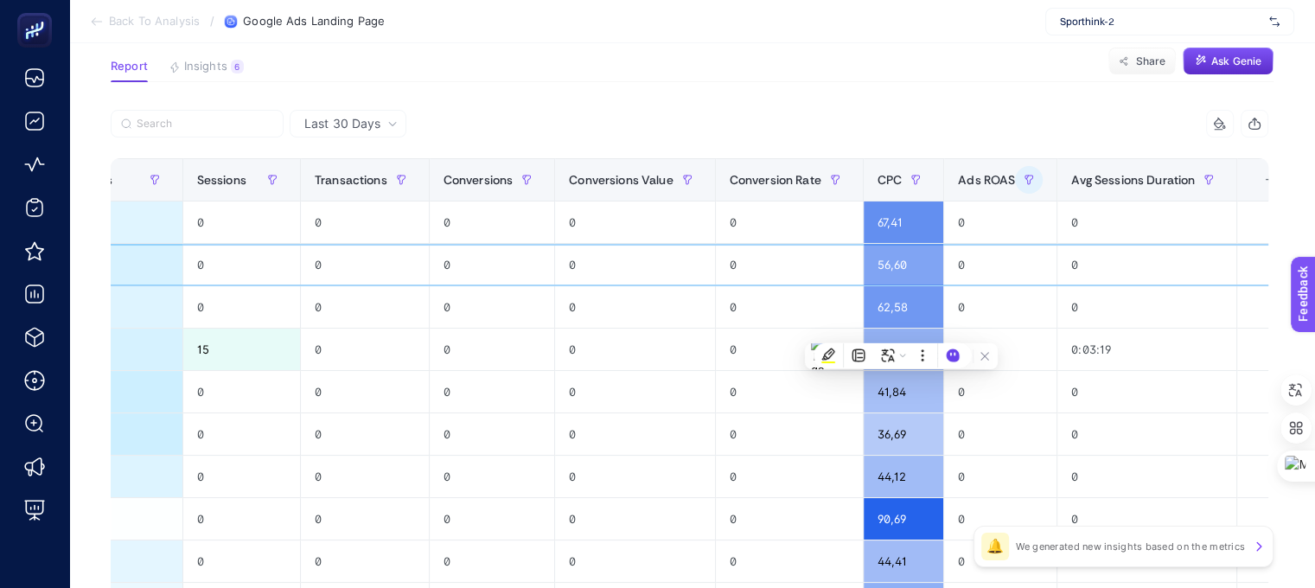
click at [647, 273] on div "0" at bounding box center [634, 264] width 159 height 41
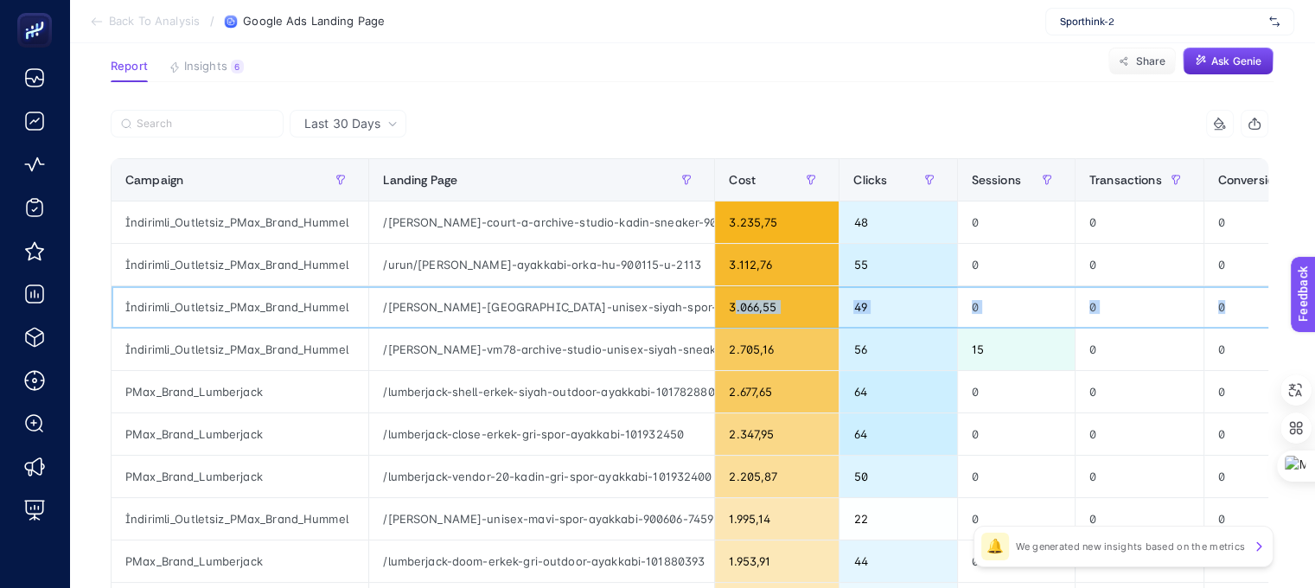
drag, startPoint x: 519, startPoint y: 319, endPoint x: 730, endPoint y: 322, distance: 211.0
click at [730, 322] on tr "İndirimli_Outletsiz_PMax_Brand_Hummel /[PERSON_NAME]-[GEOGRAPHIC_DATA]-unisex-s…" at bounding box center [1093, 307] width 1963 height 42
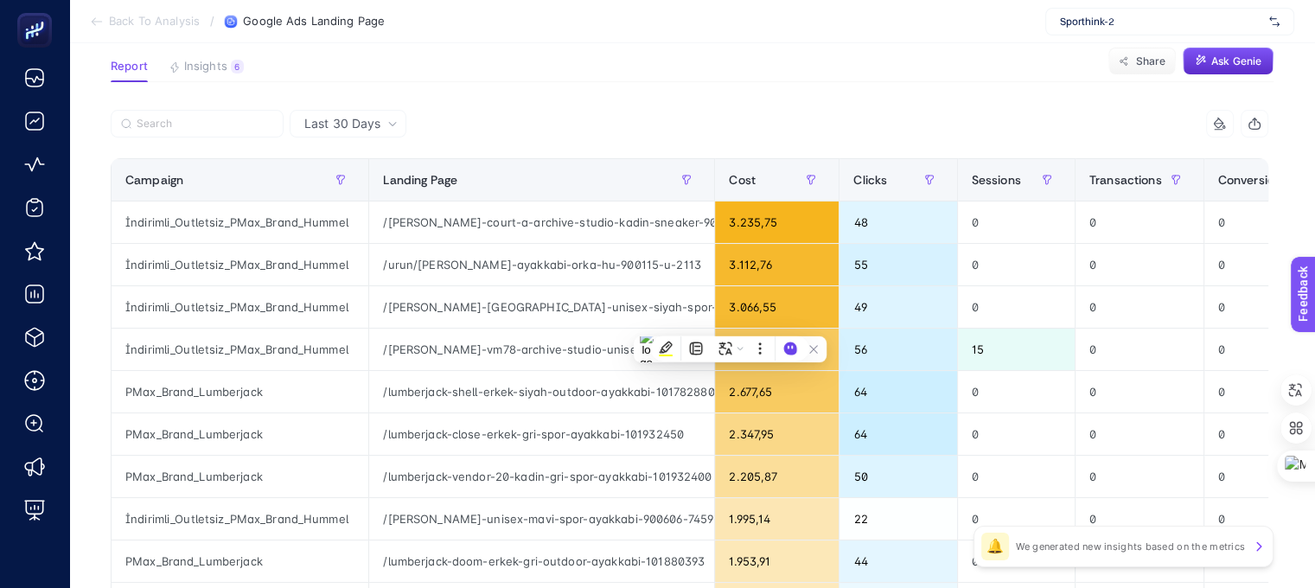
click at [681, 132] on div at bounding box center [400, 129] width 579 height 38
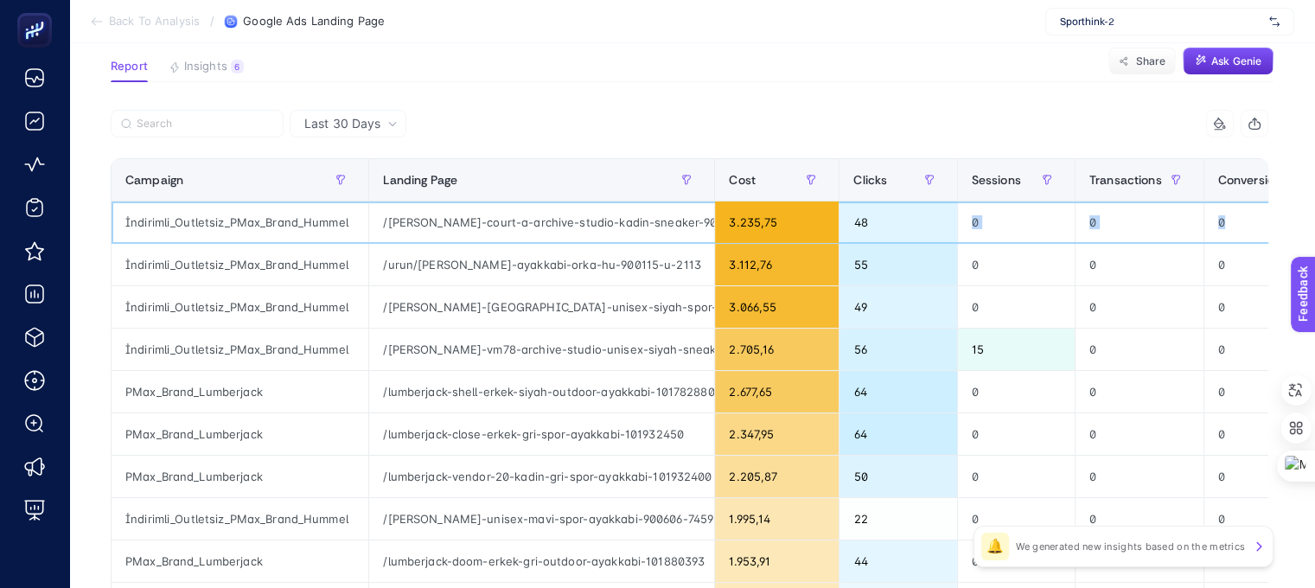
drag, startPoint x: 1212, startPoint y: 217, endPoint x: 539, endPoint y: 255, distance: 674.5
click at [903, 241] on tr "İndirimli_Outletsiz_PMax_Brand_Hummel /[PERSON_NAME]-court-a-archive-studio-kad…" at bounding box center [1093, 222] width 1963 height 42
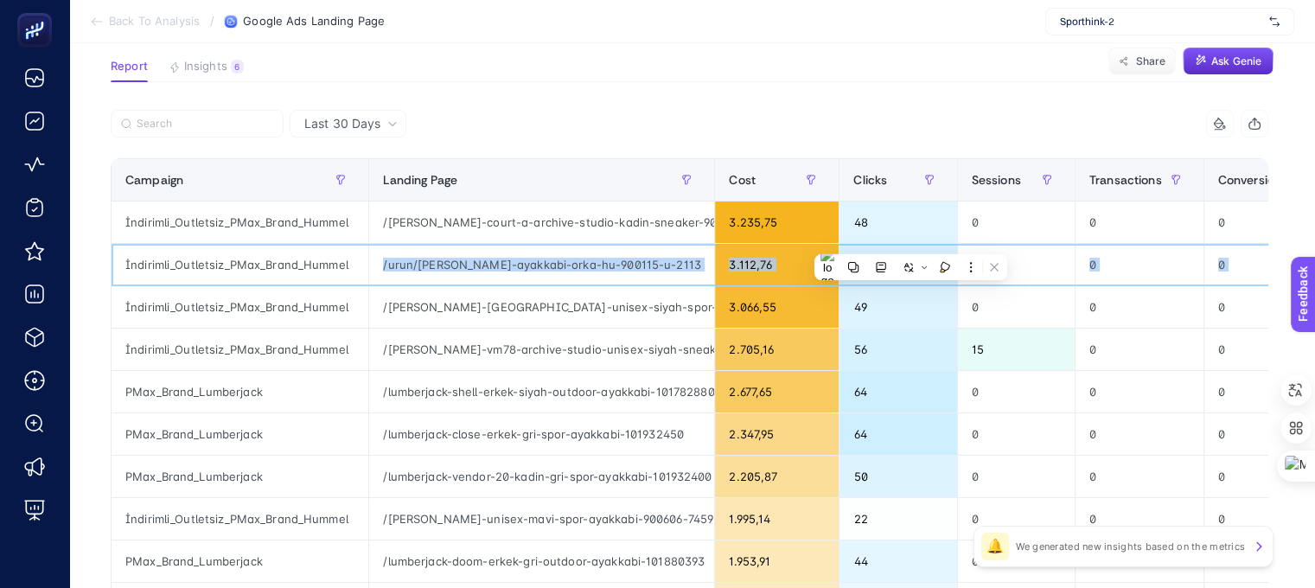
scroll to position [0, 775]
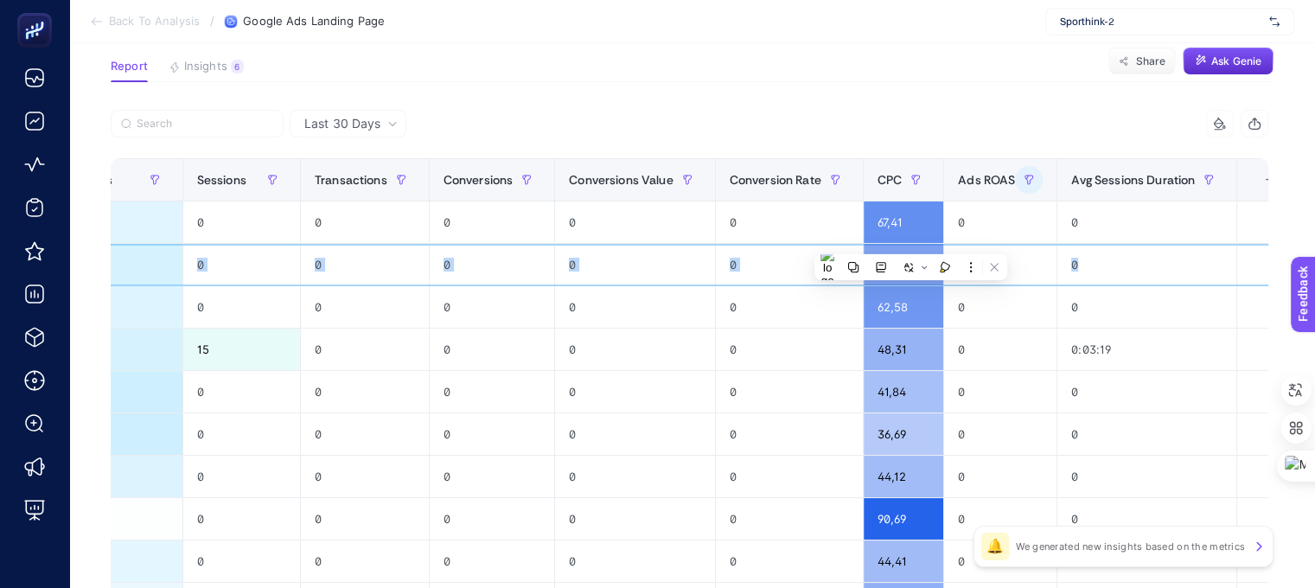
drag, startPoint x: 361, startPoint y: 271, endPoint x: 1069, endPoint y: 258, distance: 707.3
click at [1069, 258] on tr "İndirimli_Outletsiz_PMax_Brand_Hummel /urun/[PERSON_NAME]-ayakkabi-orka-hu-9001…" at bounding box center [318, 265] width 1963 height 42
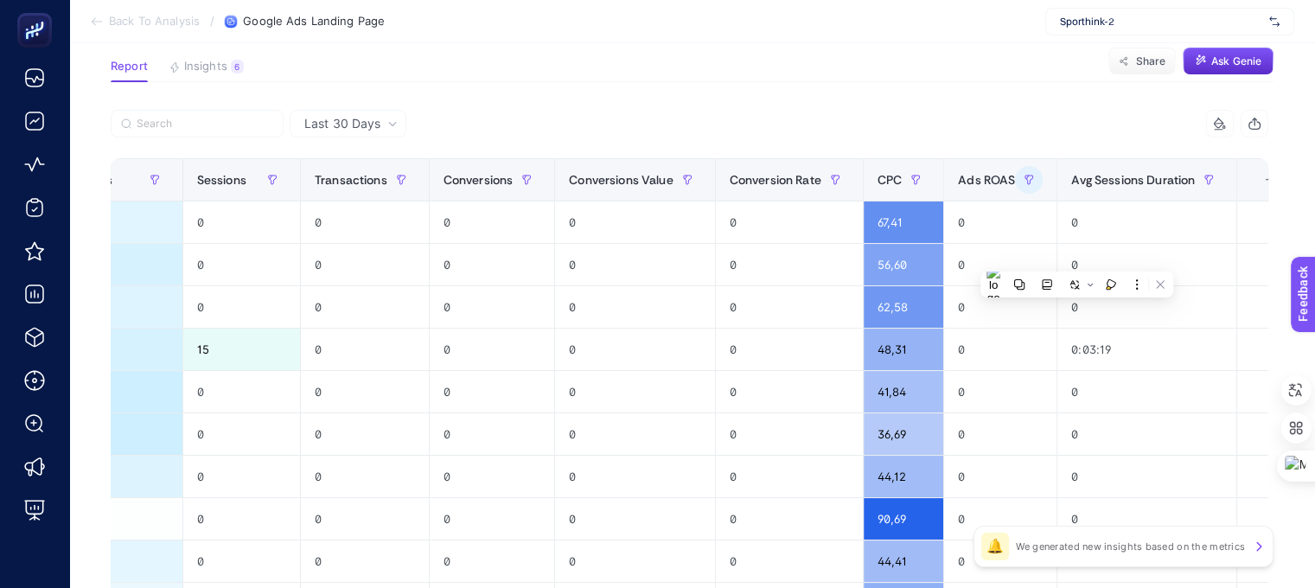
click at [1059, 134] on div "9 items selected" at bounding box center [979, 124] width 579 height 28
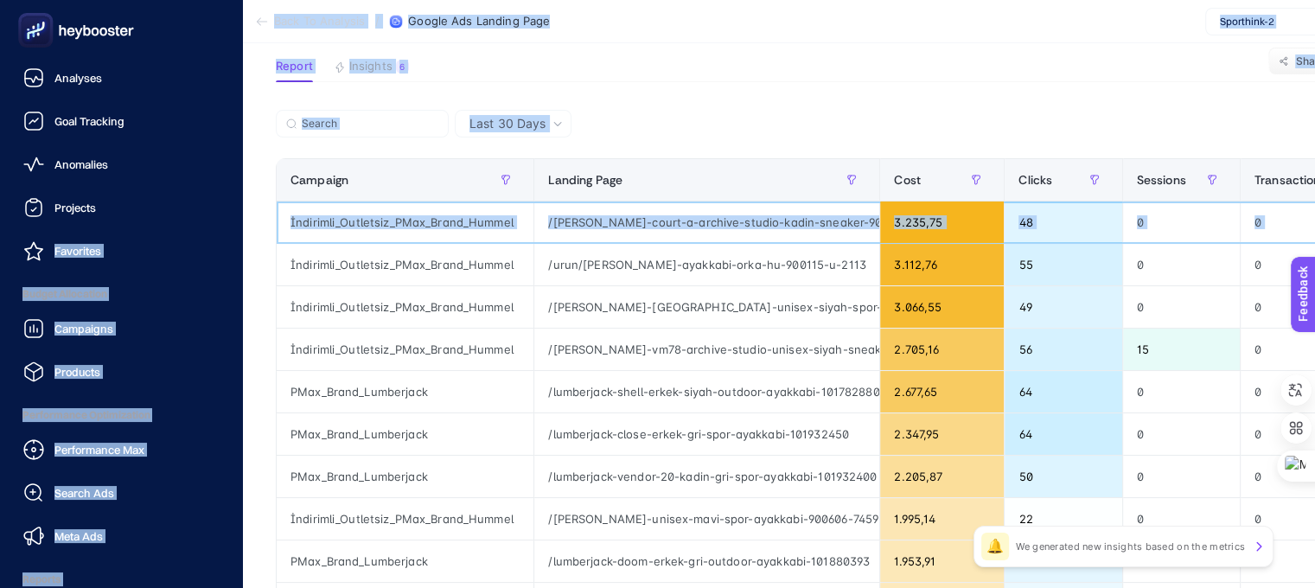
scroll to position [119, 0]
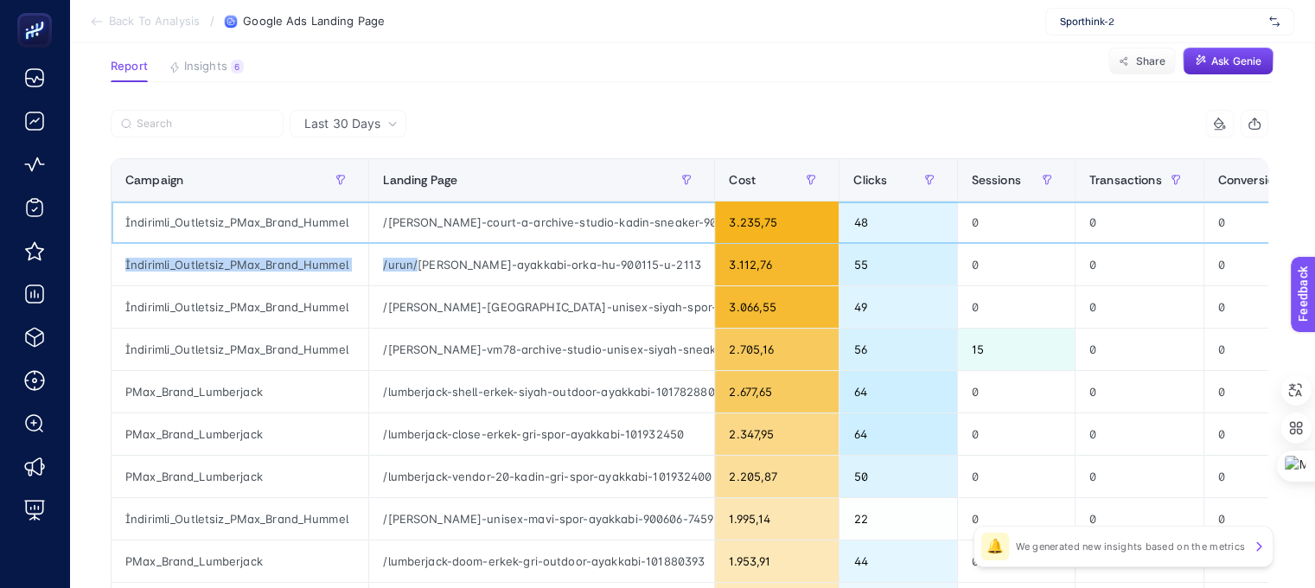
drag, startPoint x: 614, startPoint y: 227, endPoint x: 415, endPoint y: 246, distance: 199.8
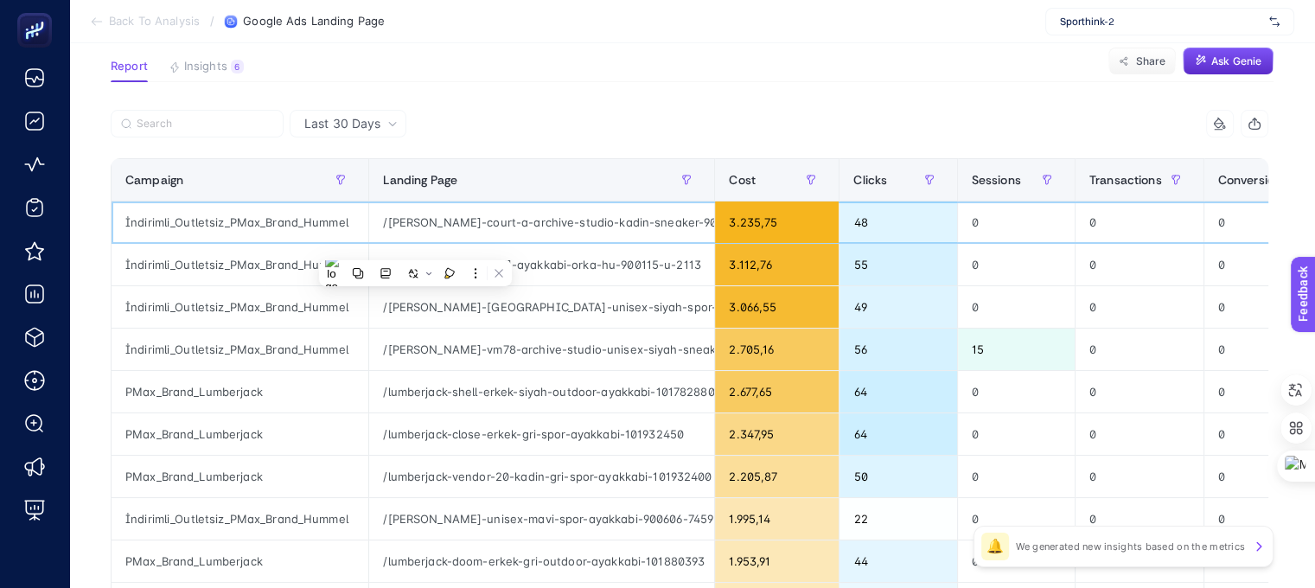
click at [525, 220] on div "/[PERSON_NAME]-court-a-archive-studio-kadin-sneaker-900676-9313" at bounding box center [541, 221] width 345 height 41
click at [556, 254] on div "/urun/[PERSON_NAME]-ayakkabi-orka-hu-900115-u-2113" at bounding box center [541, 264] width 345 height 41
click at [543, 223] on div "/[PERSON_NAME]-court-a-archive-studio-kadin-sneaker-900676-9313" at bounding box center [541, 221] width 345 height 41
click at [545, 288] on div "/[PERSON_NAME]-[GEOGRAPHIC_DATA]-unisex-siyah-spor-ayakkabi-900573-2001" at bounding box center [541, 306] width 345 height 41
click at [526, 211] on div "/[PERSON_NAME]-court-a-archive-studio-kadin-sneaker-900676-9313" at bounding box center [541, 221] width 345 height 41
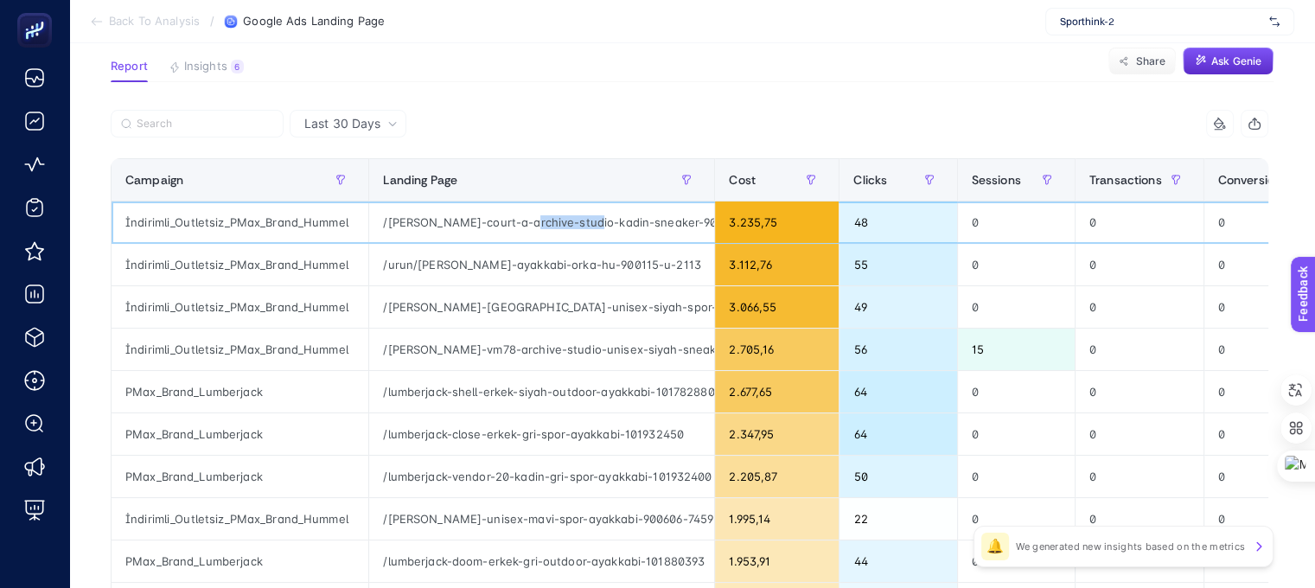
drag, startPoint x: 523, startPoint y: 224, endPoint x: 588, endPoint y: 220, distance: 64.9
click at [588, 220] on div "/[PERSON_NAME]-court-a-archive-studio-kadin-sneaker-900676-9313" at bounding box center [541, 221] width 345 height 41
click at [635, 222] on div "/[PERSON_NAME]-court-a-archive-studio-kadin-sneaker-900676-9313" at bounding box center [541, 221] width 345 height 41
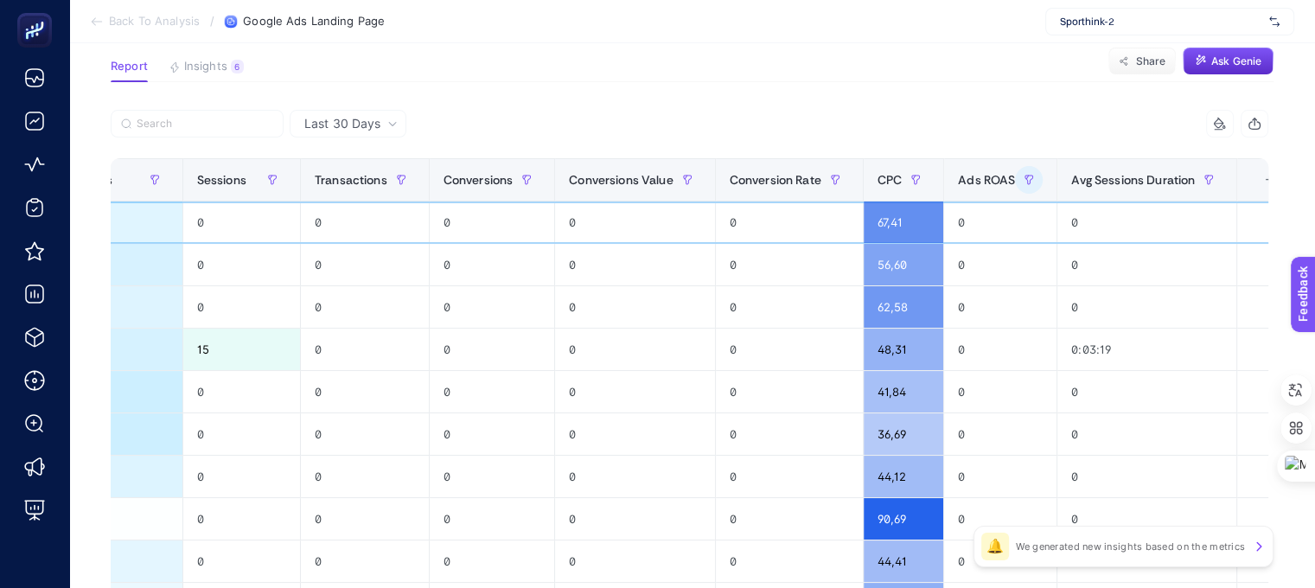
scroll to position [119, 8]
drag, startPoint x: 566, startPoint y: 219, endPoint x: 1061, endPoint y: 224, distance: 494.5
click at [1061, 224] on tr "İndirimli_Outletsiz_PMax_Brand_Hummel /[PERSON_NAME]-court-a-archive-studio-kad…" at bounding box center [318, 222] width 1963 height 42
click at [1031, 137] on div "9 items selected" at bounding box center [690, 129] width 1158 height 38
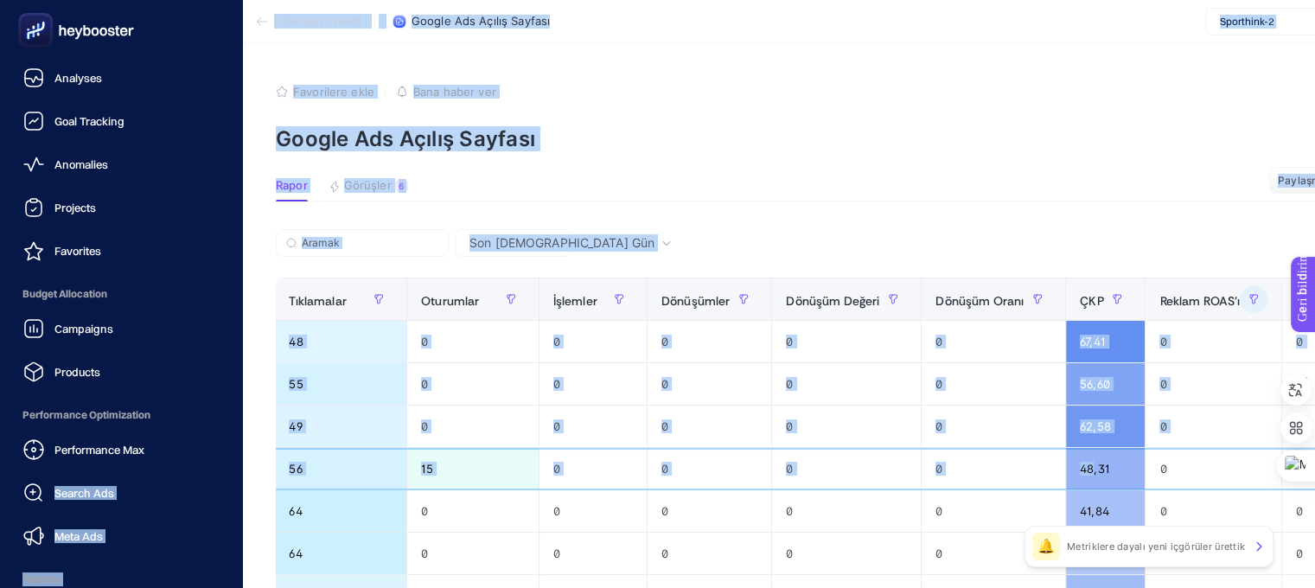
scroll to position [0, 0]
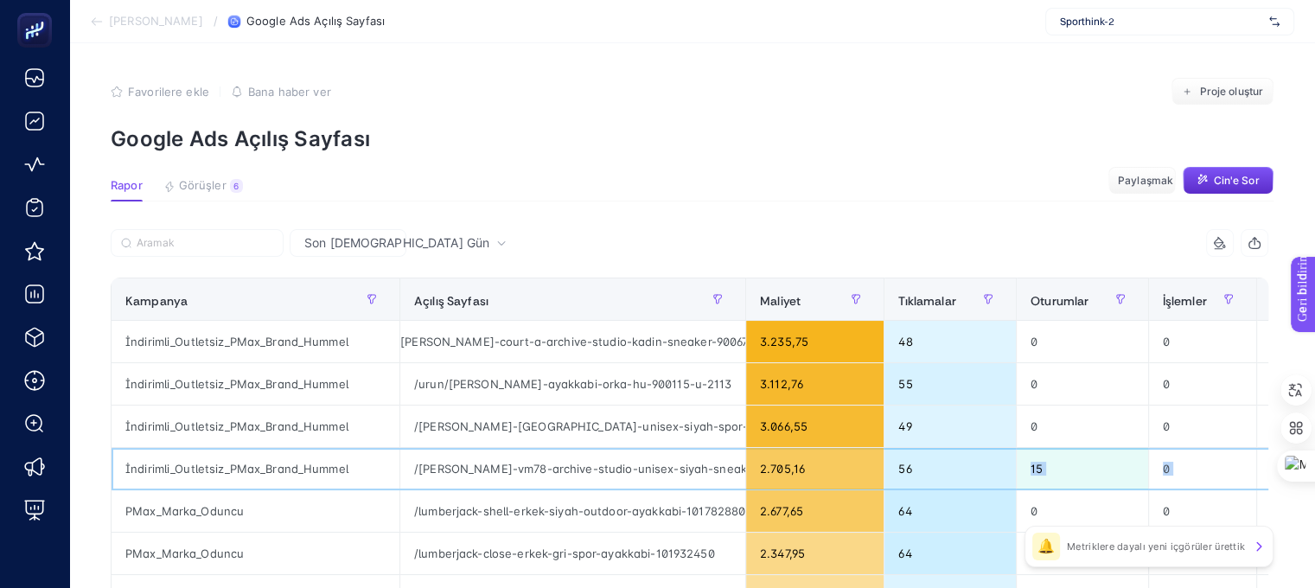
drag, startPoint x: 893, startPoint y: 463, endPoint x: 907, endPoint y: 479, distance: 20.8
click at [907, 479] on tr "İndirimli_Outletsiz_PMax_Brand_Hummel /[PERSON_NAME]-vm78-archive-studio-unisex…" at bounding box center [1130, 469] width 2037 height 42
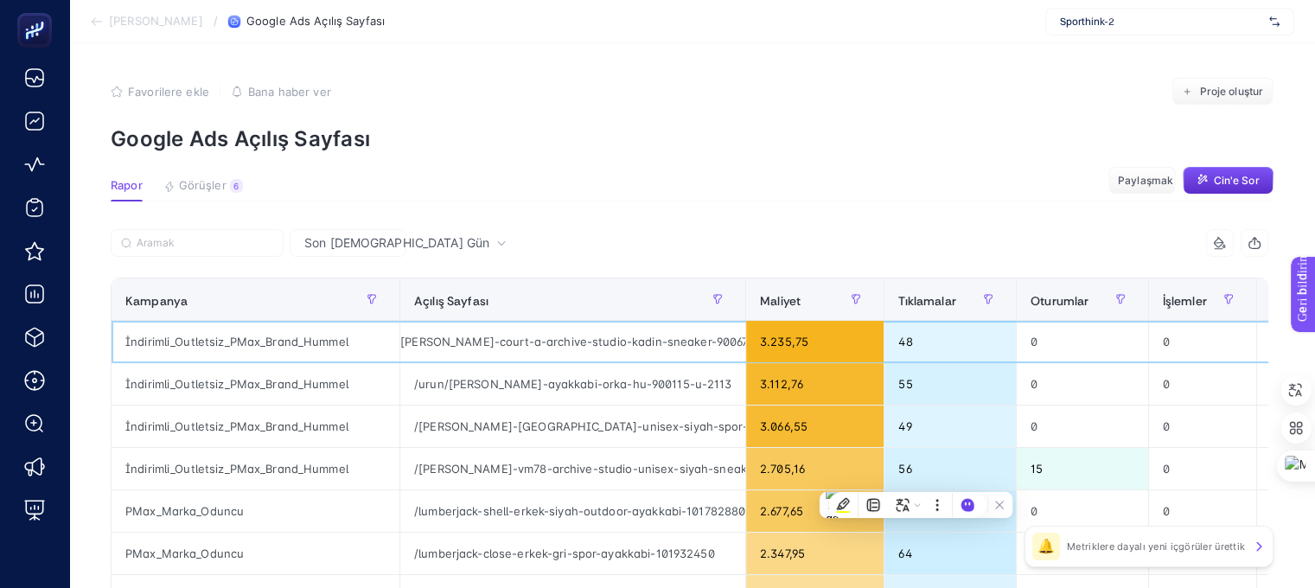
click at [665, 344] on font "/[PERSON_NAME]-court-a-archive-studio-kadin-sneaker-900676-9313" at bounding box center [590, 342] width 389 height 14
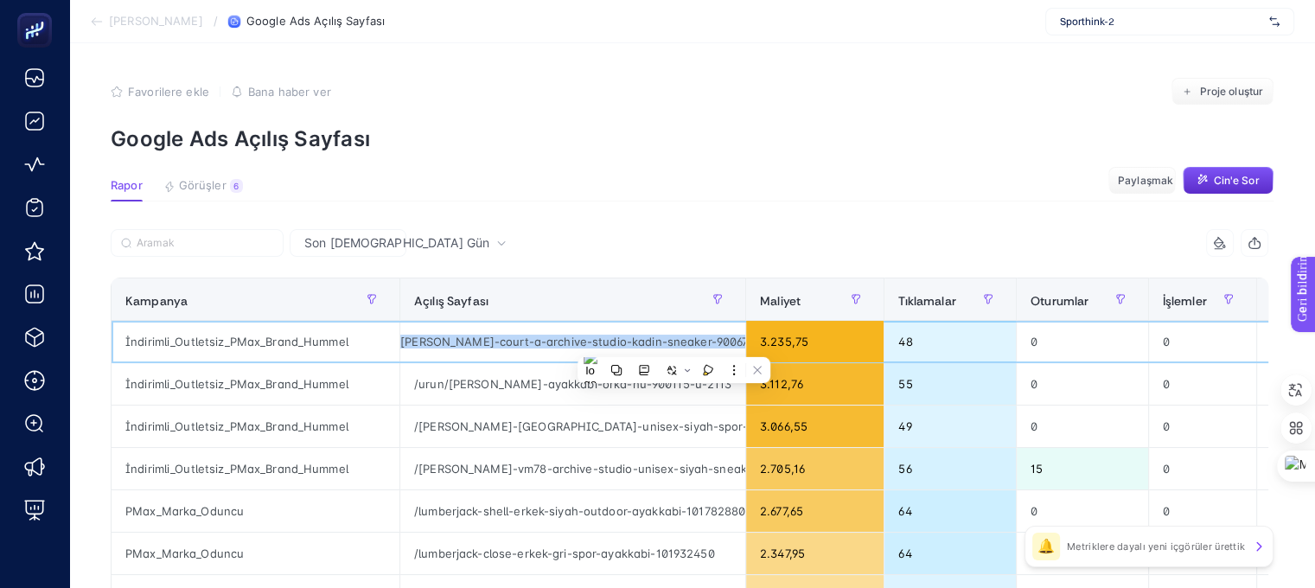
click at [665, 344] on font "/[PERSON_NAME]-court-a-archive-studio-kadin-sneaker-900676-9313" at bounding box center [590, 342] width 389 height 14
click at [584, 343] on font "/[PERSON_NAME]-court-a-archive-studio-kadin-sneaker-900676-9313" at bounding box center [590, 342] width 389 height 14
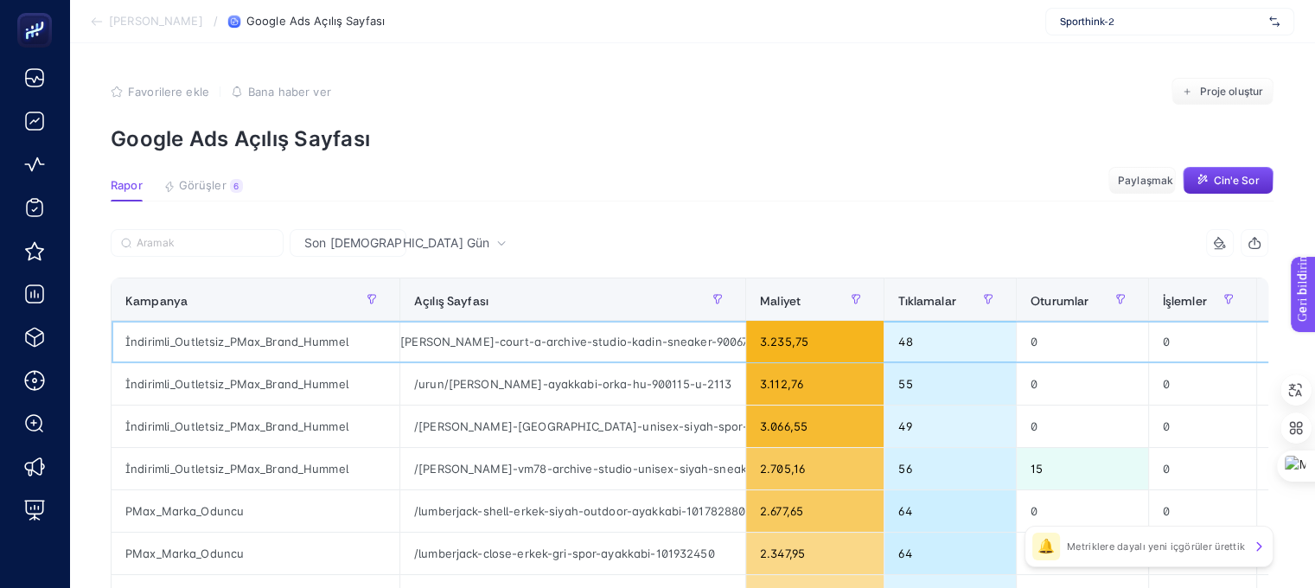
click at [422, 341] on font "/[PERSON_NAME]-court-a-archive-studio-kadin-sneaker-900676-9313" at bounding box center [590, 342] width 389 height 14
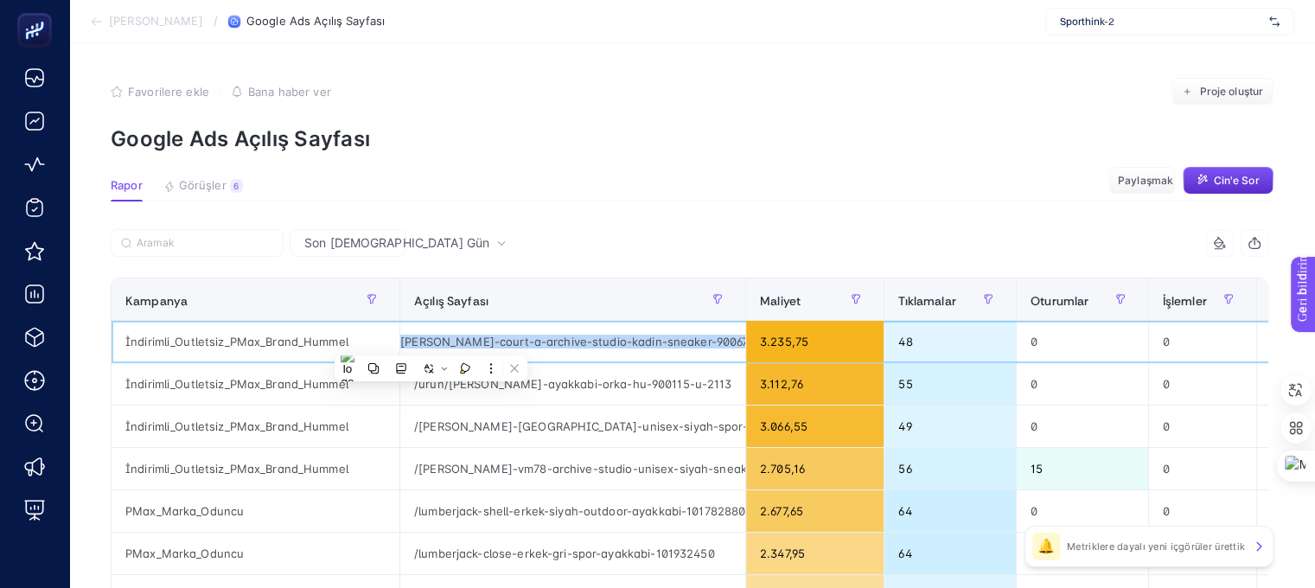
click at [422, 341] on font "/[PERSON_NAME]-court-a-archive-studio-kadin-sneaker-900676-9313" at bounding box center [590, 342] width 389 height 14
